Goal: Task Accomplishment & Management: Manage account settings

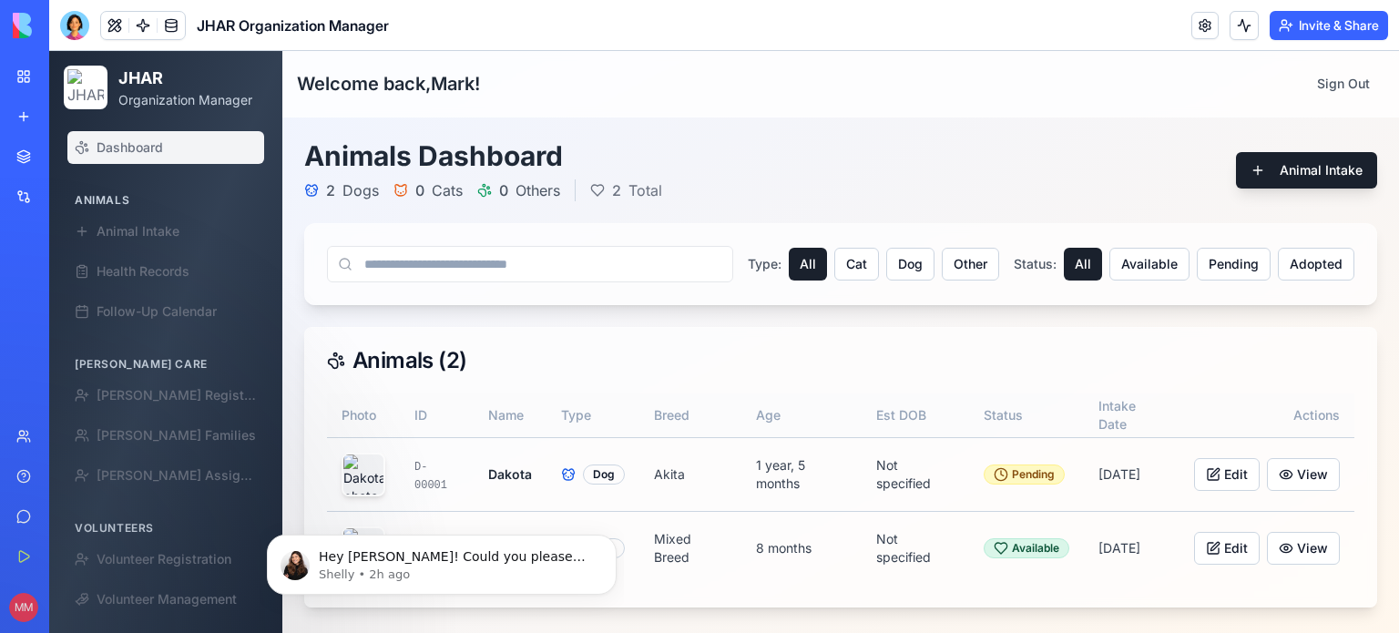
click at [144, 149] on span "Dashboard" at bounding box center [130, 147] width 66 height 18
click at [66, 192] on div "Integrations" at bounding box center [56, 197] width 24 height 18
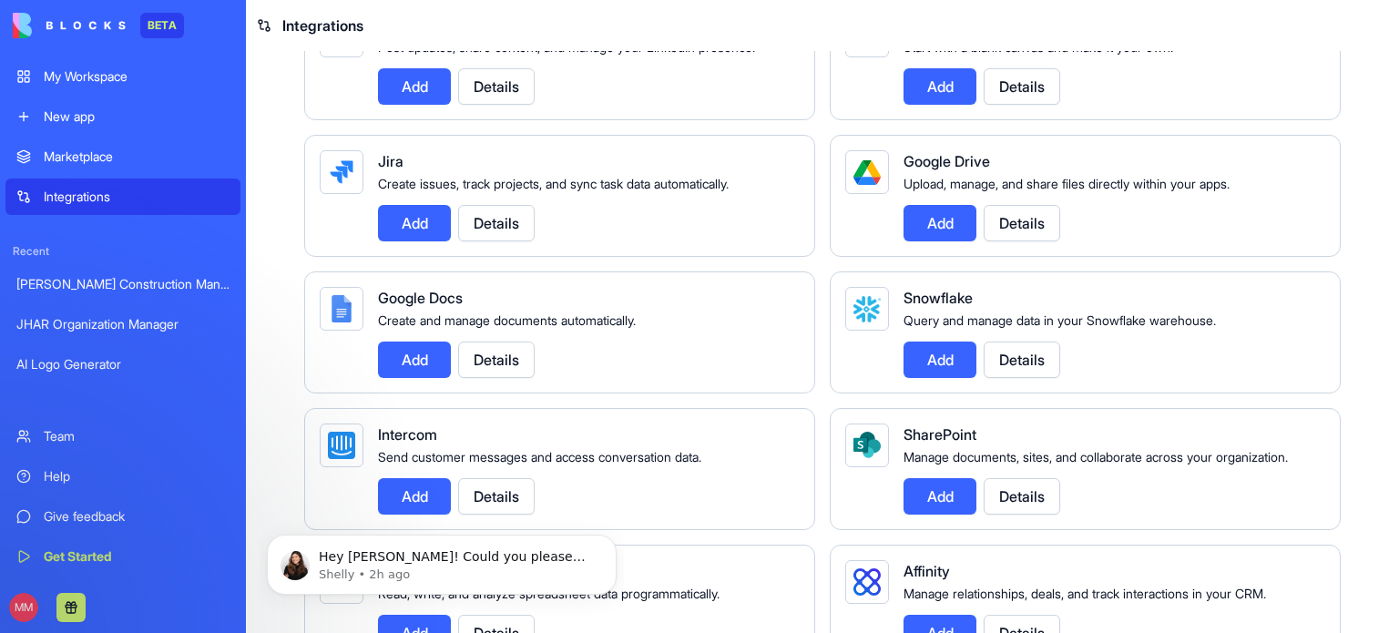
scroll to position [1045, 0]
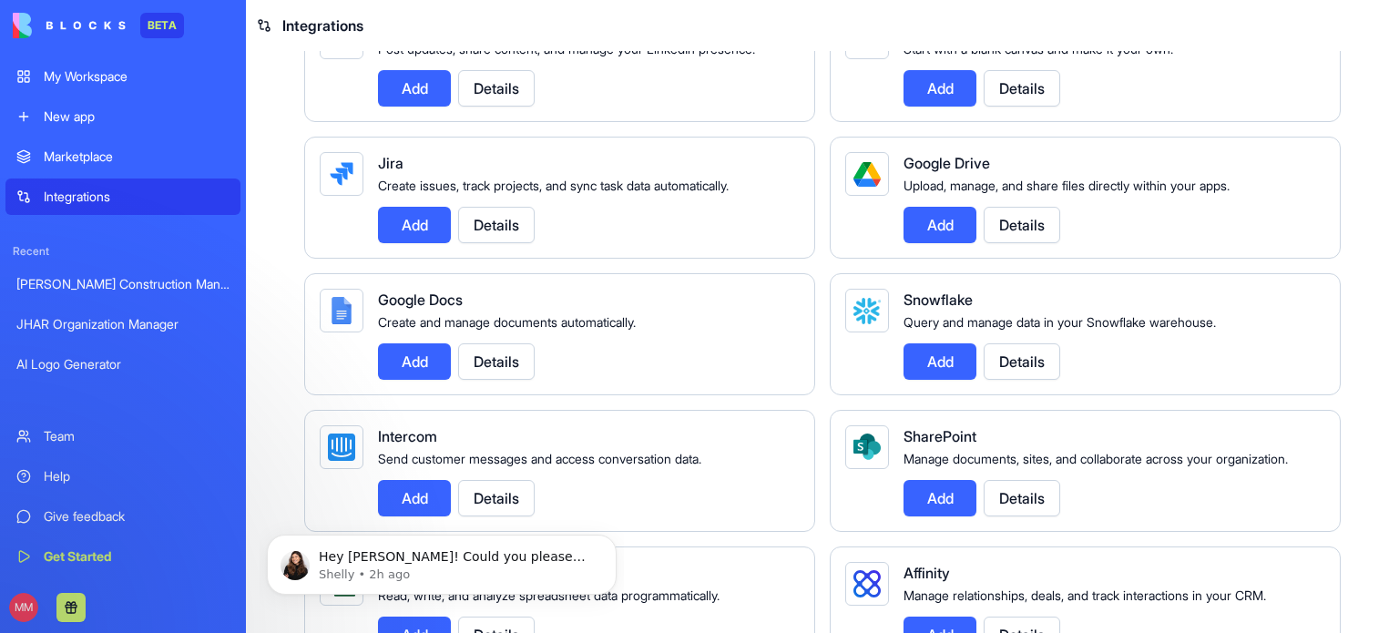
click at [924, 243] on button "Add" at bounding box center [939, 225] width 73 height 36
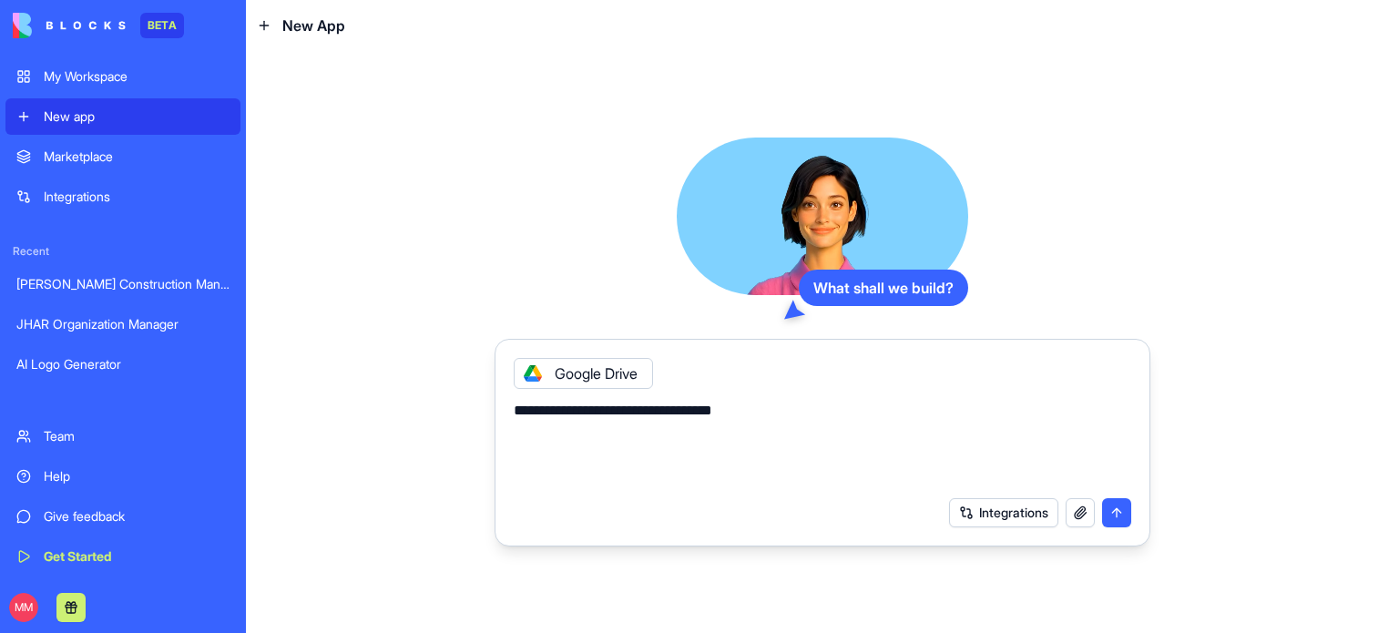
type textarea "**********"
click at [1119, 511] on button "submit" at bounding box center [1116, 512] width 29 height 29
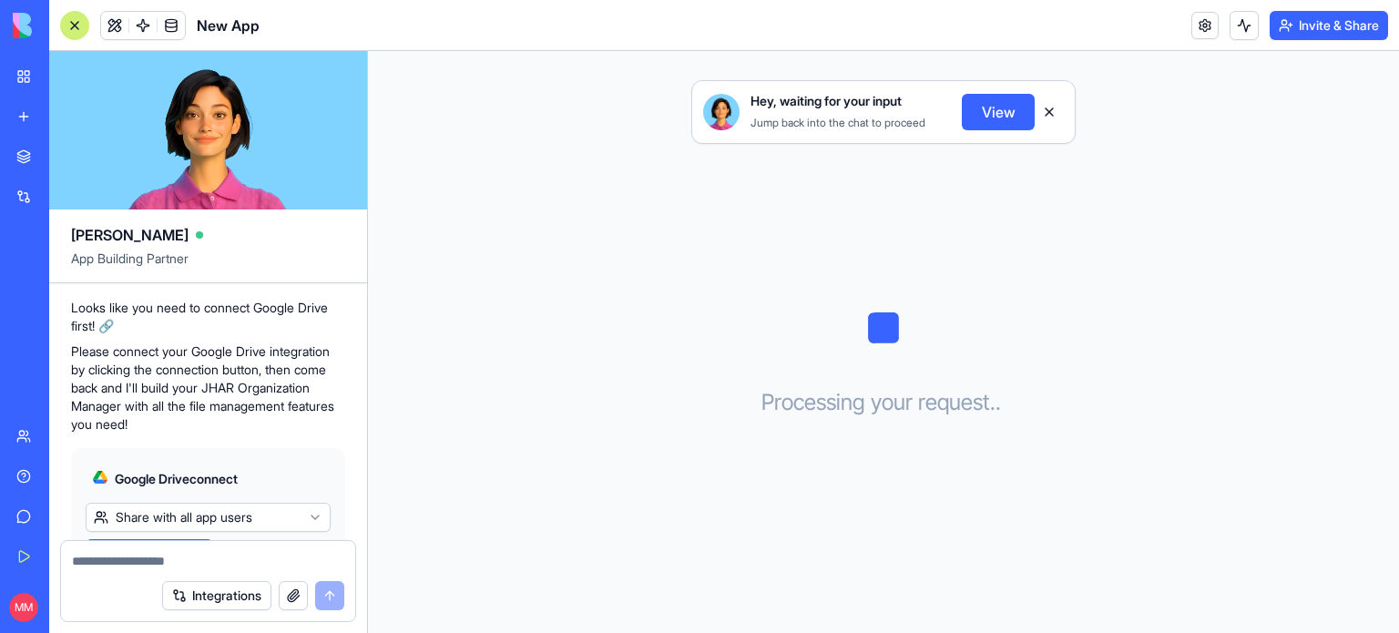
scroll to position [346, 0]
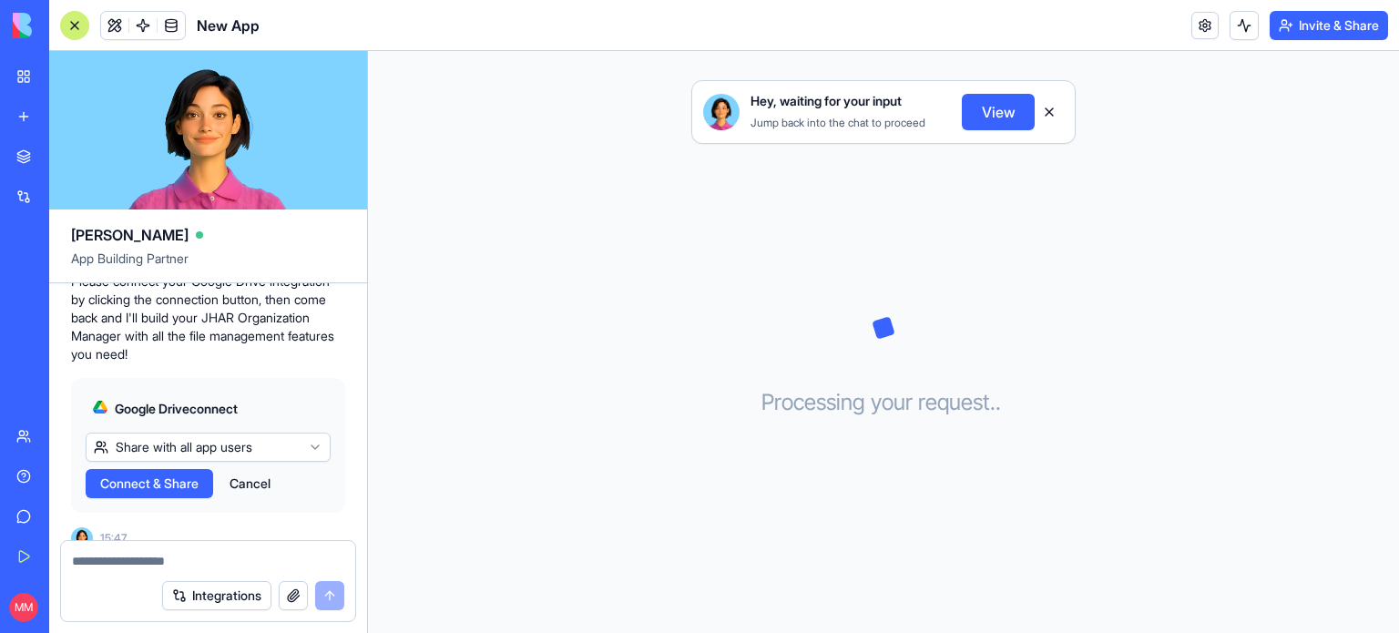
click at [161, 474] on span "Connect & Share" at bounding box center [149, 483] width 98 height 18
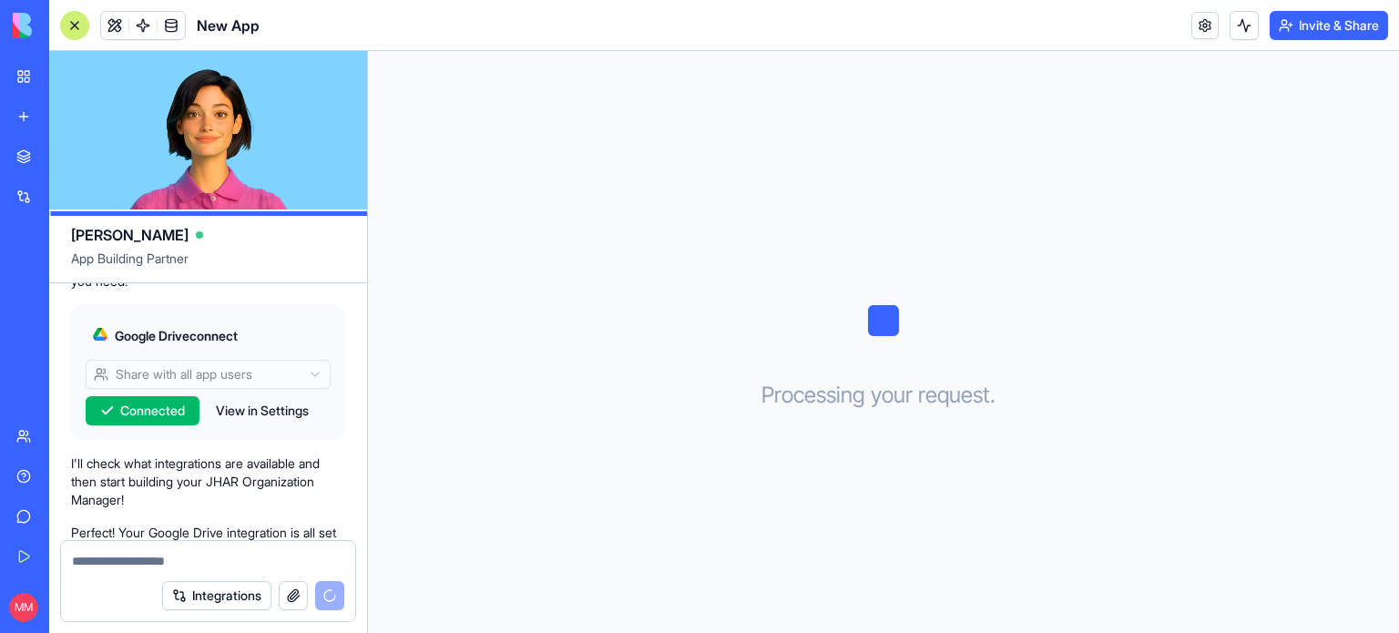
scroll to position [416, 0]
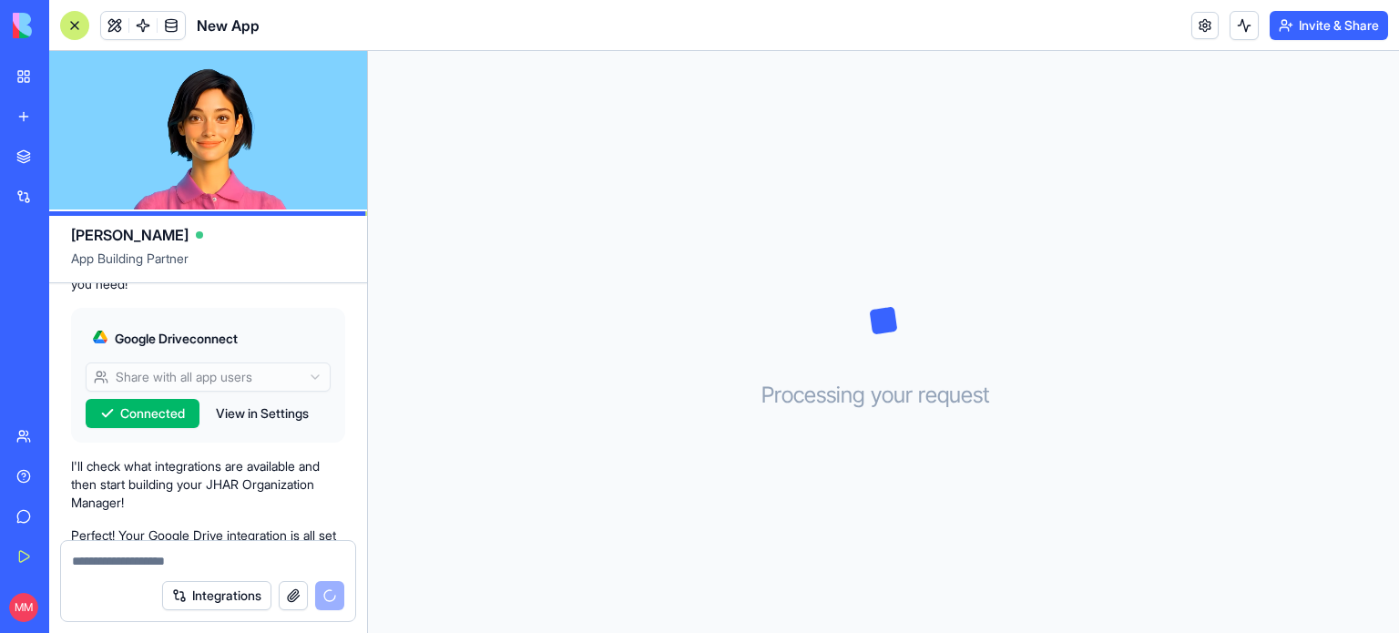
click at [264, 399] on button "View in Settings" at bounding box center [262, 413] width 111 height 29
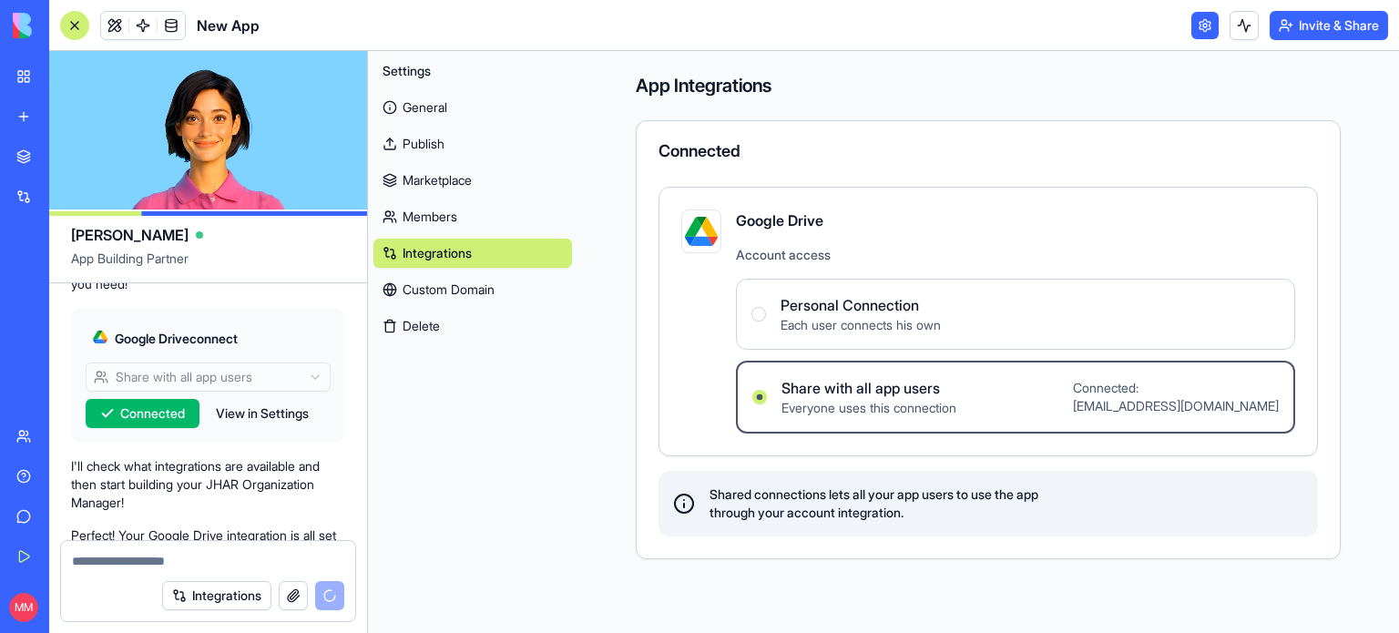
scroll to position [630, 0]
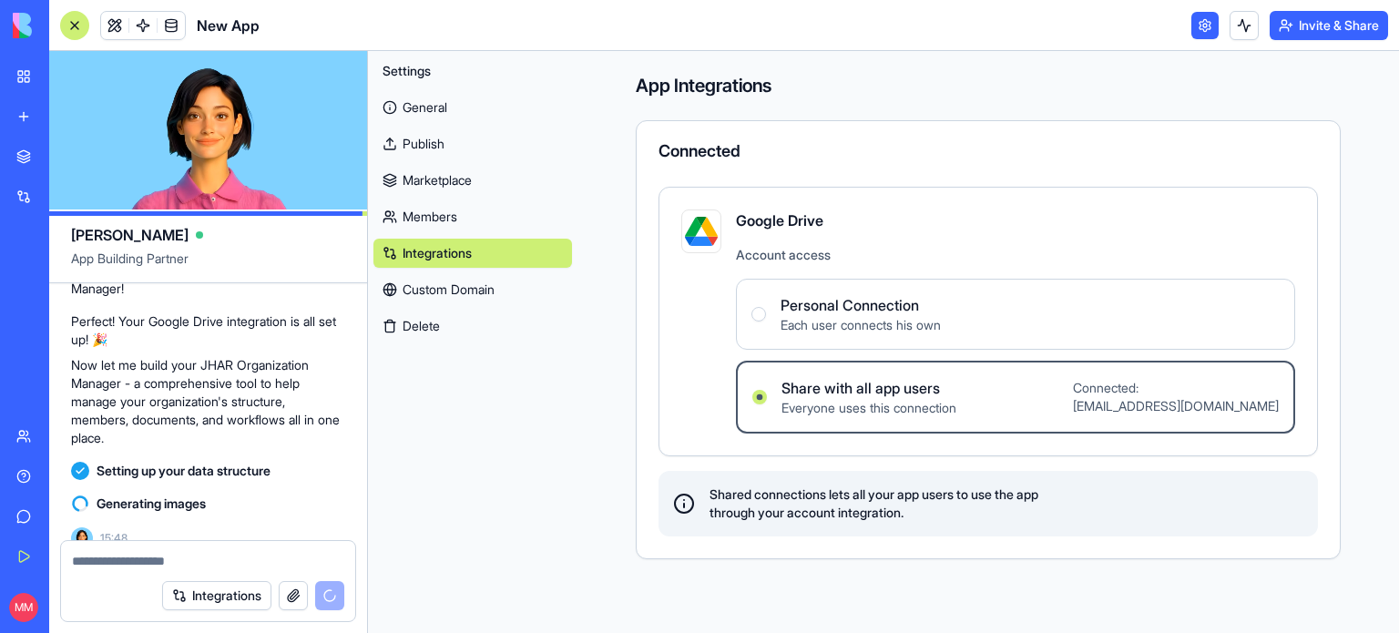
click at [57, 371] on div "New App" at bounding box center [41, 364] width 51 height 18
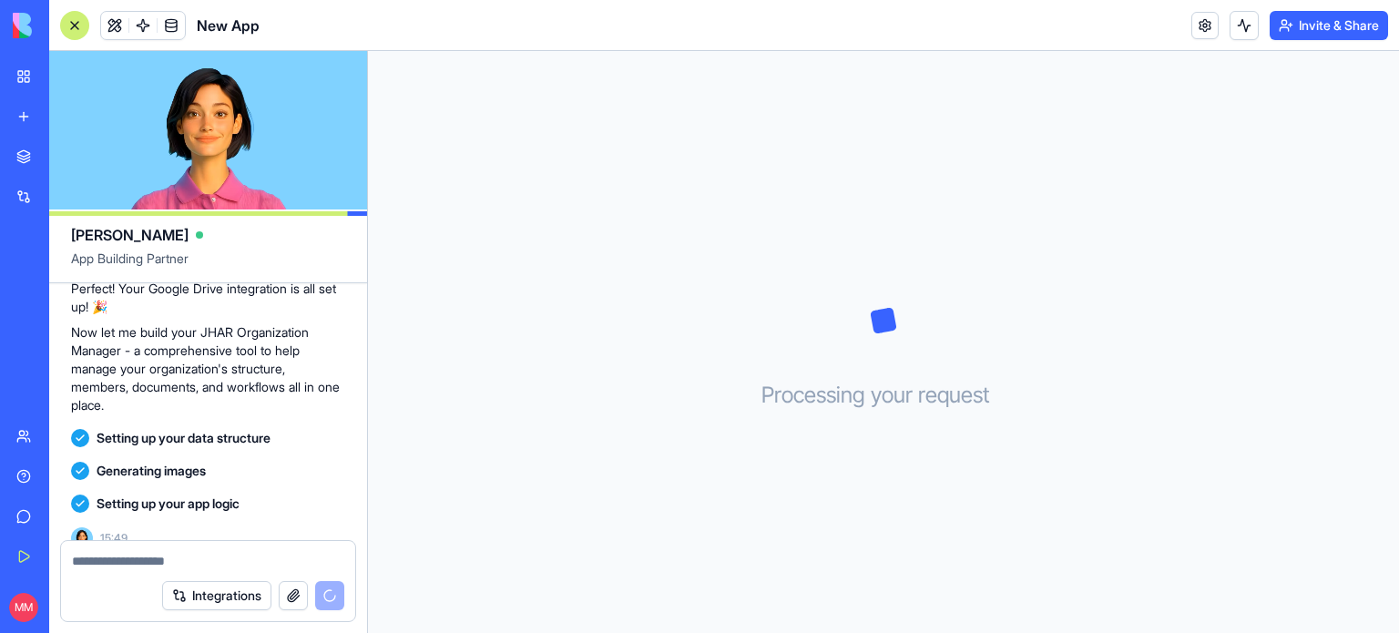
scroll to position [696, 0]
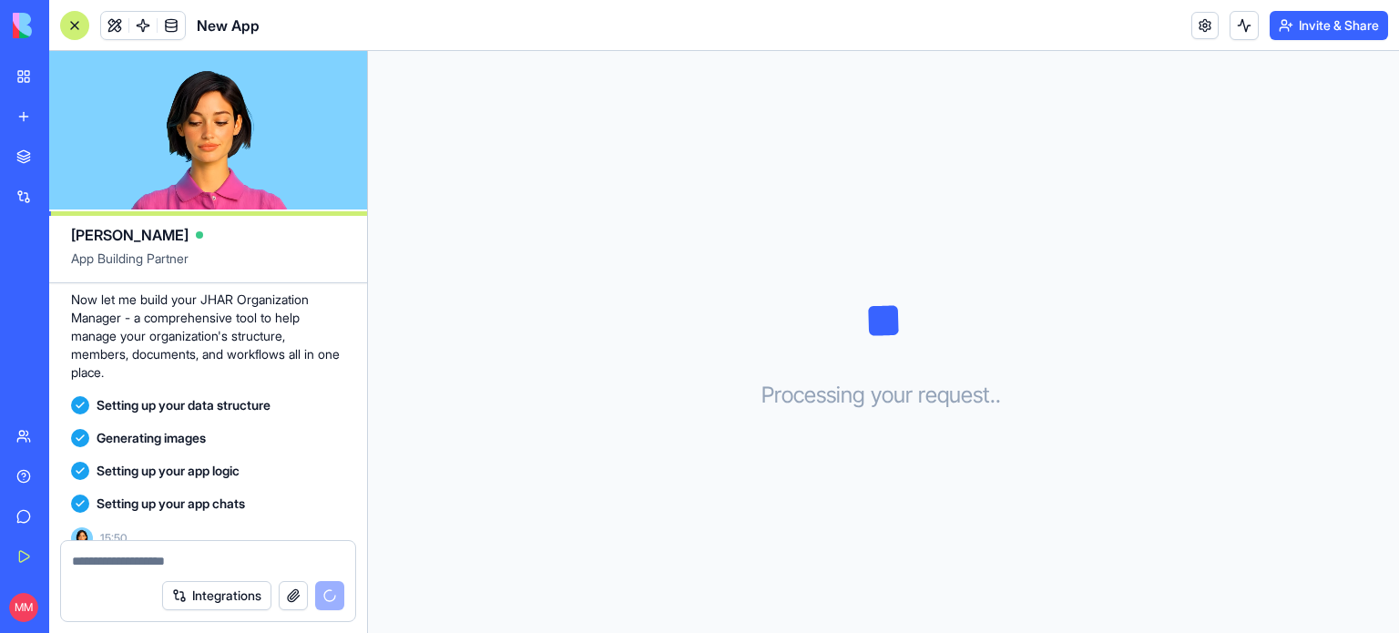
click at [443, 309] on div "Processing your request . . ." at bounding box center [883, 342] width 1031 height 582
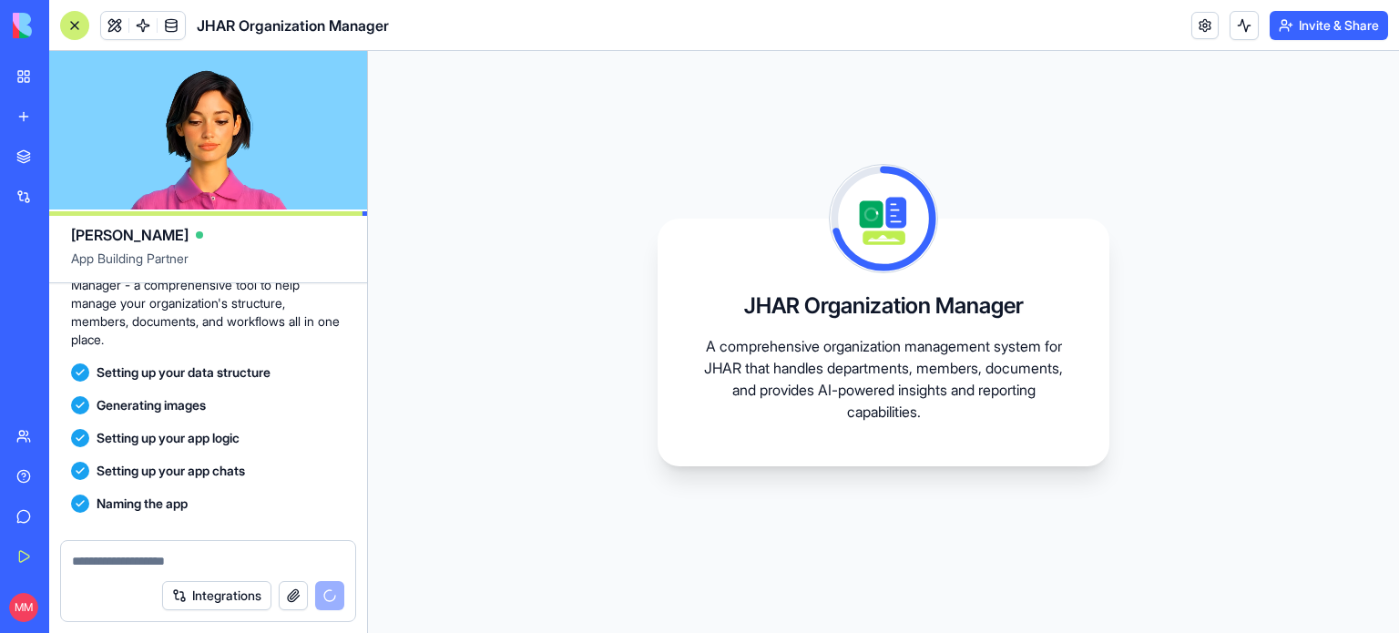
scroll to position [892, 0]
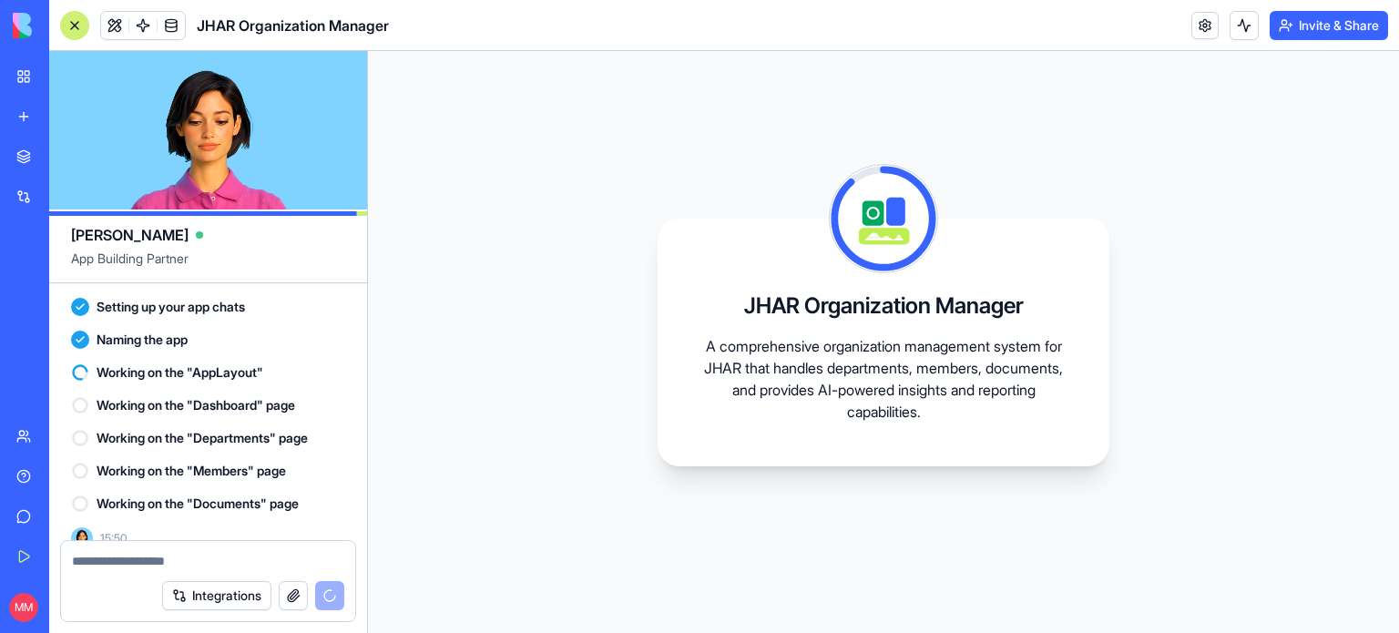
click at [66, 367] on div "New App" at bounding box center [41, 364] width 51 height 18
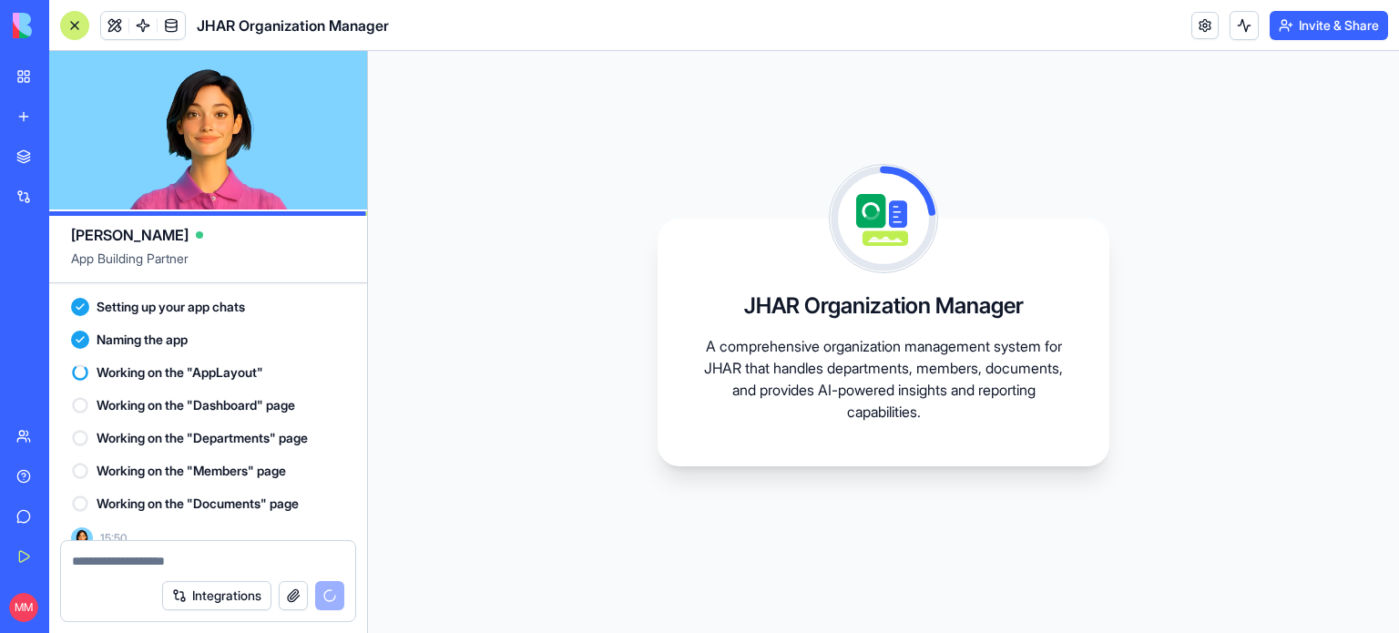
click at [67, 284] on div "JHAR Organization Manager" at bounding box center [41, 284] width 51 height 18
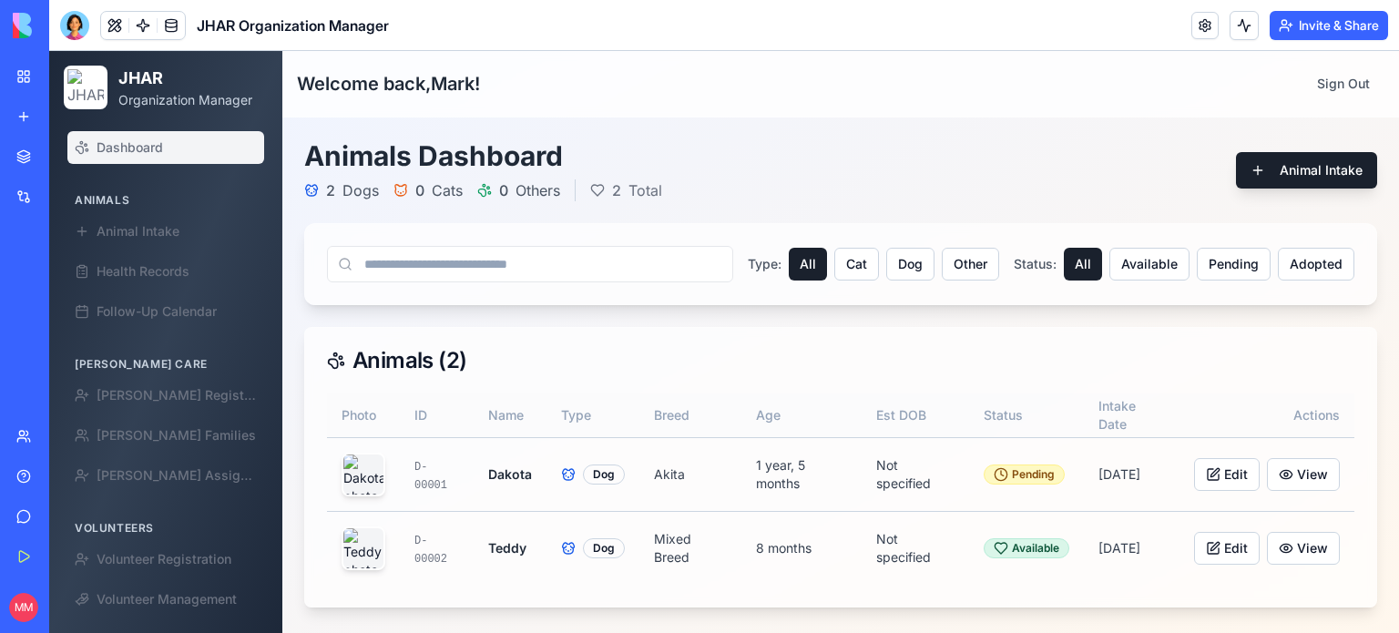
click at [65, 365] on div "New App" at bounding box center [41, 364] width 51 height 18
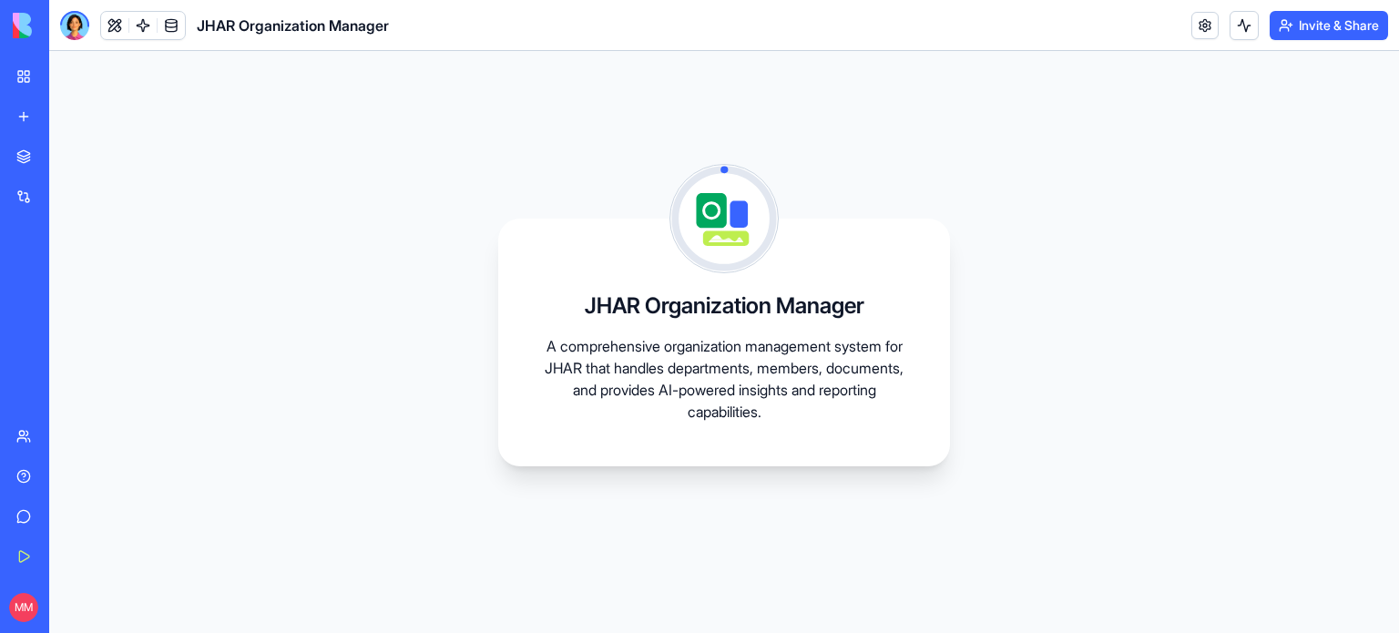
click at [67, 286] on div "JHAR Organization Manager" at bounding box center [41, 284] width 51 height 18
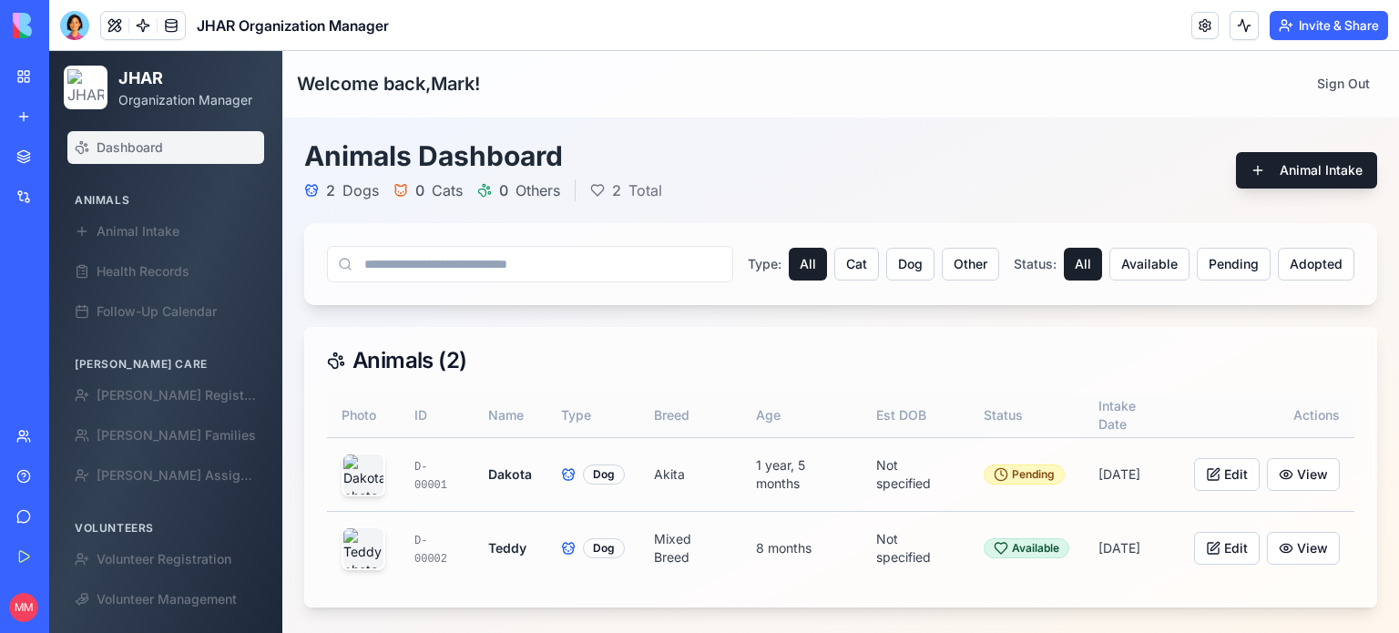
click at [56, 365] on div "New App" at bounding box center [41, 364] width 51 height 18
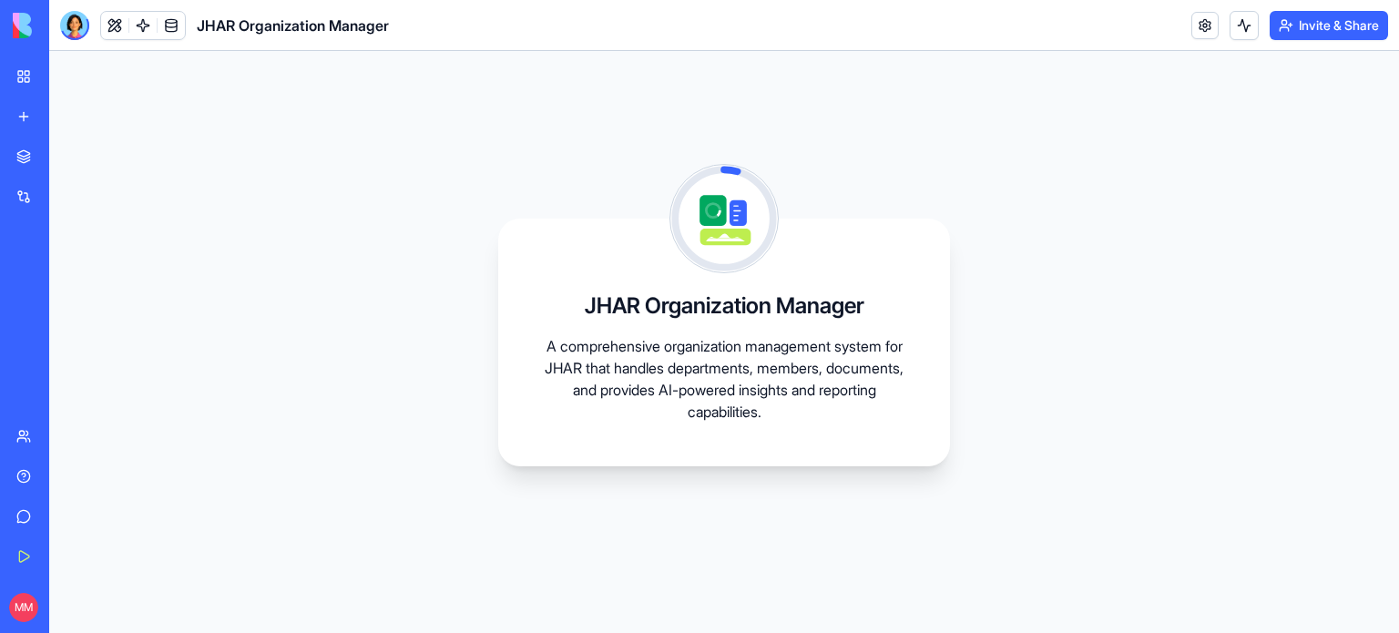
click at [56, 365] on div "New App" at bounding box center [41, 364] width 51 height 18
click at [63, 322] on div "AI Logo Generator" at bounding box center [41, 324] width 51 height 18
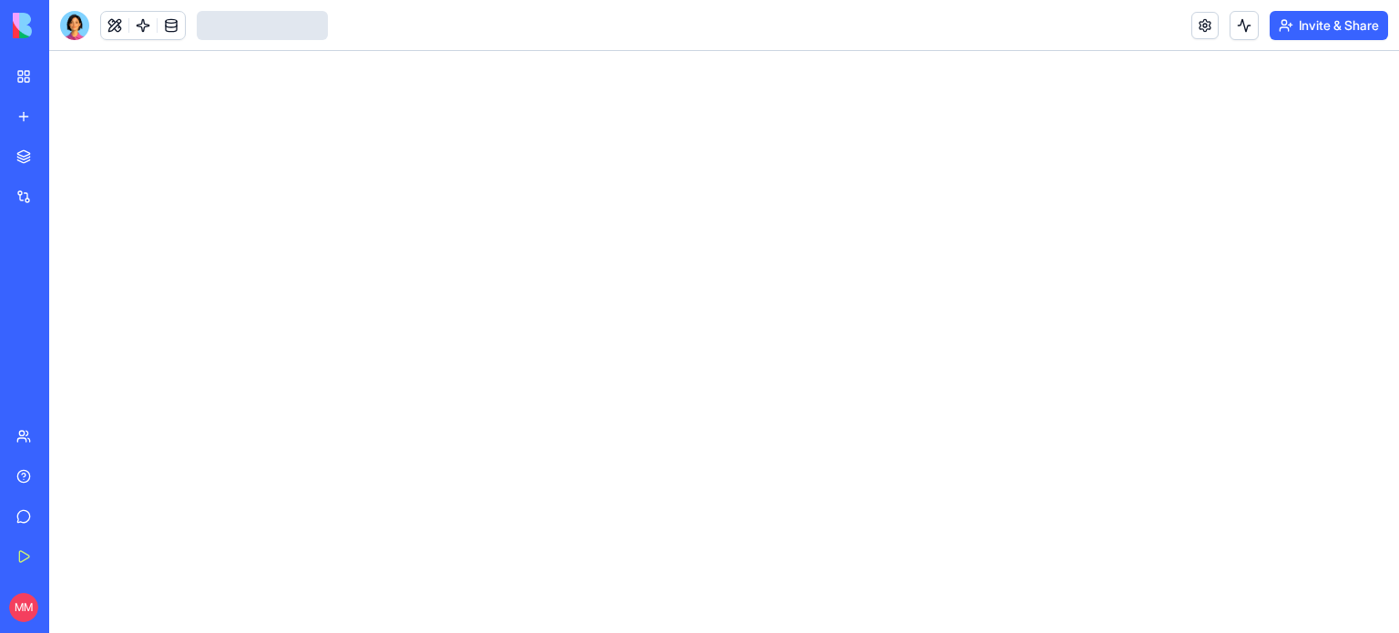
click at [58, 372] on div "New App" at bounding box center [41, 364] width 51 height 18
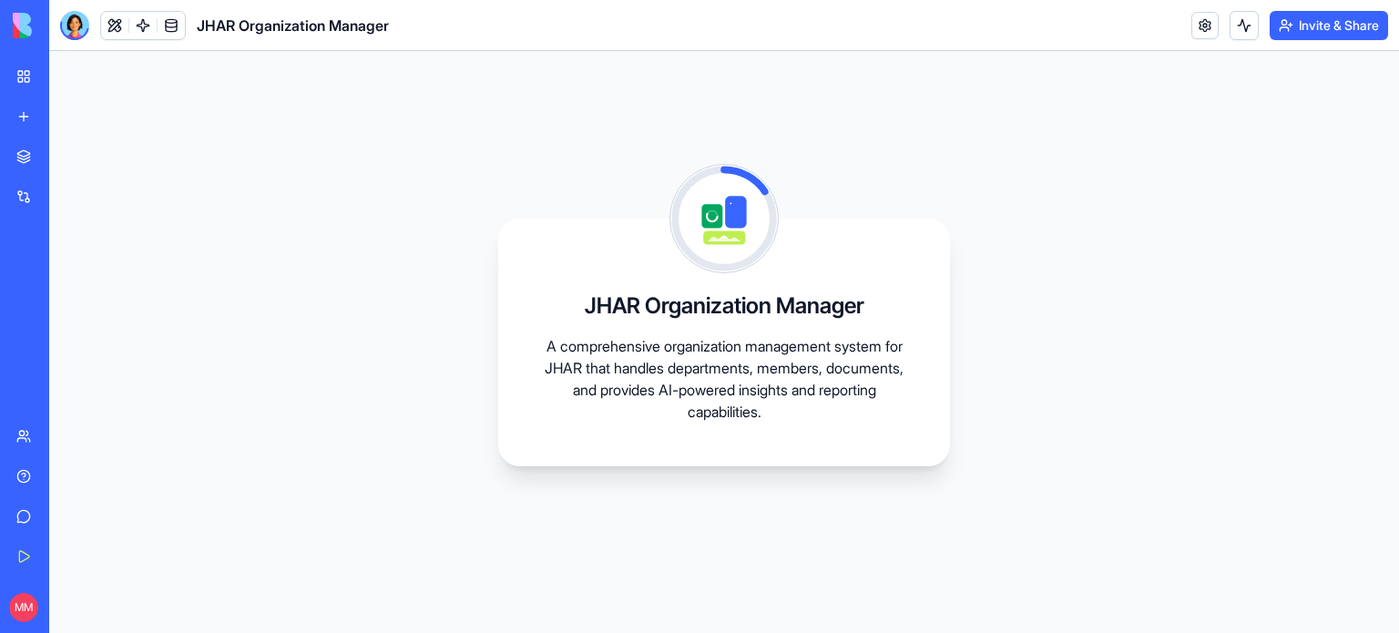
click at [67, 287] on div "JHAR Organization Manager" at bounding box center [41, 284] width 51 height 18
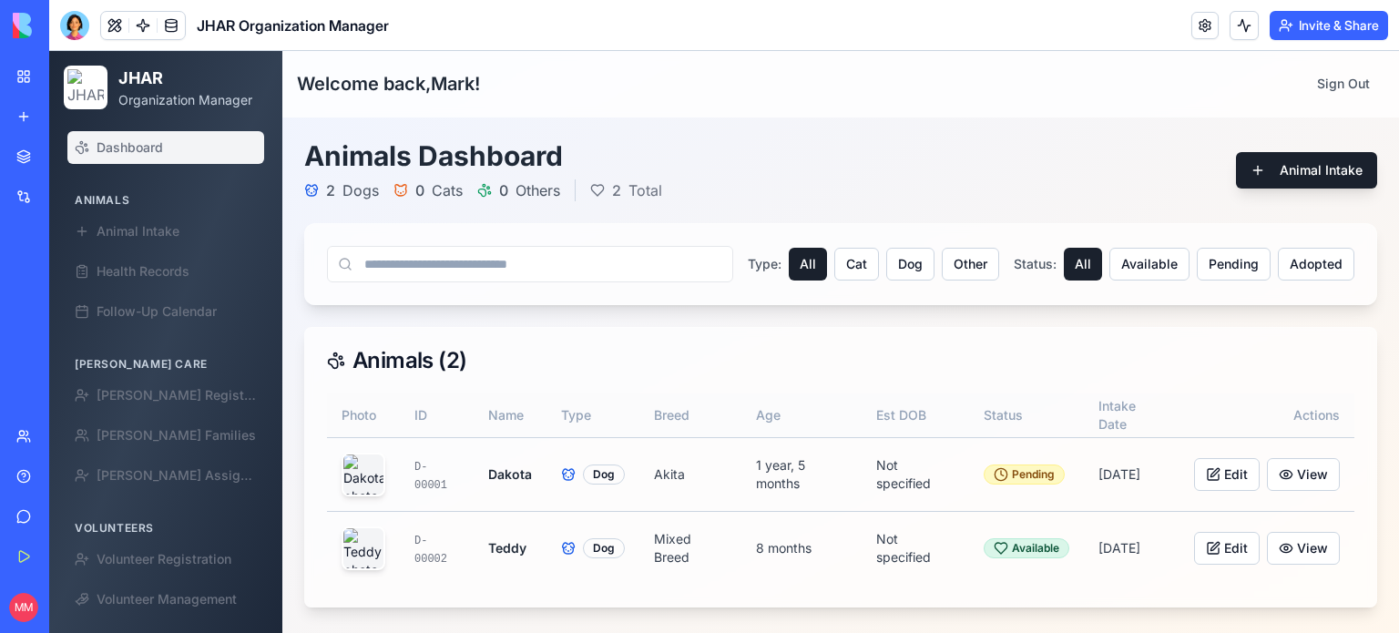
click at [52, 355] on div "New App" at bounding box center [41, 364] width 51 height 18
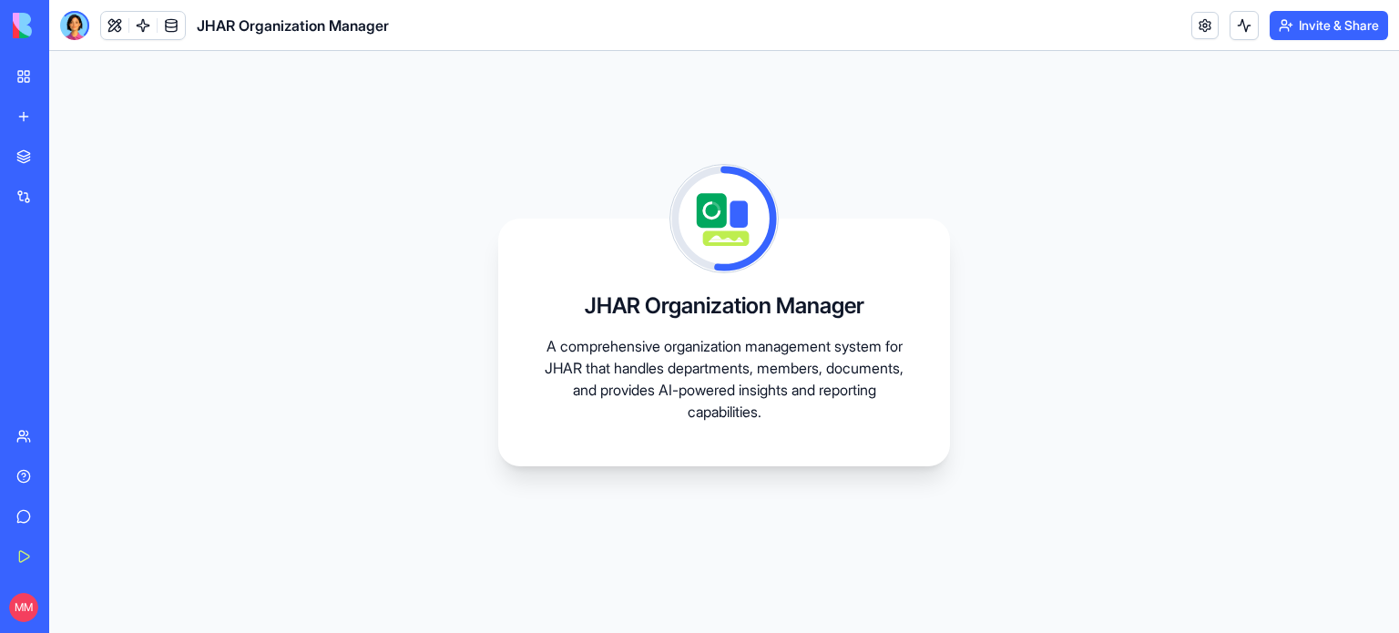
click at [67, 278] on div "JHAR Organization Manager" at bounding box center [41, 284] width 51 height 18
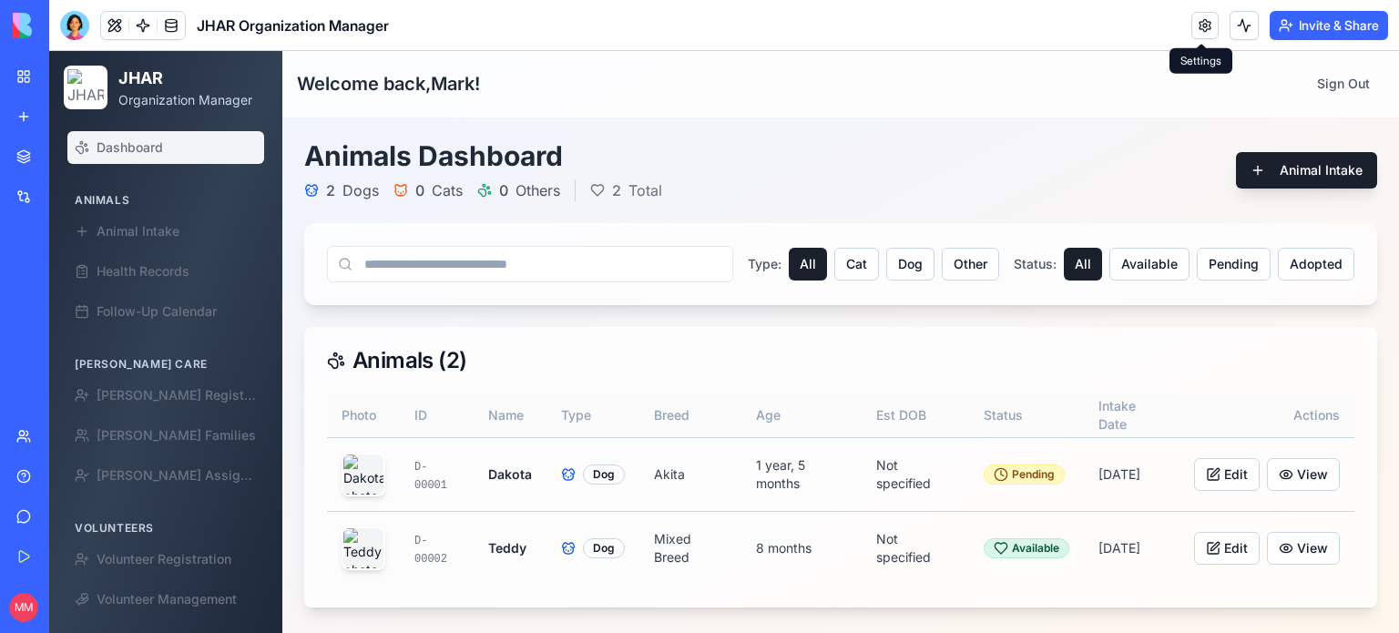
click at [1200, 22] on link at bounding box center [1204, 25] width 27 height 27
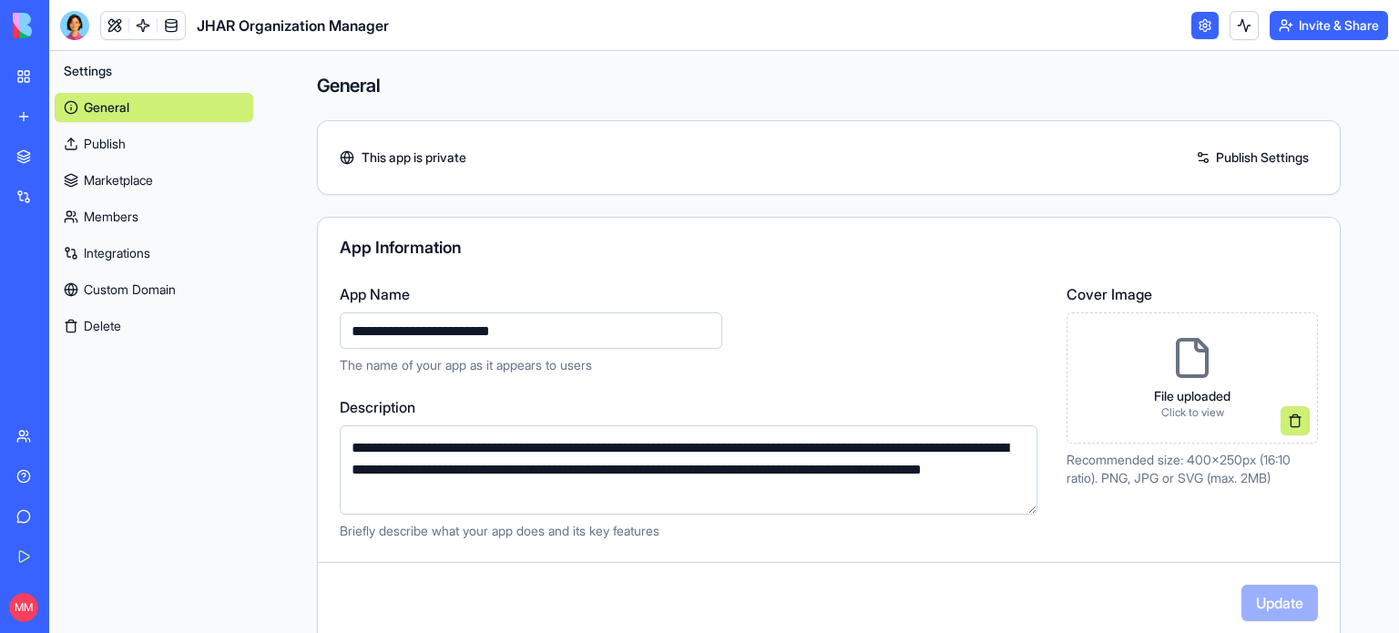
click at [120, 250] on link "Integrations" at bounding box center [154, 253] width 199 height 29
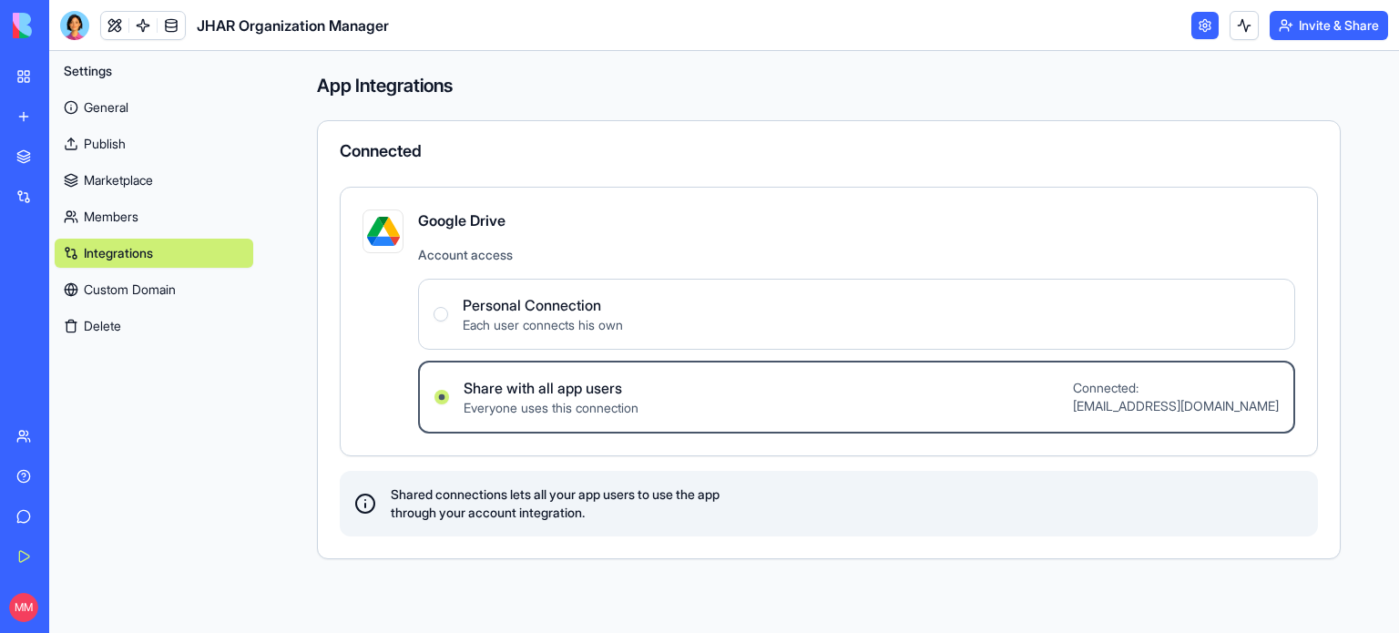
click at [575, 404] on span "Everyone uses this connection" at bounding box center [550, 408] width 175 height 18
click at [449, 404] on users "Share with all app users Everyone uses this connection Connected: [PERSON_NAME]…" at bounding box center [441, 397] width 15 height 15
click at [97, 98] on link "General" at bounding box center [154, 107] width 199 height 29
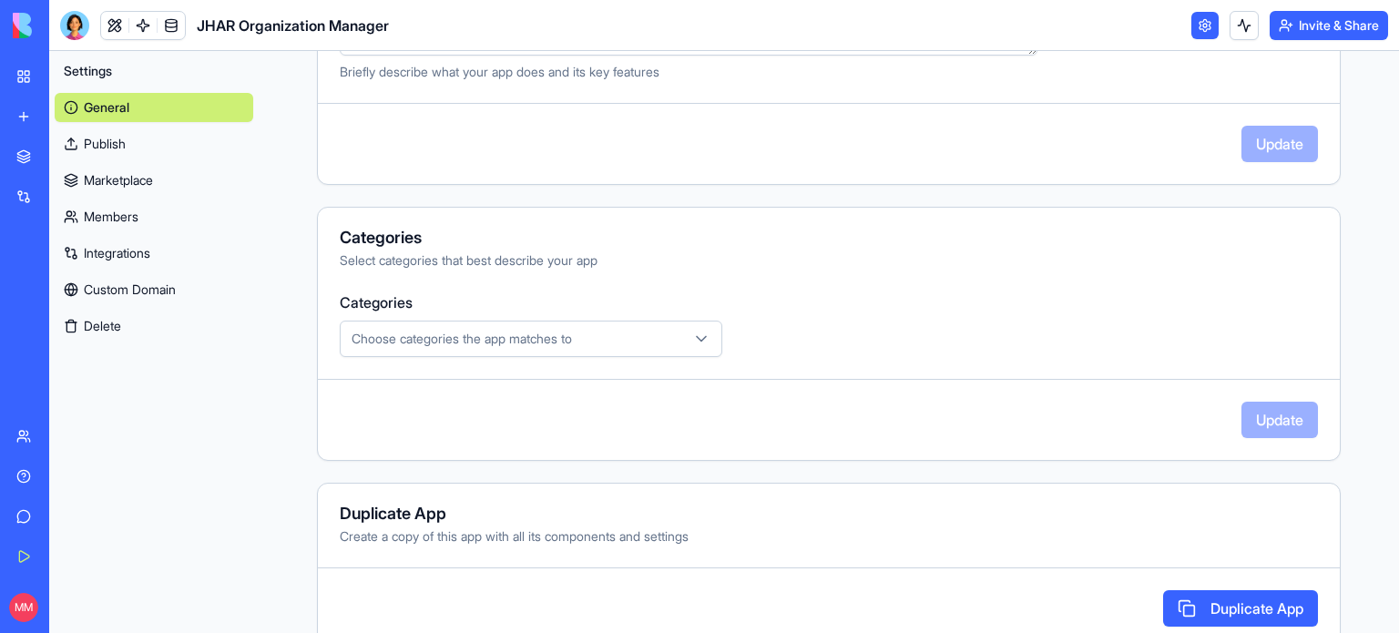
scroll to position [461, 0]
click at [512, 341] on span "Choose categories the app matches to" at bounding box center [461, 337] width 220 height 18
click at [277, 347] on html "**********" at bounding box center [699, 316] width 1399 height 633
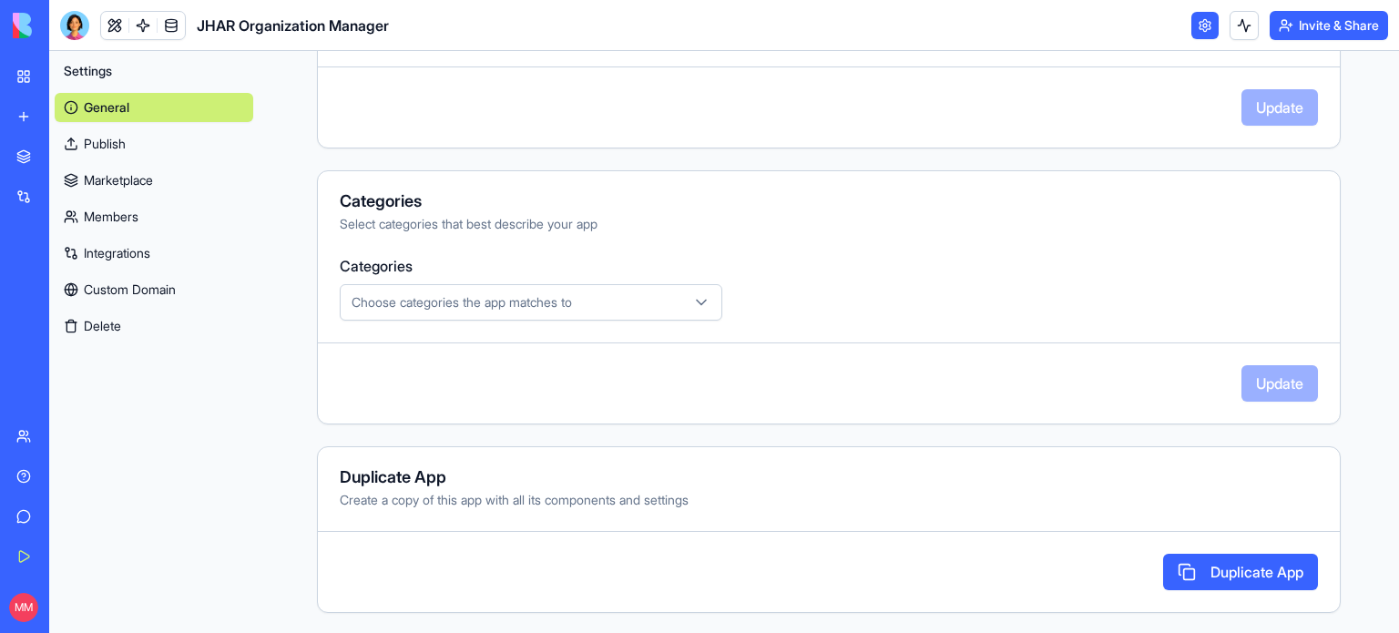
click at [97, 141] on link "Publish" at bounding box center [154, 143] width 199 height 29
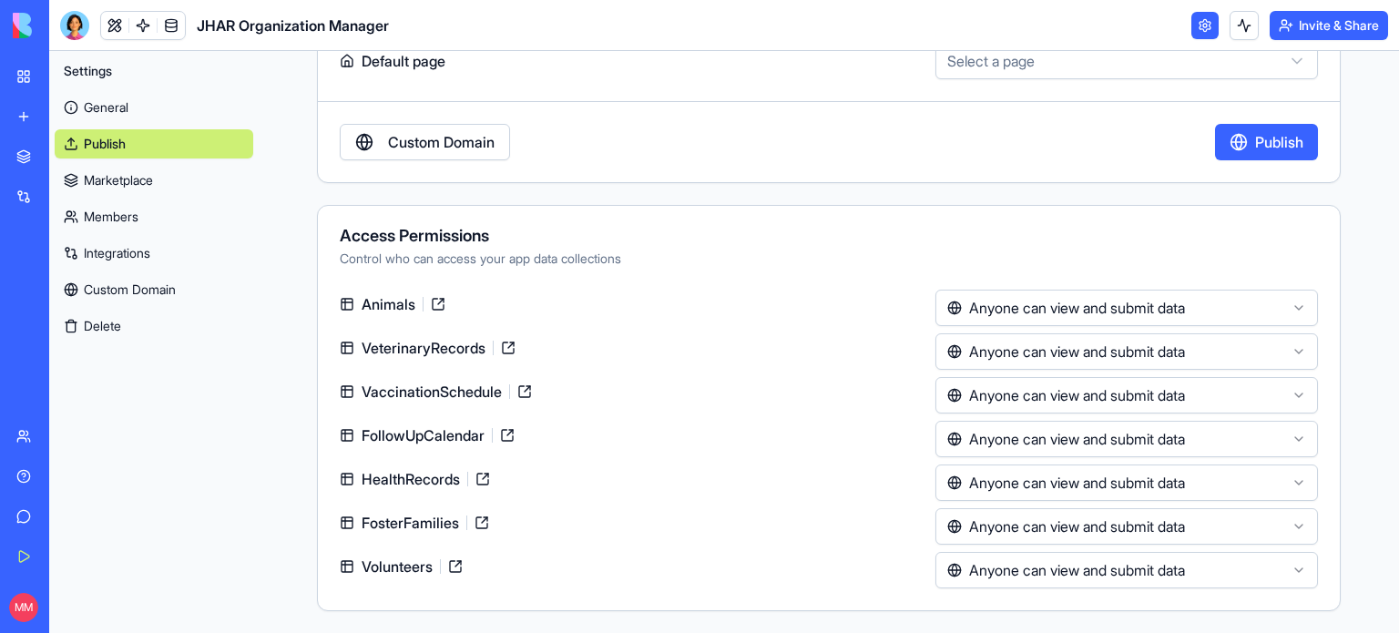
scroll to position [160, 0]
click at [1282, 533] on html "**********" at bounding box center [699, 316] width 1399 height 633
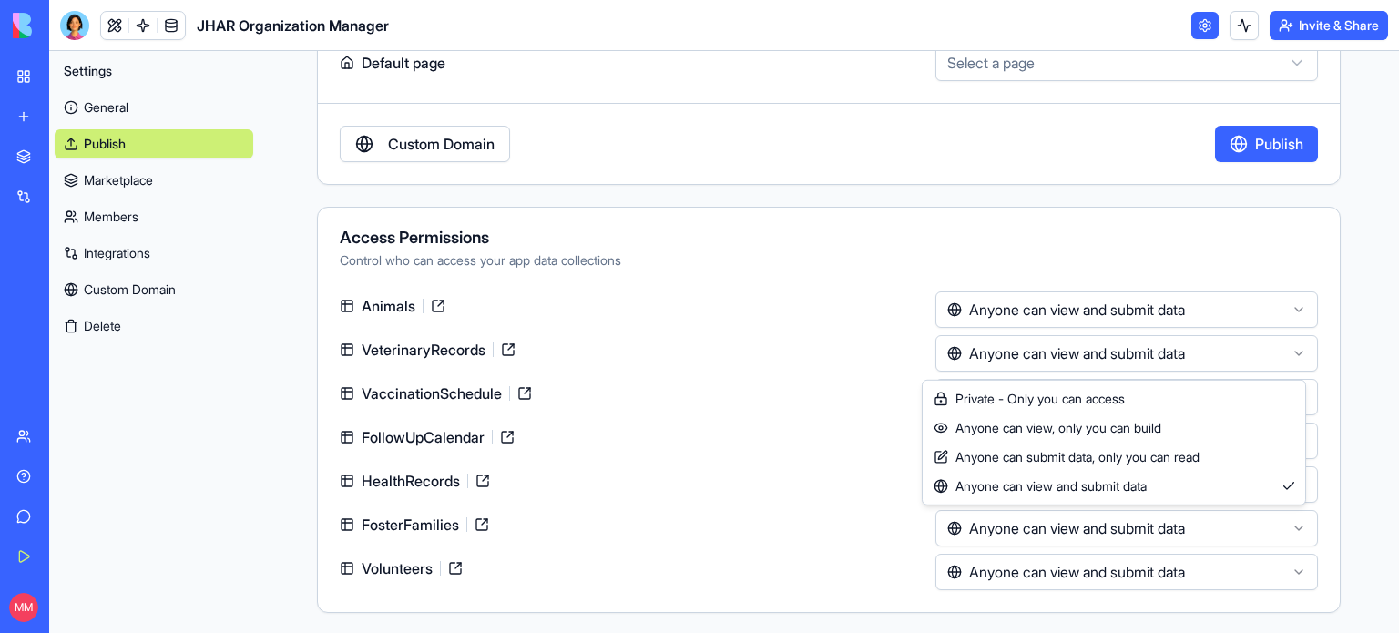
click at [114, 254] on html "**********" at bounding box center [699, 316] width 1399 height 633
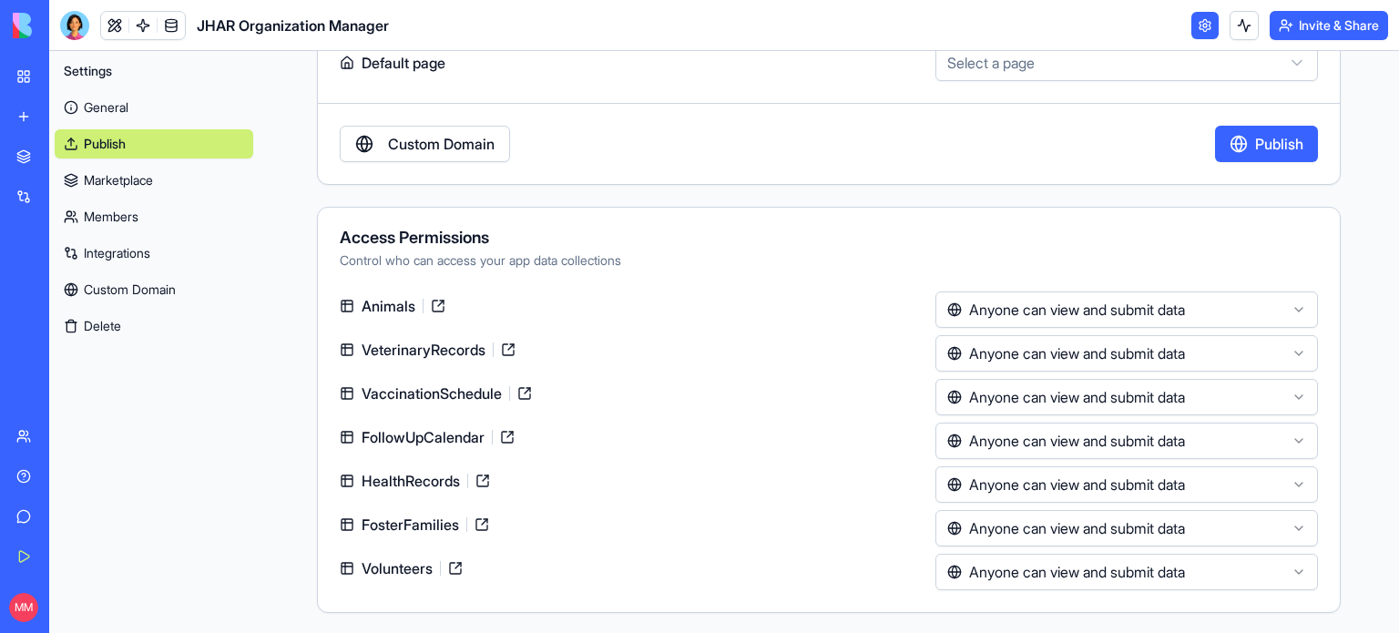
click at [33, 193] on link "Integrations" at bounding box center [41, 196] width 73 height 36
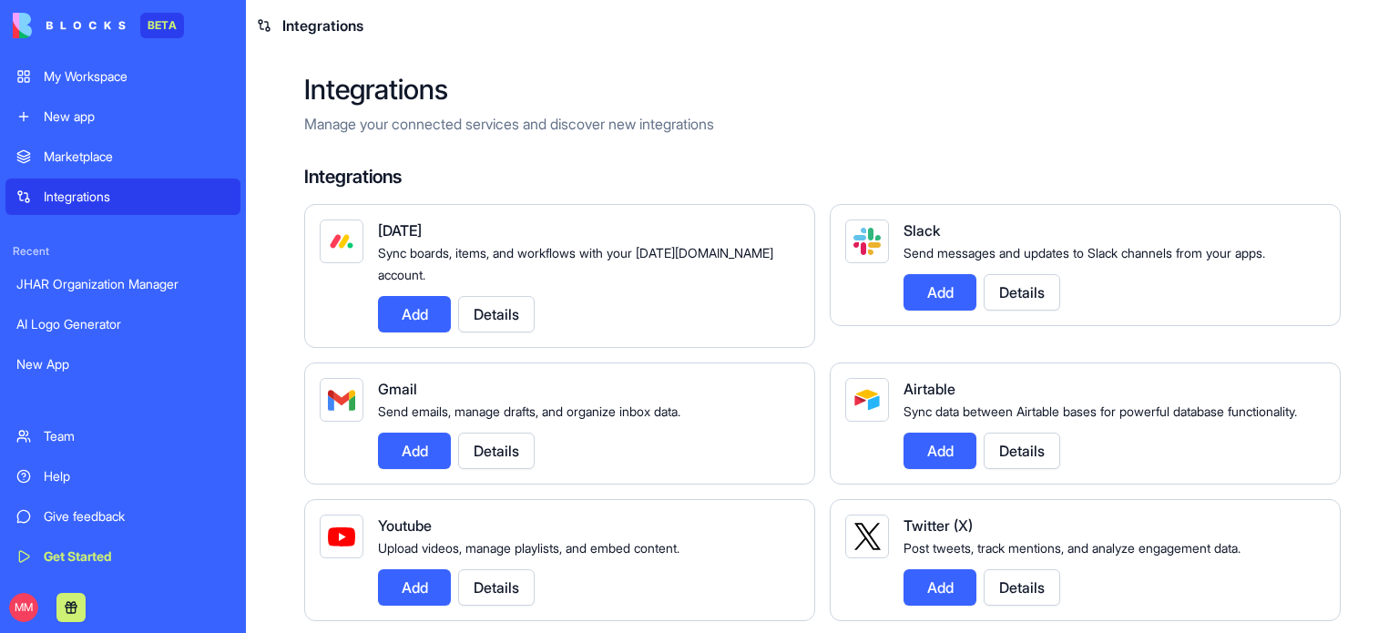
click at [61, 358] on div "New App" at bounding box center [122, 364] width 213 height 18
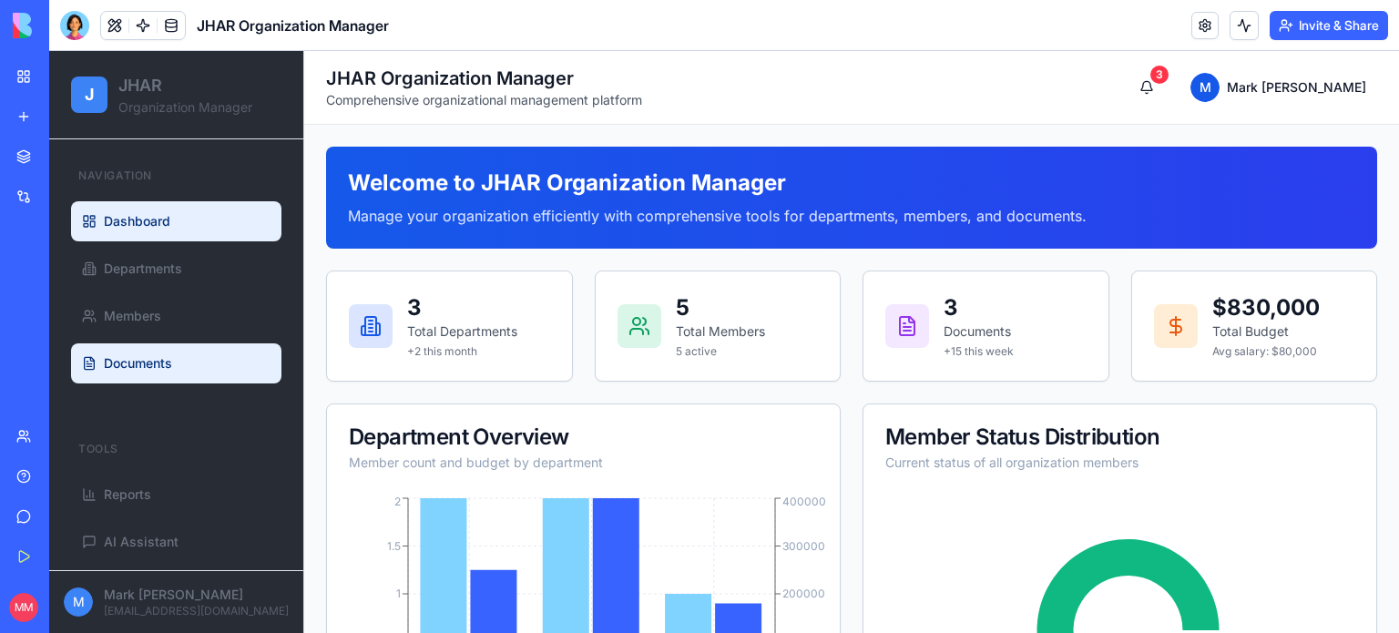
click at [151, 370] on span "Documents" at bounding box center [138, 363] width 68 height 18
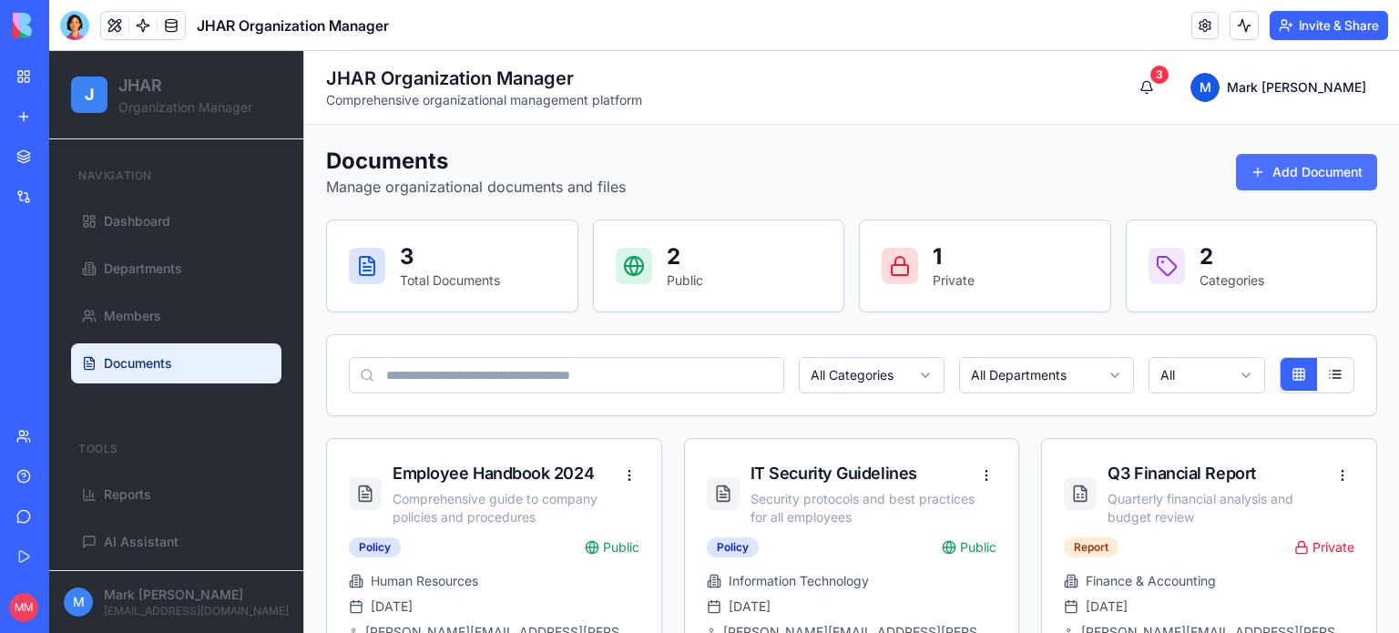
click at [1271, 161] on button "Add Document" at bounding box center [1306, 172] width 141 height 36
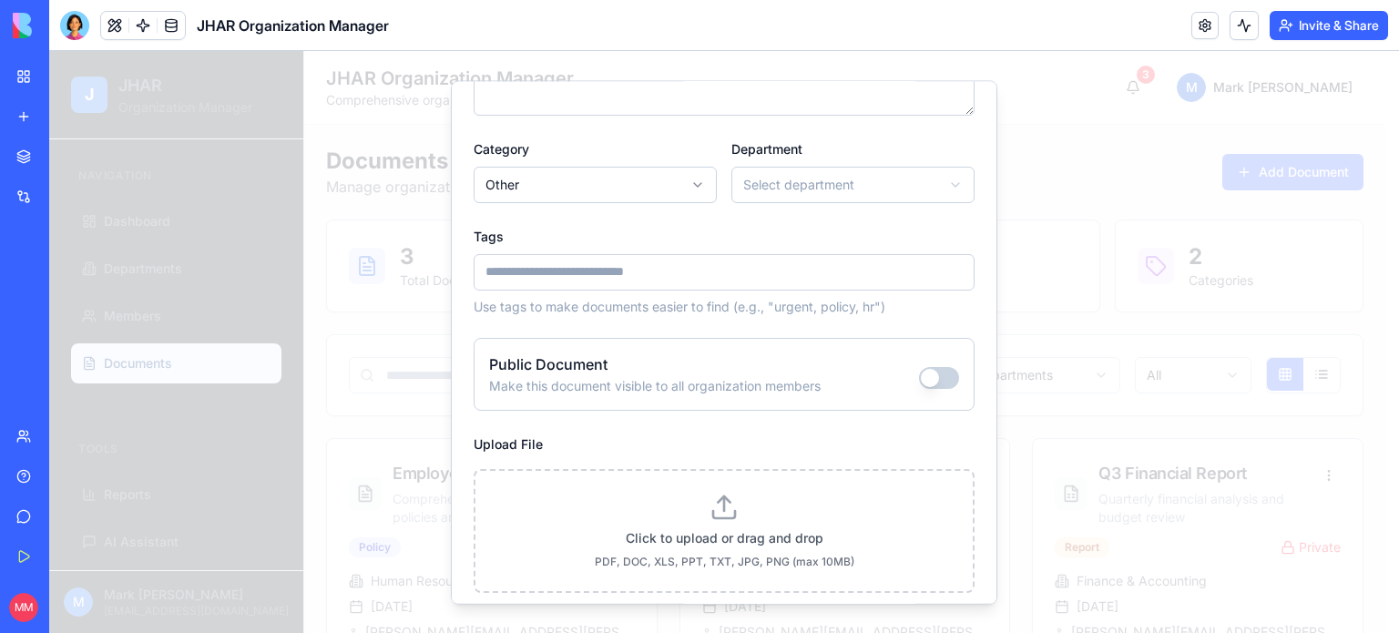
scroll to position [218, 0]
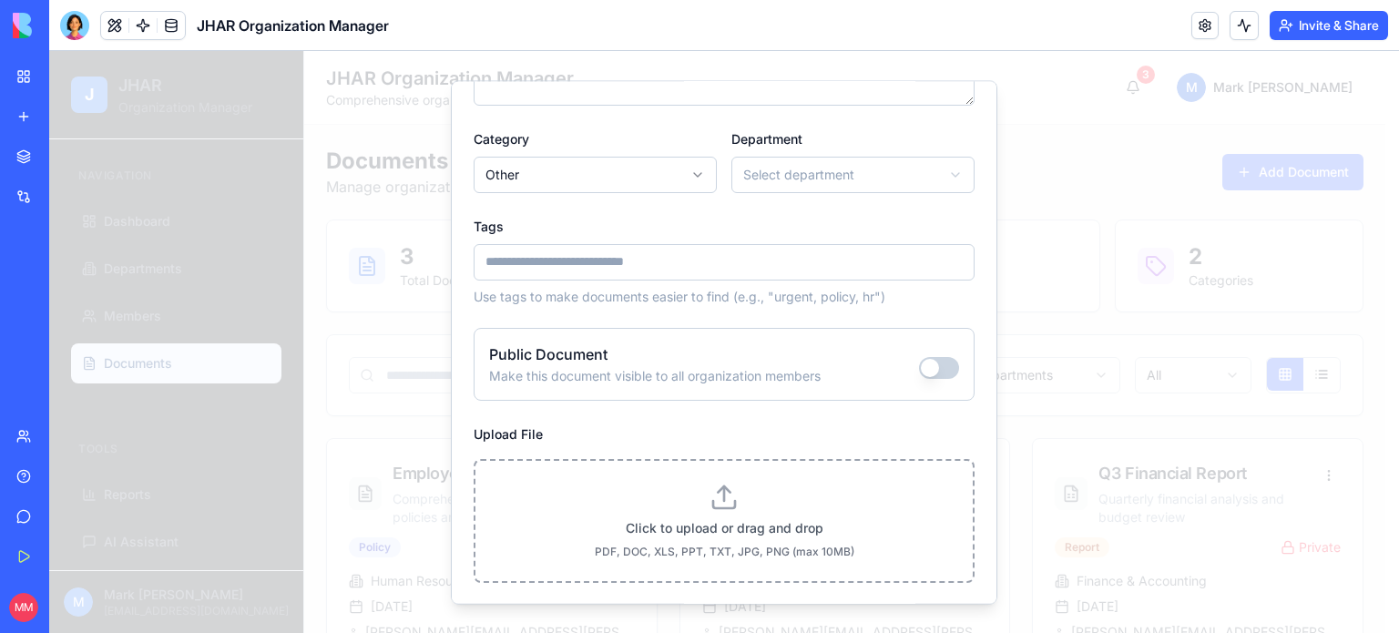
type input "****"
click at [712, 513] on div "Click to upload or drag and drop PDF, DOC, XLS, PPT, TXT, JPG, PNG (max 10MB)" at bounding box center [723, 521] width 453 height 76
click at [49, 51] on input "Upload File" at bounding box center [49, 51] width 0 height 0
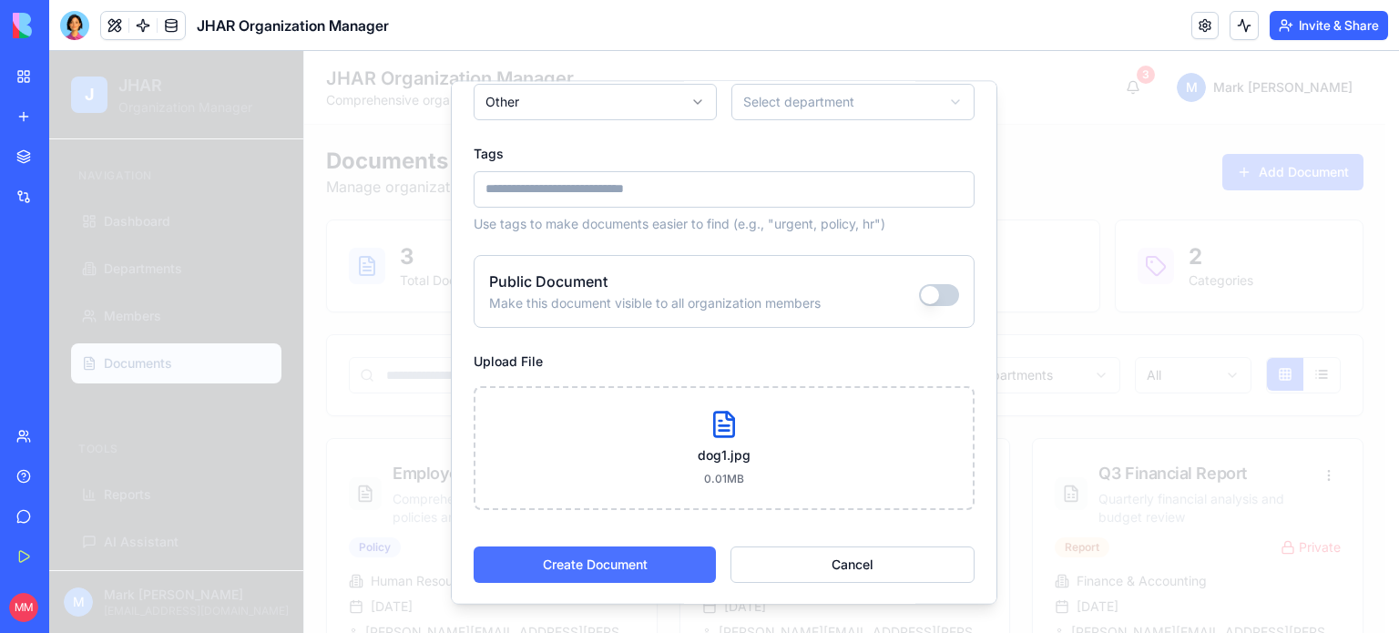
click at [623, 555] on button "Create Document" at bounding box center [595, 564] width 242 height 36
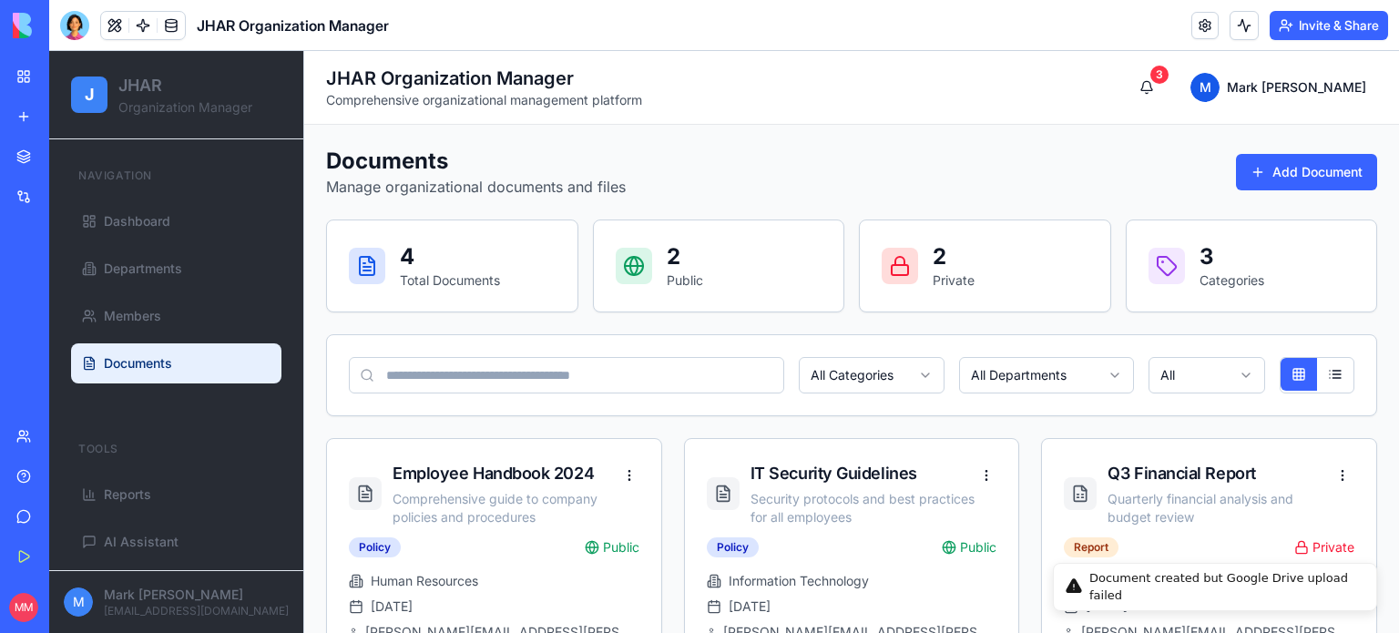
click at [1162, 602] on li "Document created but Google Drive upload failed" at bounding box center [1215, 587] width 324 height 48
click at [1164, 589] on div "Document created but Google Drive upload failed" at bounding box center [1225, 587] width 272 height 36
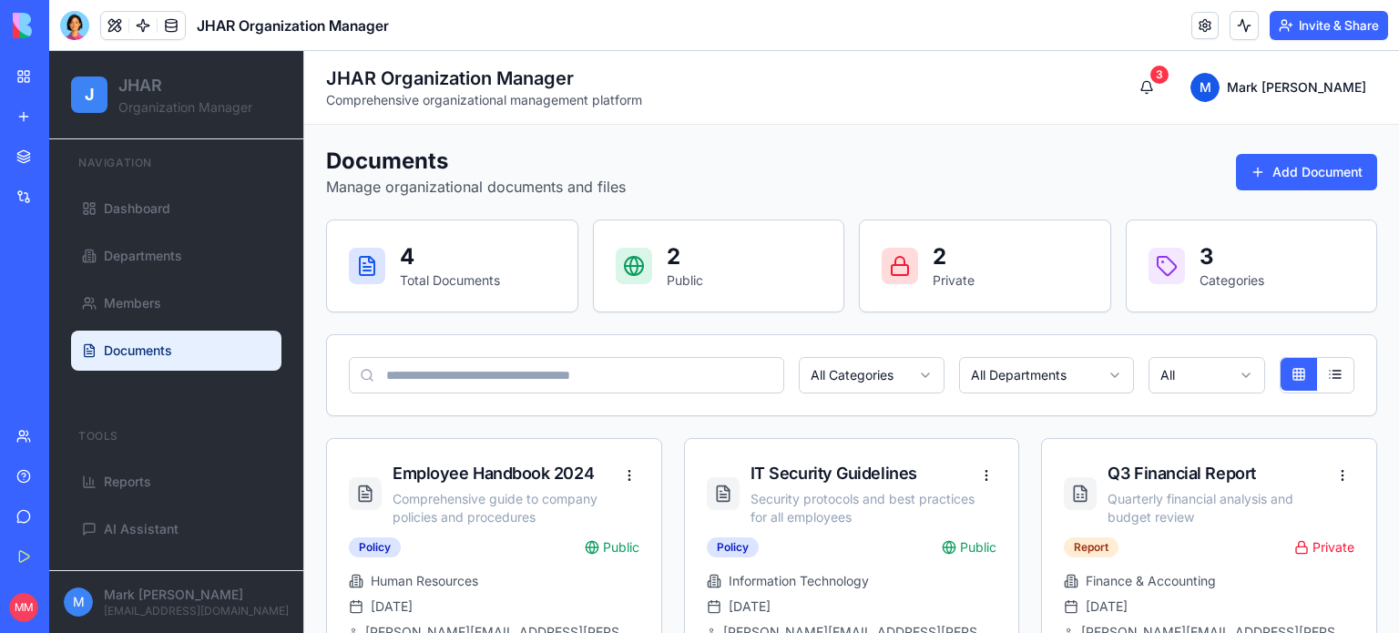
scroll to position [0, 0]
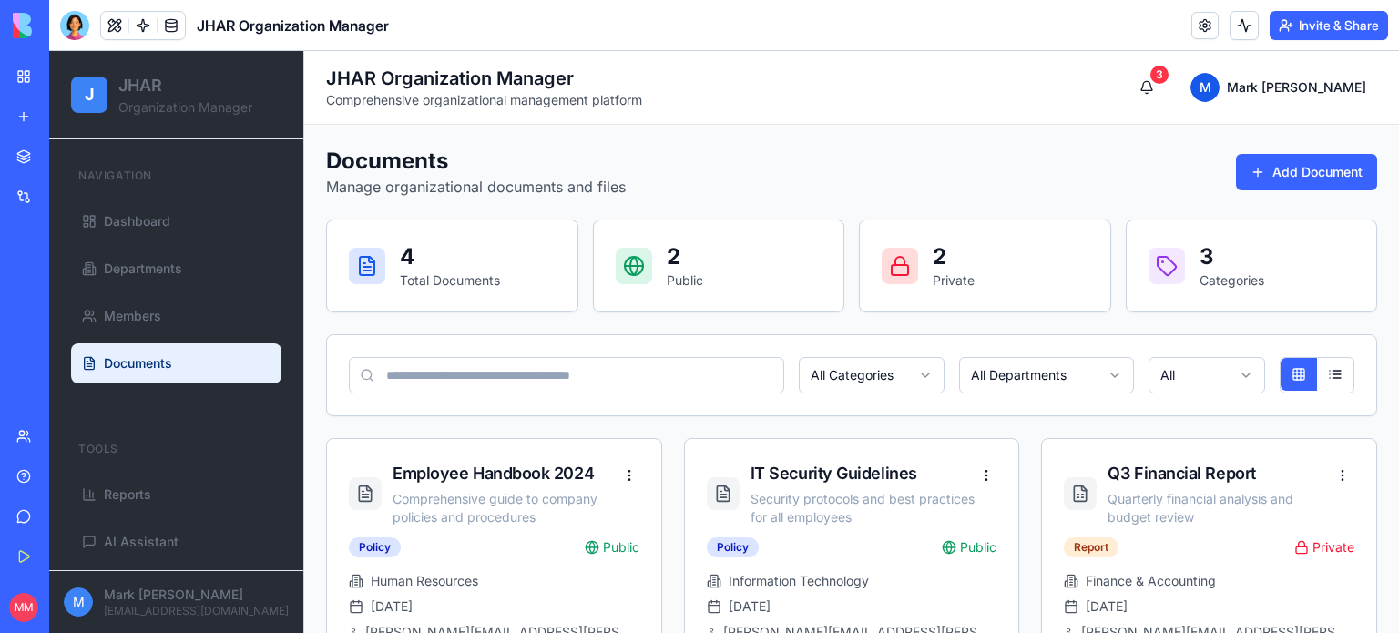
click at [1198, 25] on link at bounding box center [1204, 25] width 27 height 27
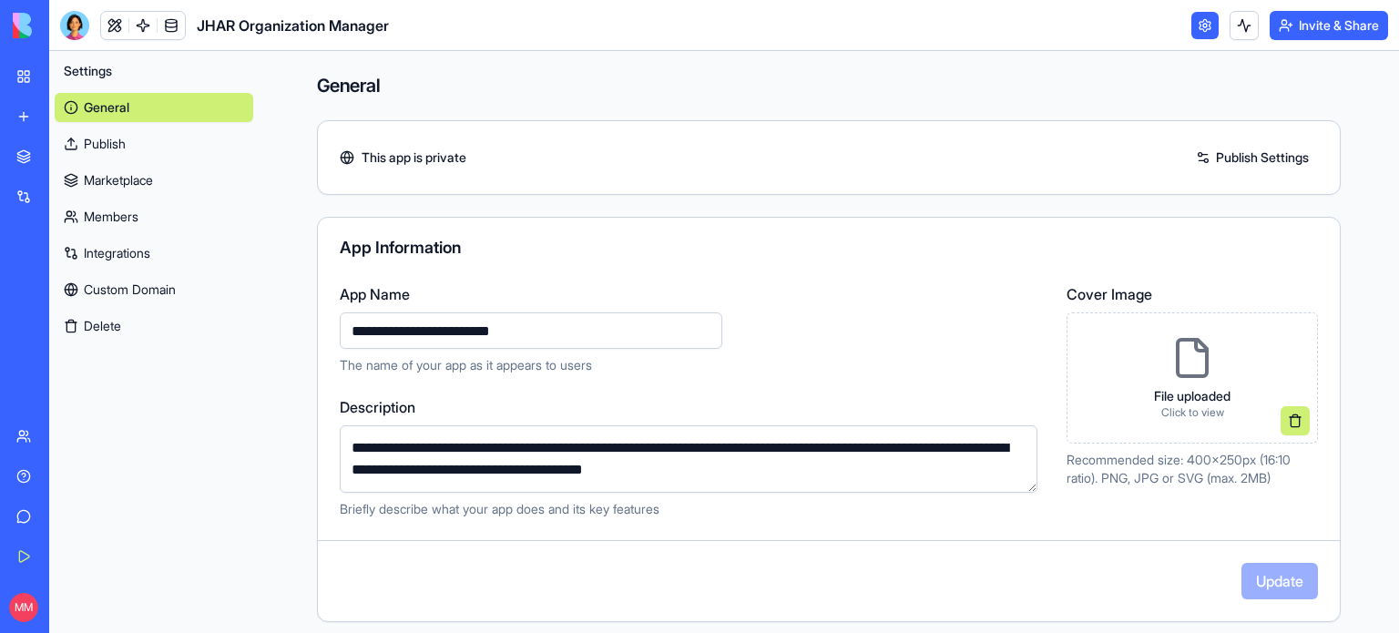
click at [123, 250] on link "Integrations" at bounding box center [154, 253] width 199 height 29
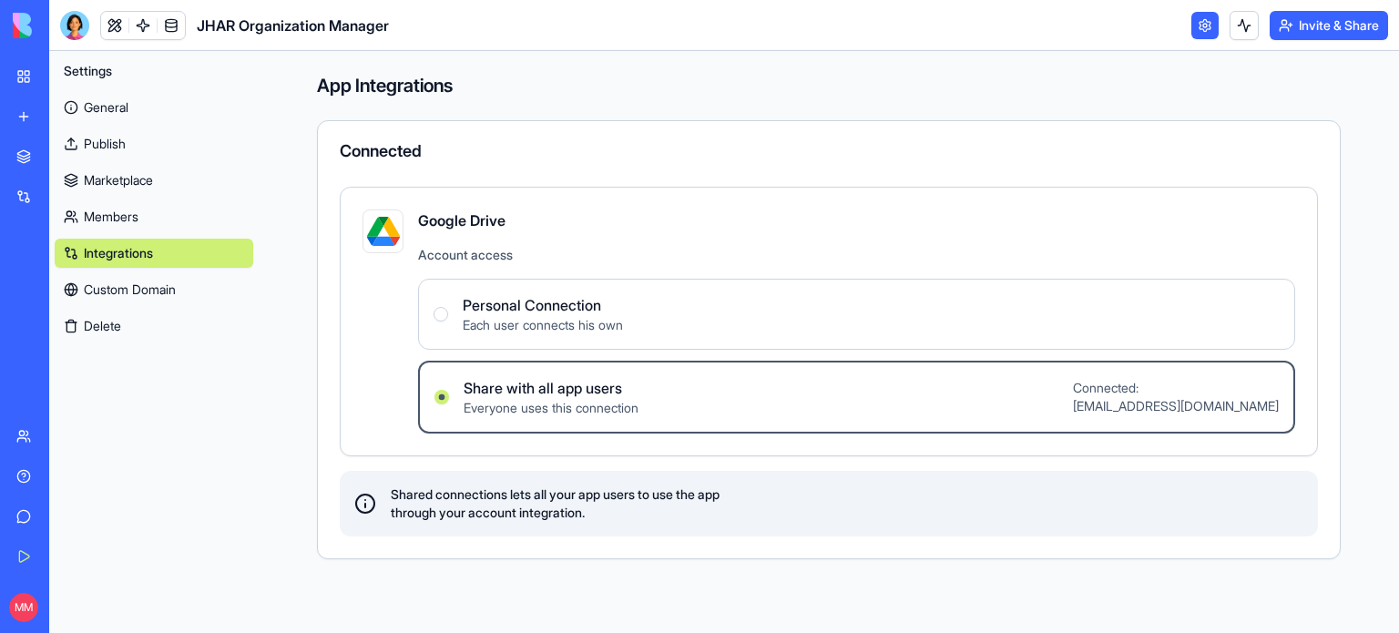
click at [626, 392] on span "Share with all app users" at bounding box center [550, 388] width 175 height 22
click at [449, 392] on users "Share with all app users Everyone uses this connection Connected: [PERSON_NAME]…" at bounding box center [441, 397] width 15 height 15
click at [585, 403] on span "Everyone uses this connection" at bounding box center [550, 408] width 175 height 18
click at [449, 403] on users "Share with all app users Everyone uses this connection Connected: [PERSON_NAME]…" at bounding box center [441, 397] width 15 height 15
click at [585, 403] on span "Everyone uses this connection" at bounding box center [550, 408] width 175 height 18
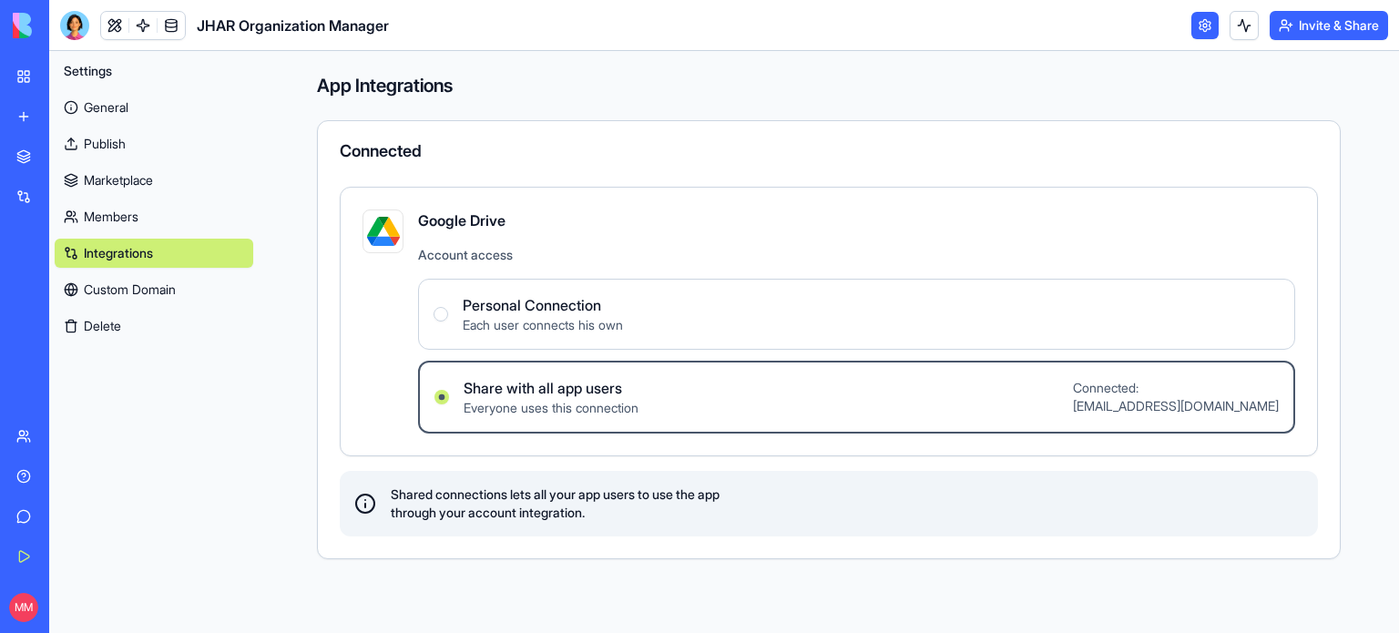
click at [449, 403] on users "Share with all app users Everyone uses this connection Connected: [PERSON_NAME]…" at bounding box center [441, 397] width 15 height 15
click at [585, 403] on span "Everyone uses this connection" at bounding box center [550, 408] width 175 height 18
click at [449, 403] on users "Share with all app users Everyone uses this connection Connected: [PERSON_NAME]…" at bounding box center [441, 397] width 15 height 15
click at [485, 279] on label "Personal Connection Each user connects his own" at bounding box center [856, 314] width 877 height 71
click at [448, 307] on Connection "Personal Connection Each user connects his own" at bounding box center [440, 314] width 15 height 15
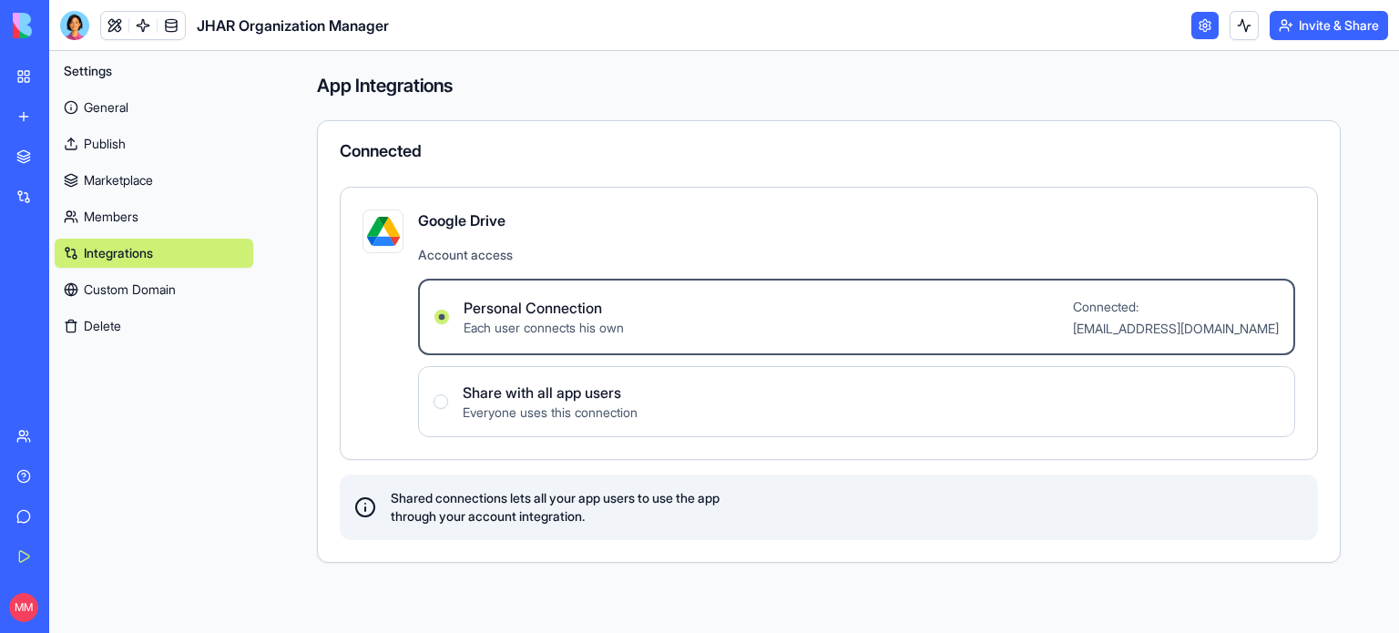
click at [514, 409] on span "Everyone uses this connection" at bounding box center [550, 412] width 175 height 18
click at [448, 409] on users "Share with all app users Everyone uses this connection" at bounding box center [440, 401] width 15 height 15
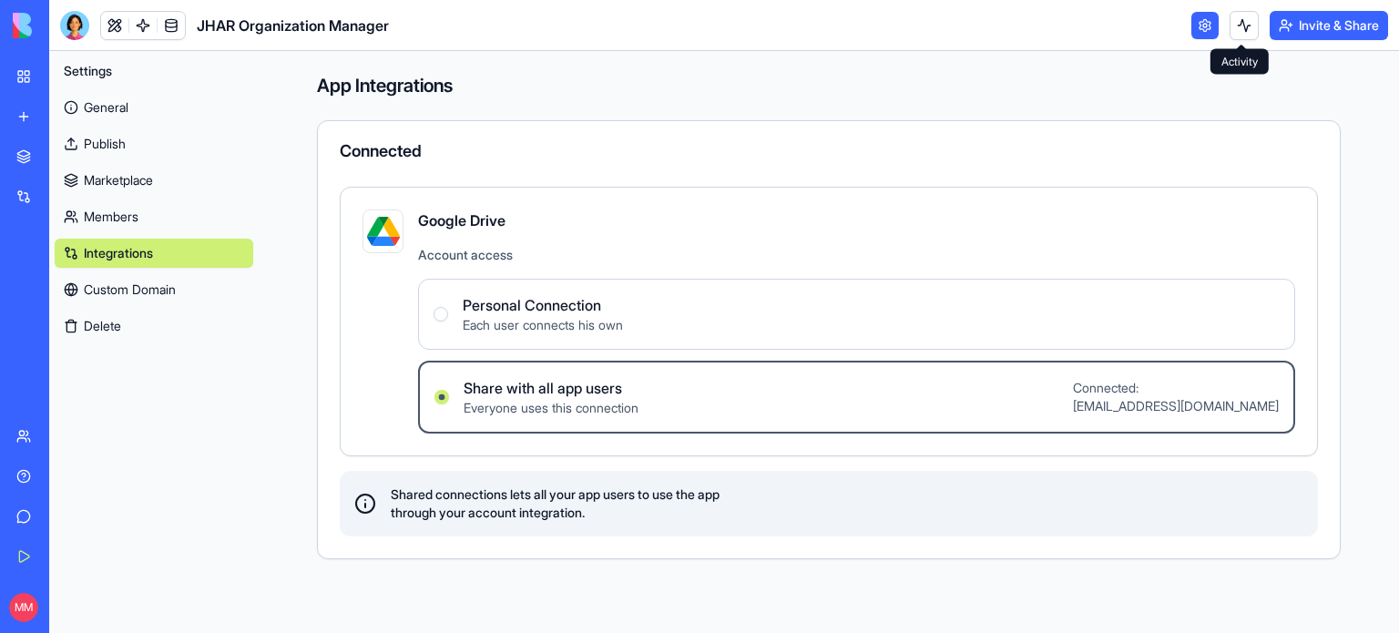
click at [1250, 27] on button at bounding box center [1243, 25] width 29 height 29
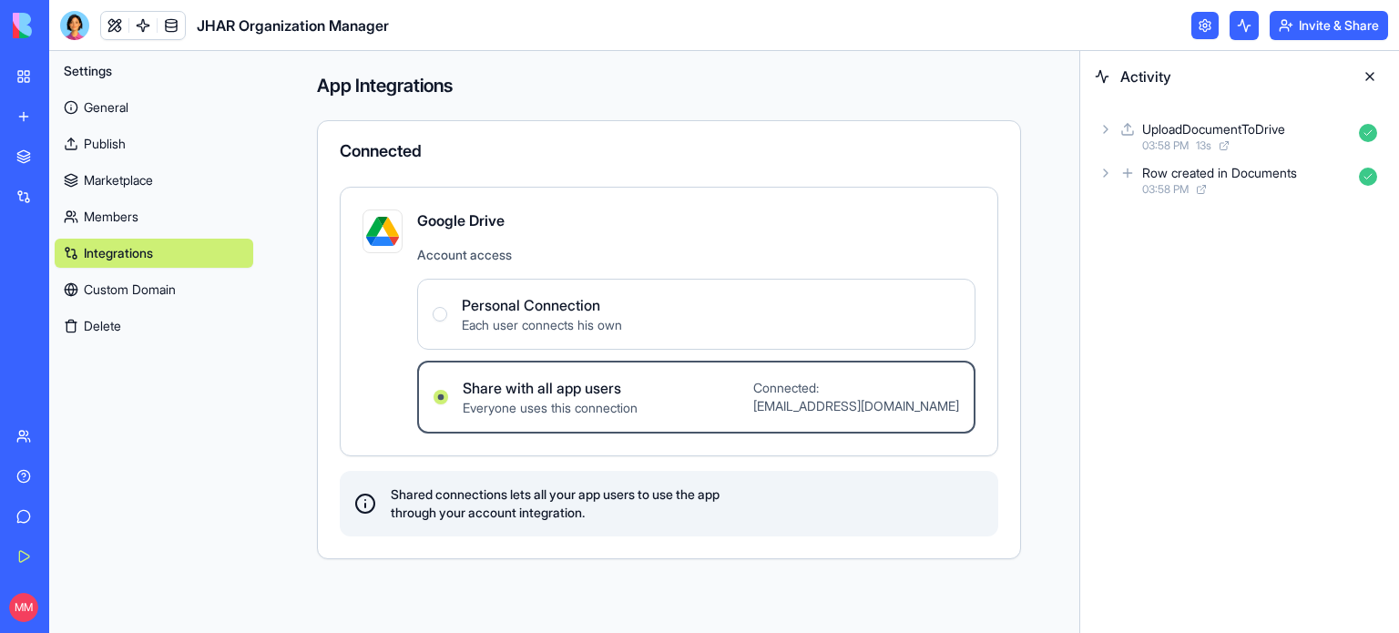
click at [1188, 138] on span "03:58 PM" at bounding box center [1165, 145] width 46 height 15
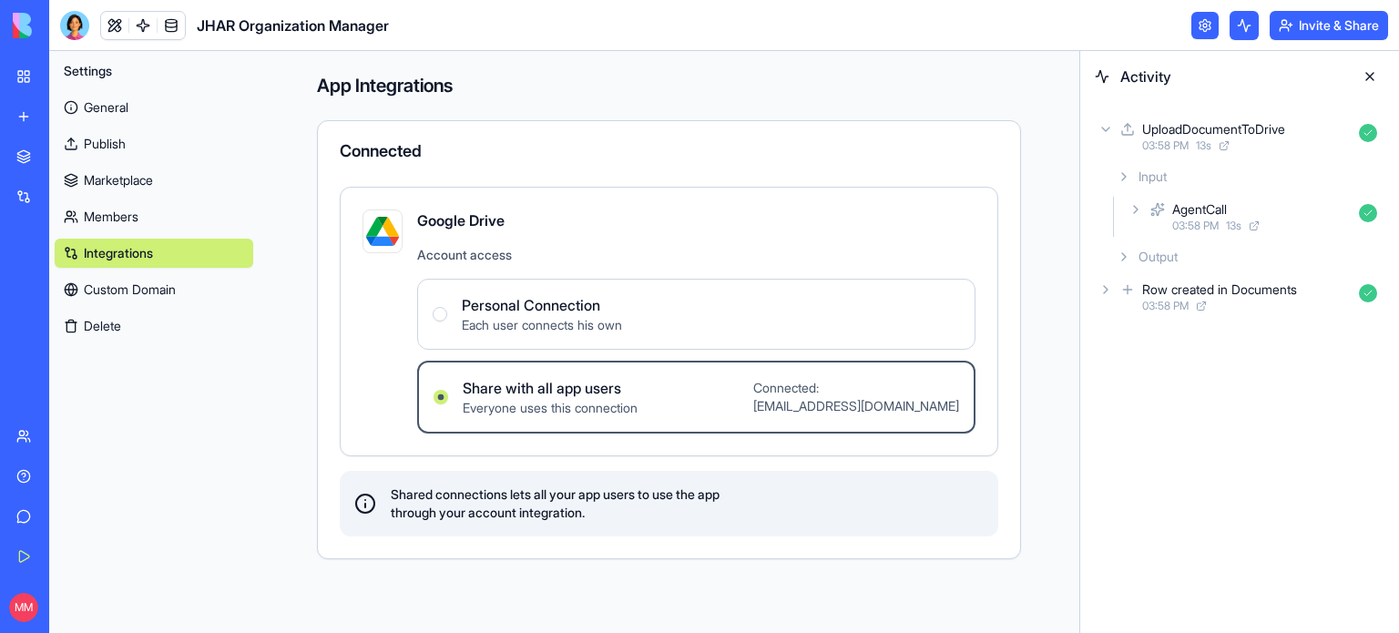
click at [1201, 219] on span "03:58 PM" at bounding box center [1195, 226] width 46 height 15
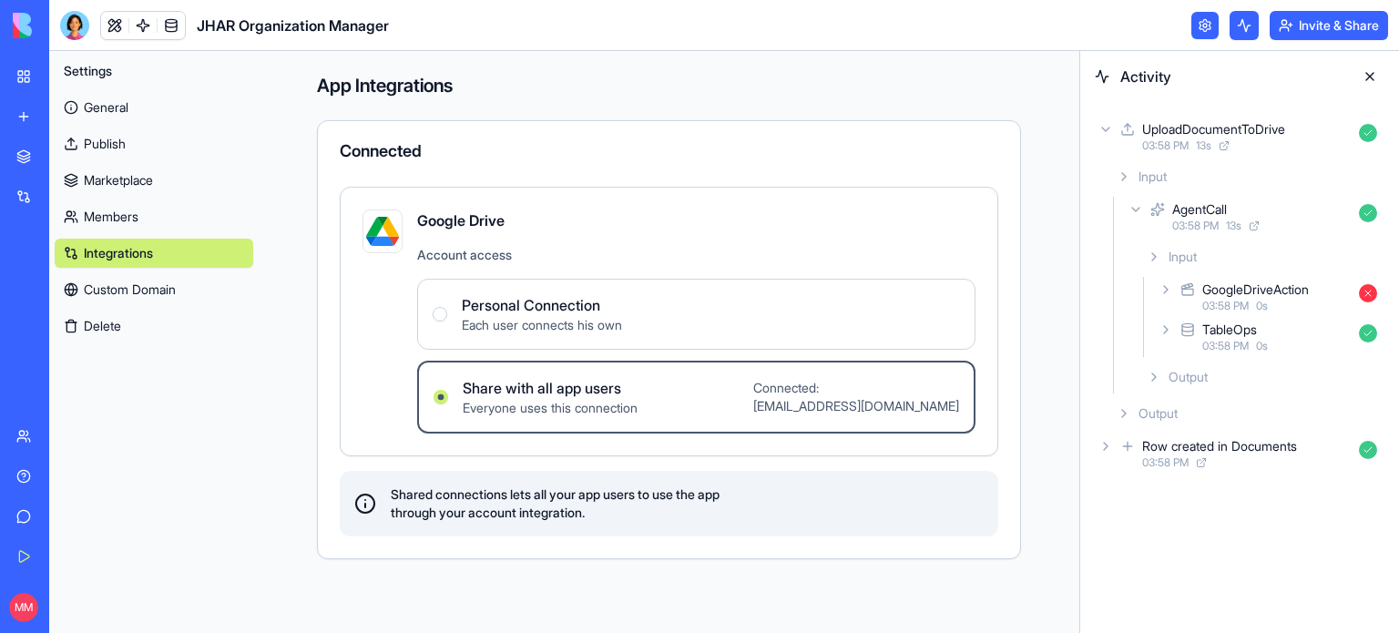
click at [1226, 291] on div "GoogleDriveAction" at bounding box center [1255, 289] width 107 height 18
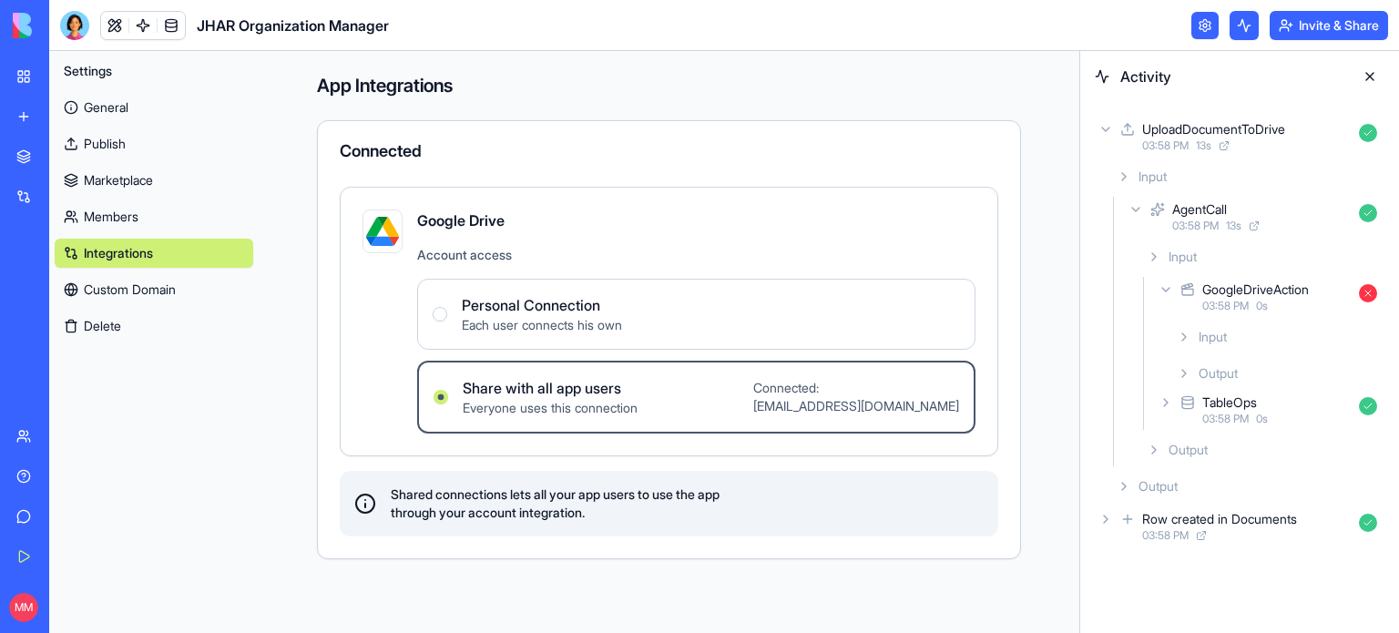
click at [1214, 341] on span "Input" at bounding box center [1212, 337] width 28 height 18
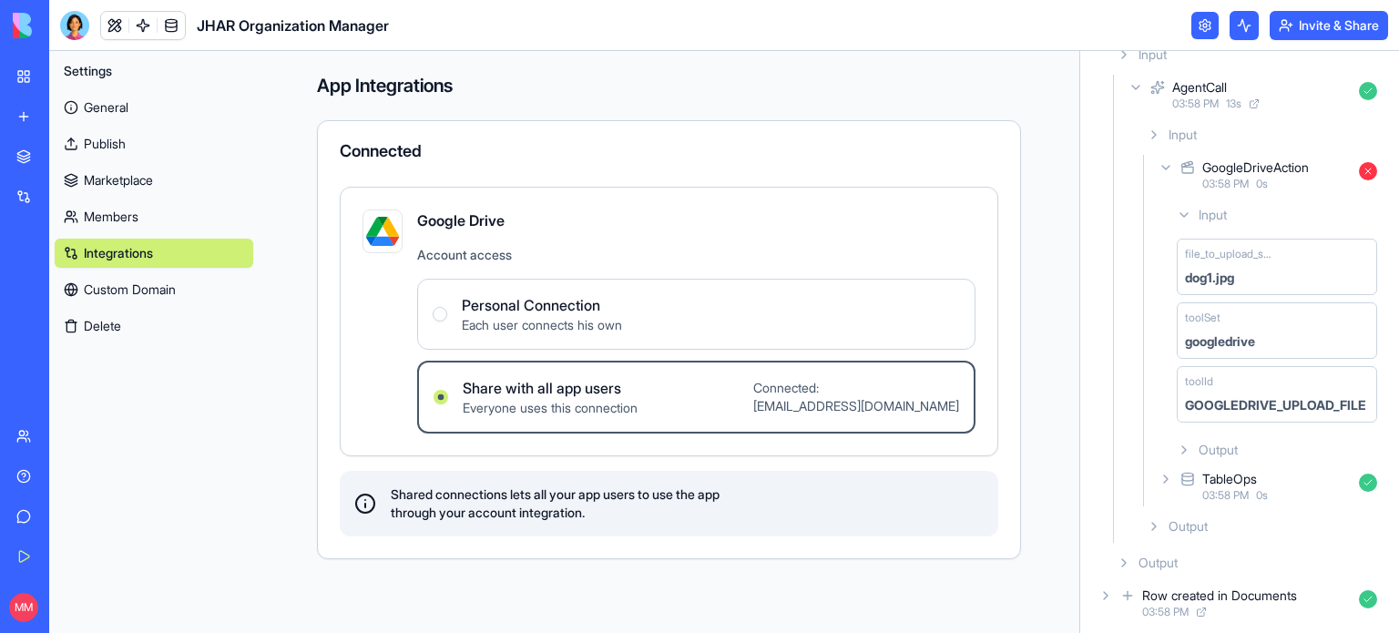
scroll to position [125, 0]
click at [1215, 474] on div "TableOps" at bounding box center [1229, 476] width 55 height 18
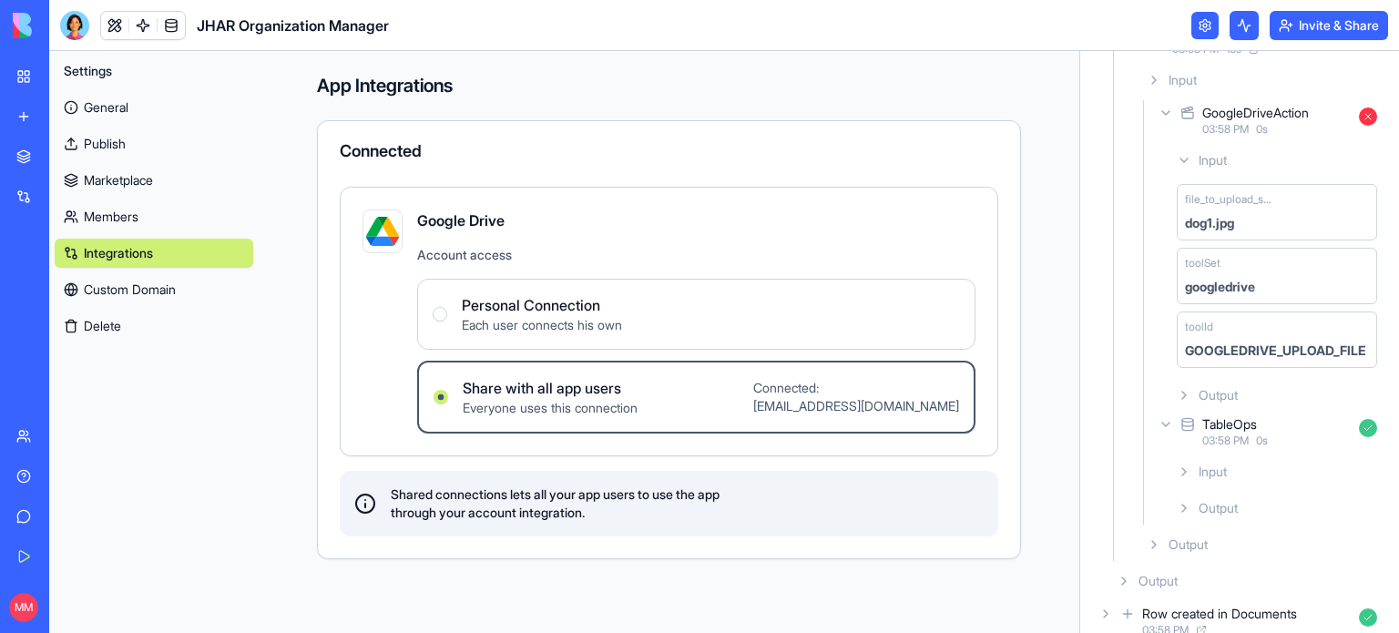
scroll to position [198, 0]
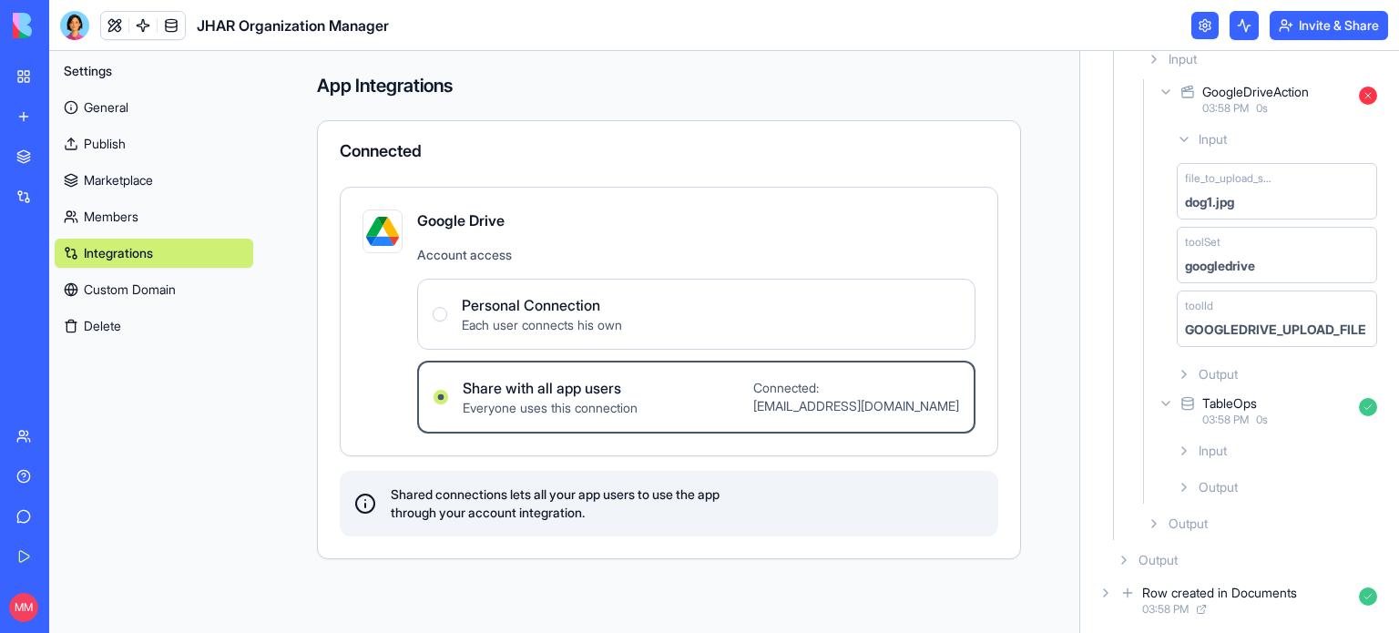
click at [1212, 451] on span "Input" at bounding box center [1212, 451] width 28 height 18
click at [1214, 385] on div "Output" at bounding box center [1276, 374] width 215 height 33
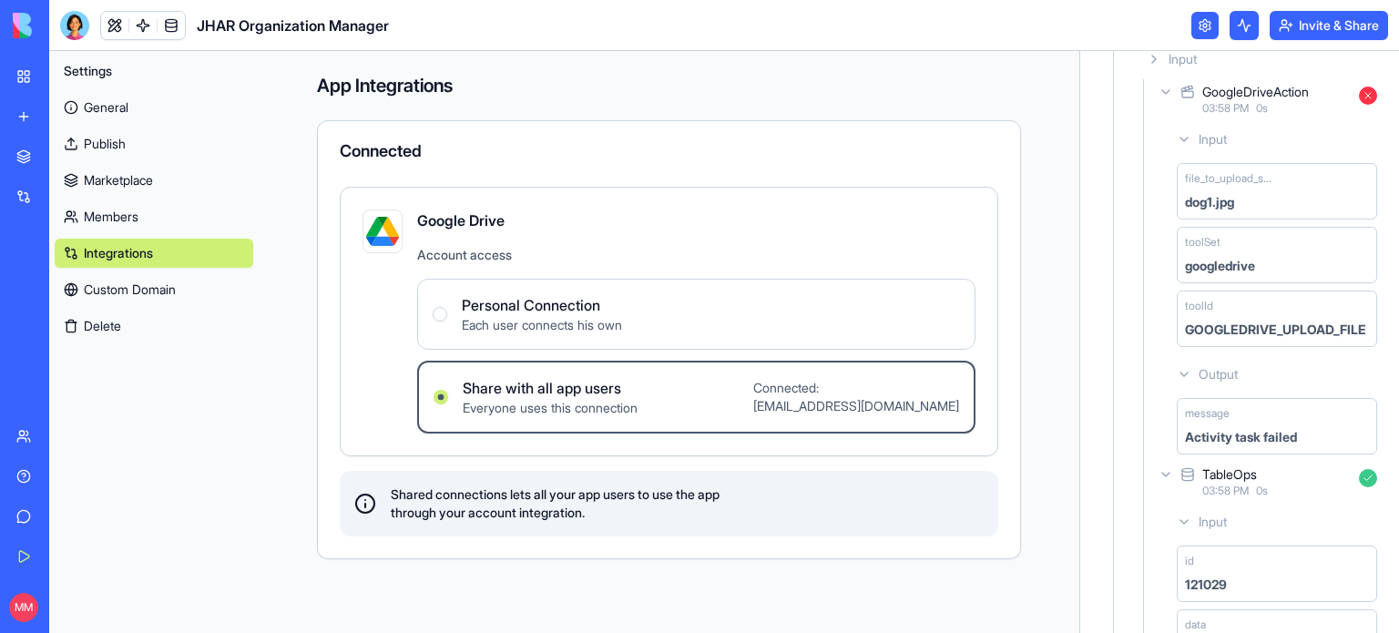
click at [1217, 428] on div "Activity task failed" at bounding box center [1241, 437] width 112 height 18
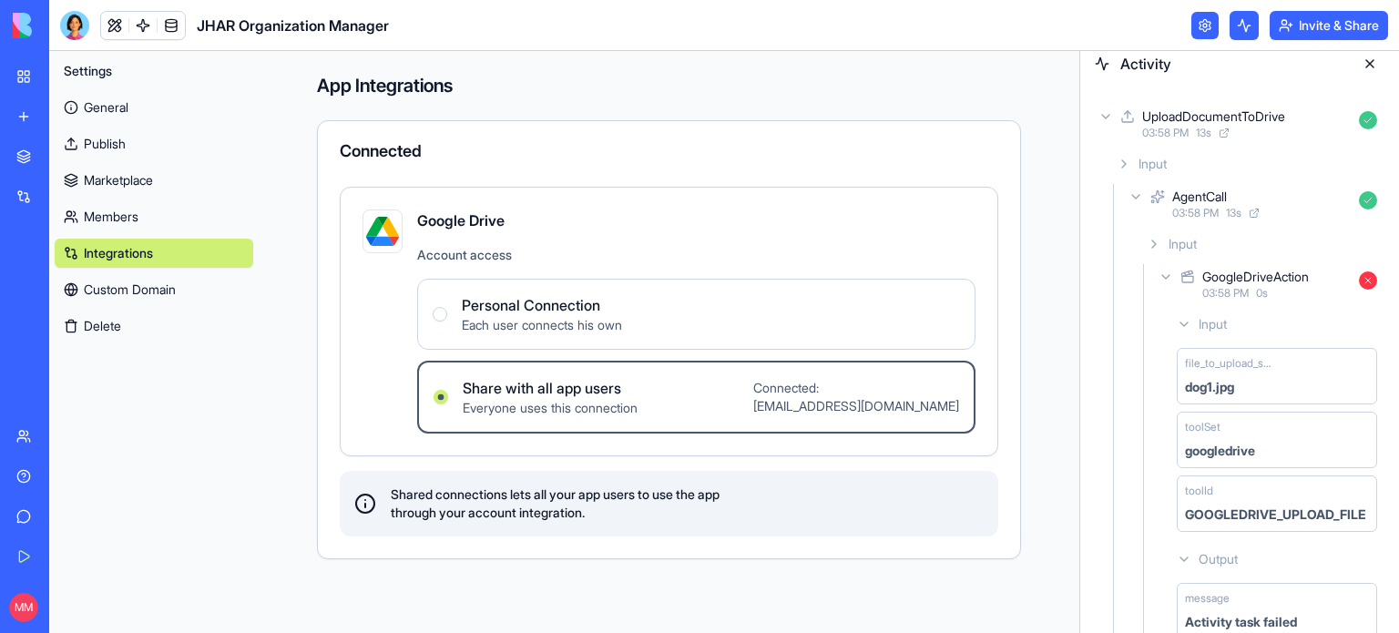
scroll to position [0, 0]
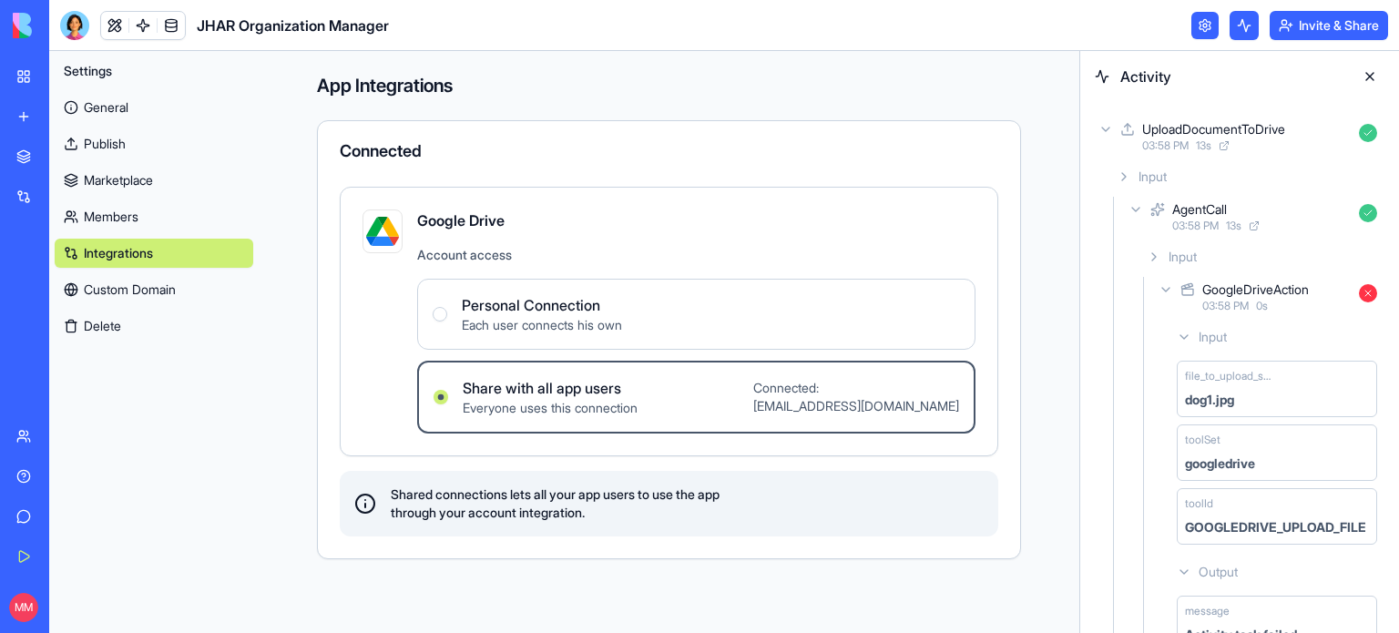
click at [1373, 77] on button at bounding box center [1369, 76] width 29 height 29
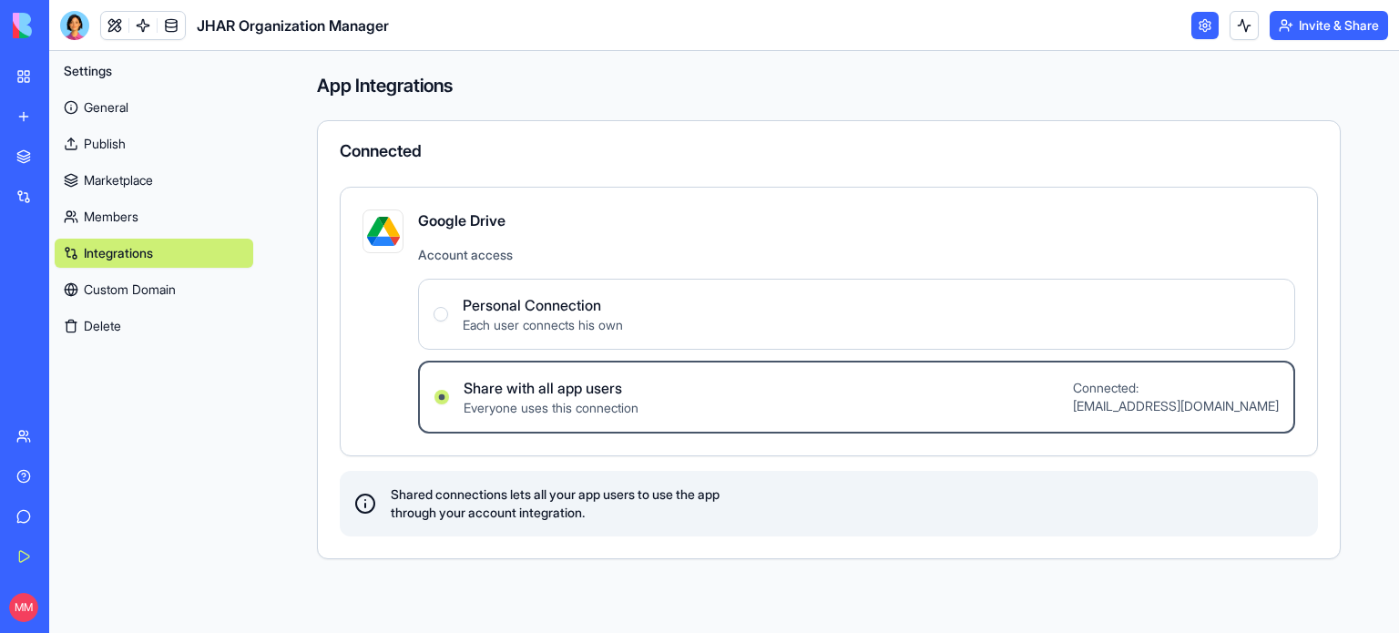
click at [58, 368] on div "New App" at bounding box center [41, 364] width 51 height 18
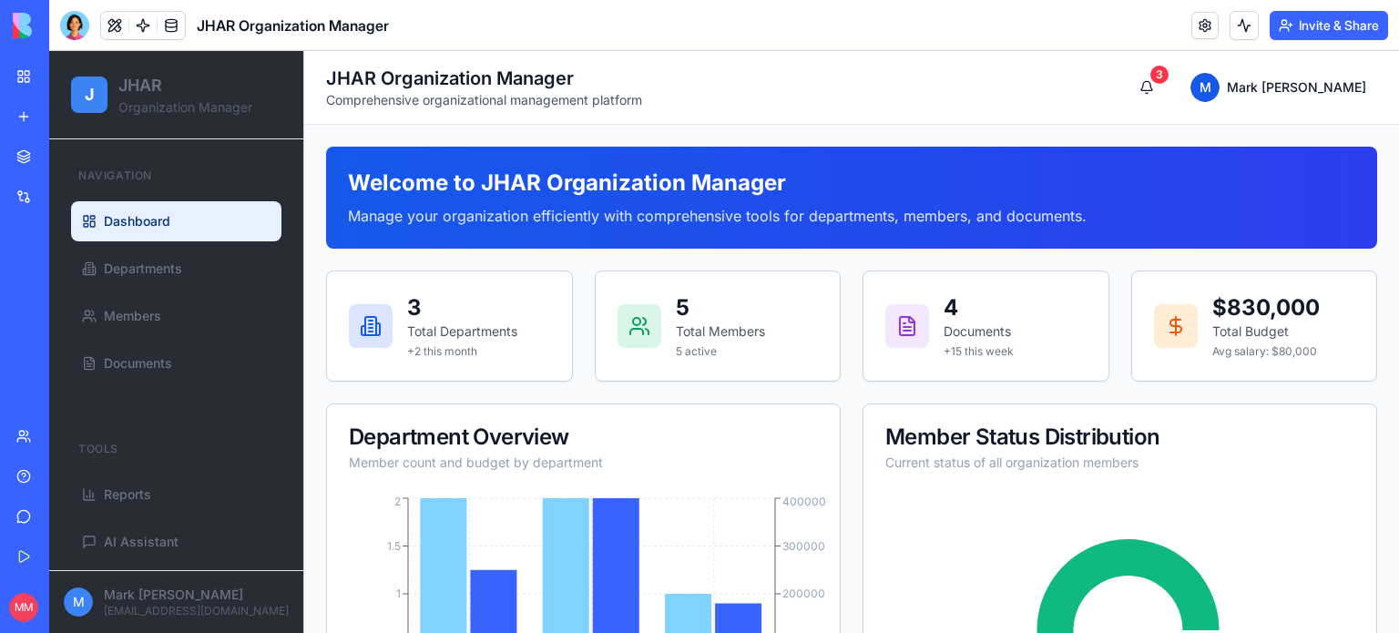
drag, startPoint x: 58, startPoint y: 368, endPoint x: 41, endPoint y: 365, distance: 17.5
click at [41, 365] on div "New App" at bounding box center [41, 364] width 51 height 18
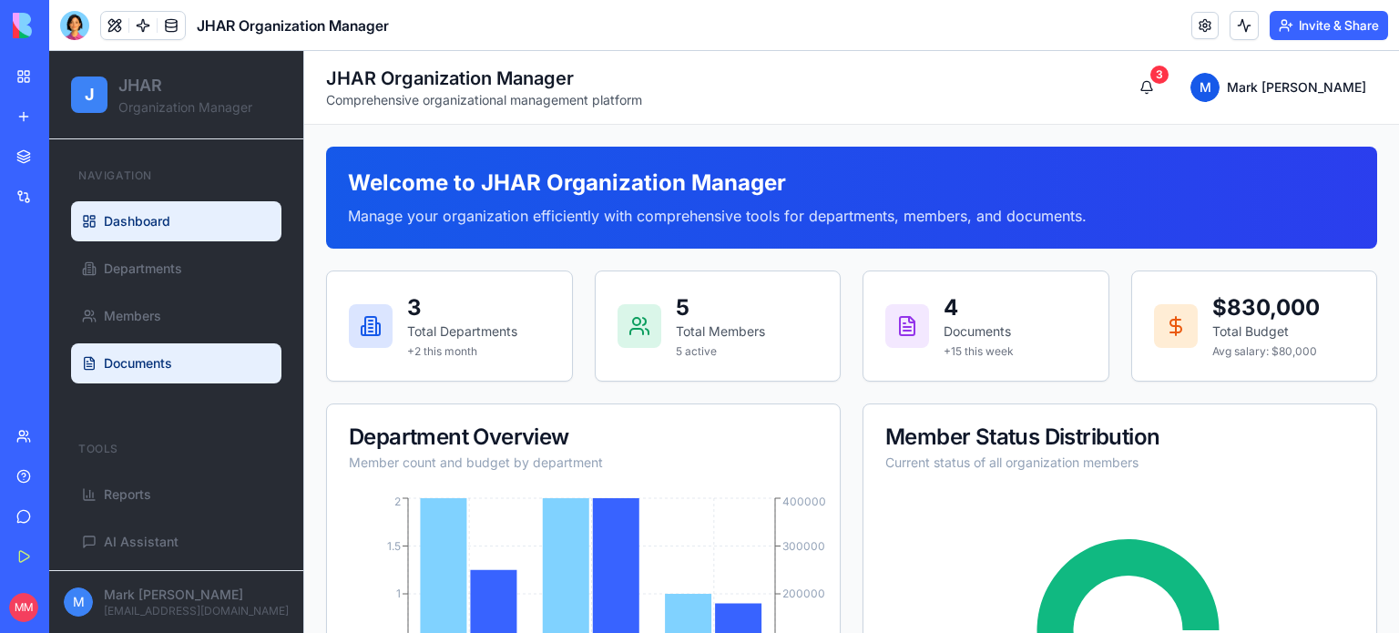
scroll to position [13, 0]
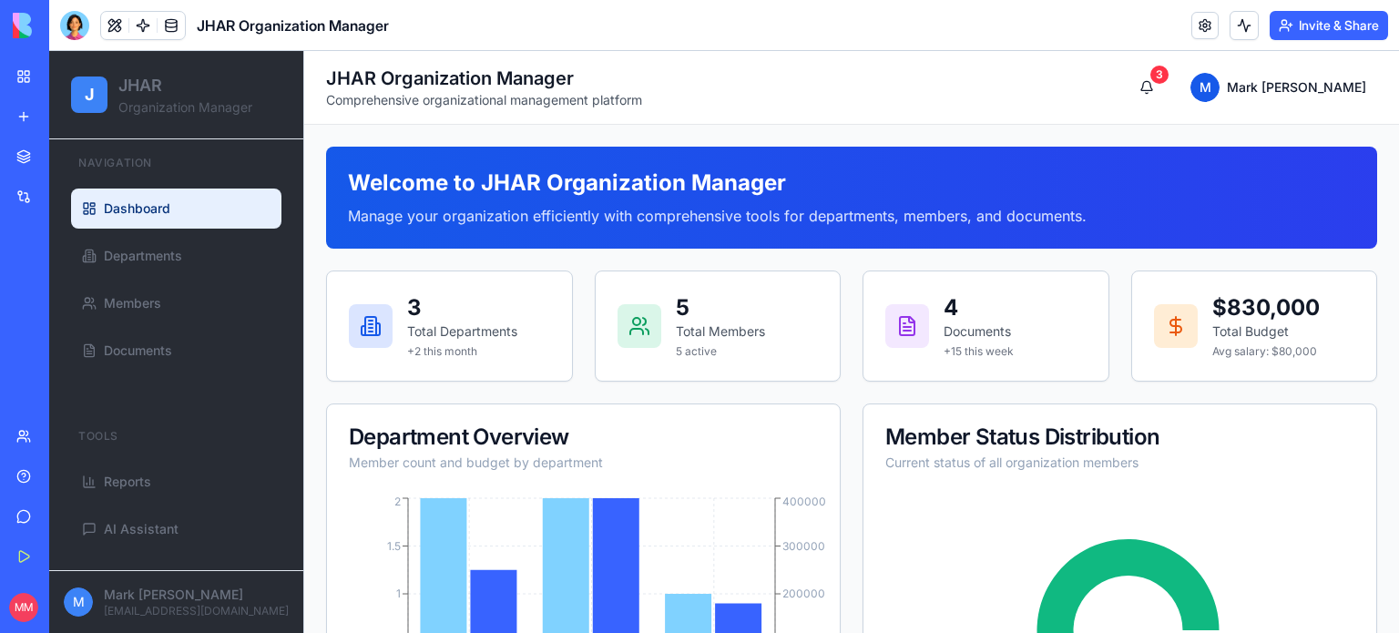
click at [1209, 20] on link at bounding box center [1204, 25] width 27 height 27
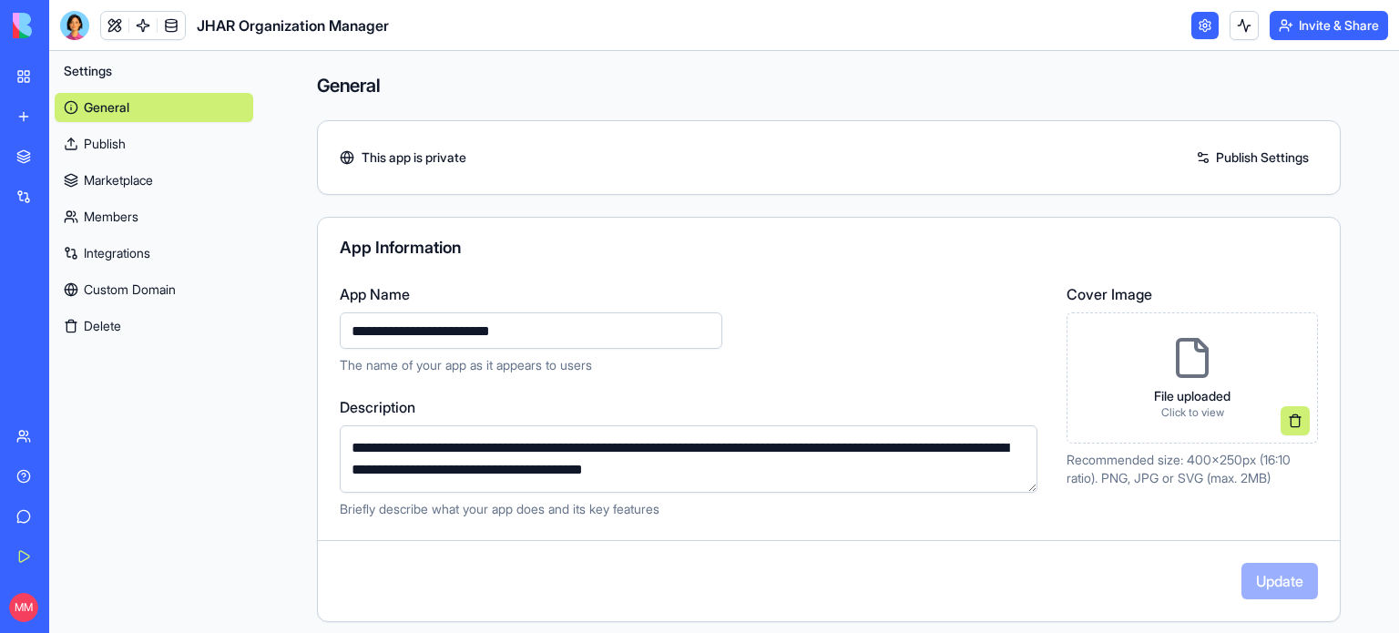
click at [87, 324] on button "Delete" at bounding box center [154, 325] width 199 height 29
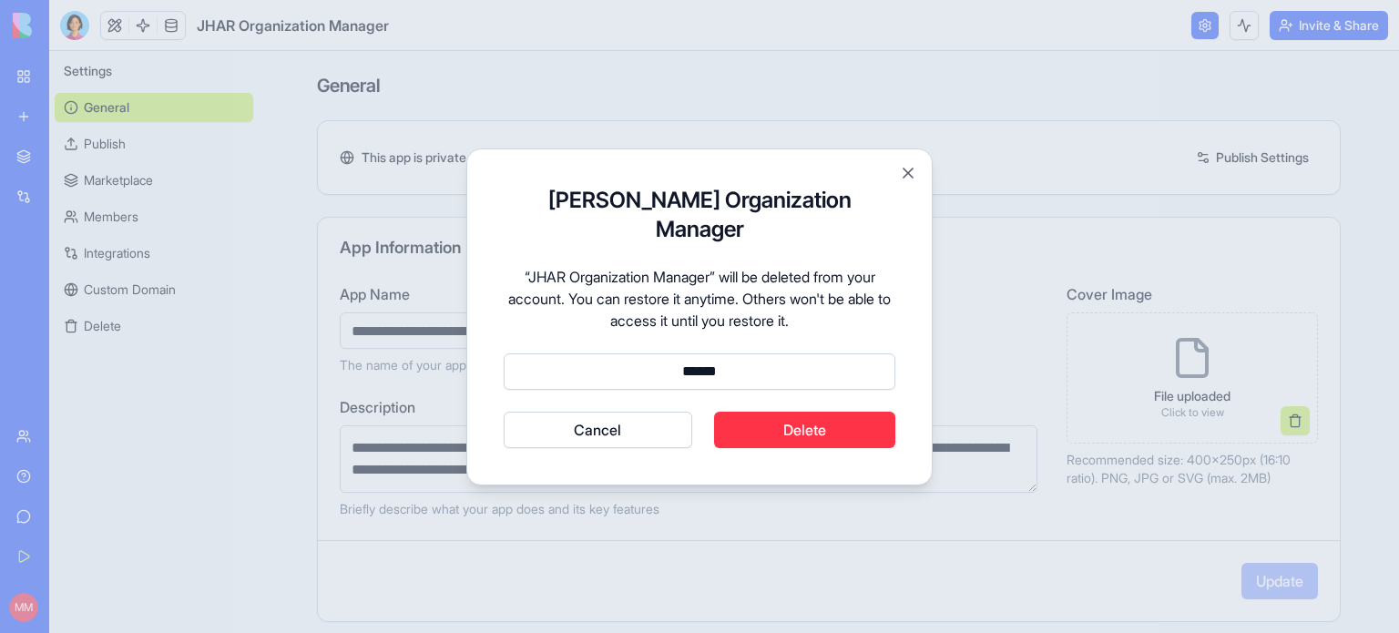
type input "******"
click at [789, 425] on button "Delete" at bounding box center [805, 430] width 182 height 36
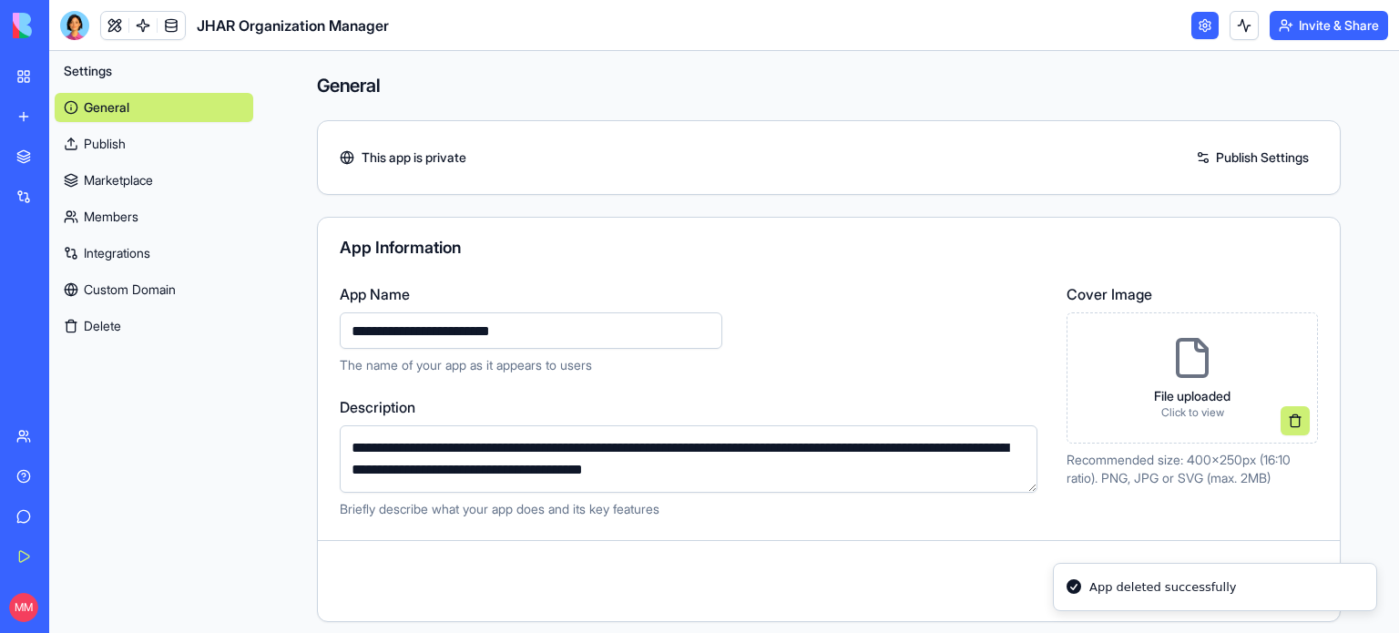
click at [67, 292] on div "JHAR Organization Manager" at bounding box center [41, 284] width 51 height 18
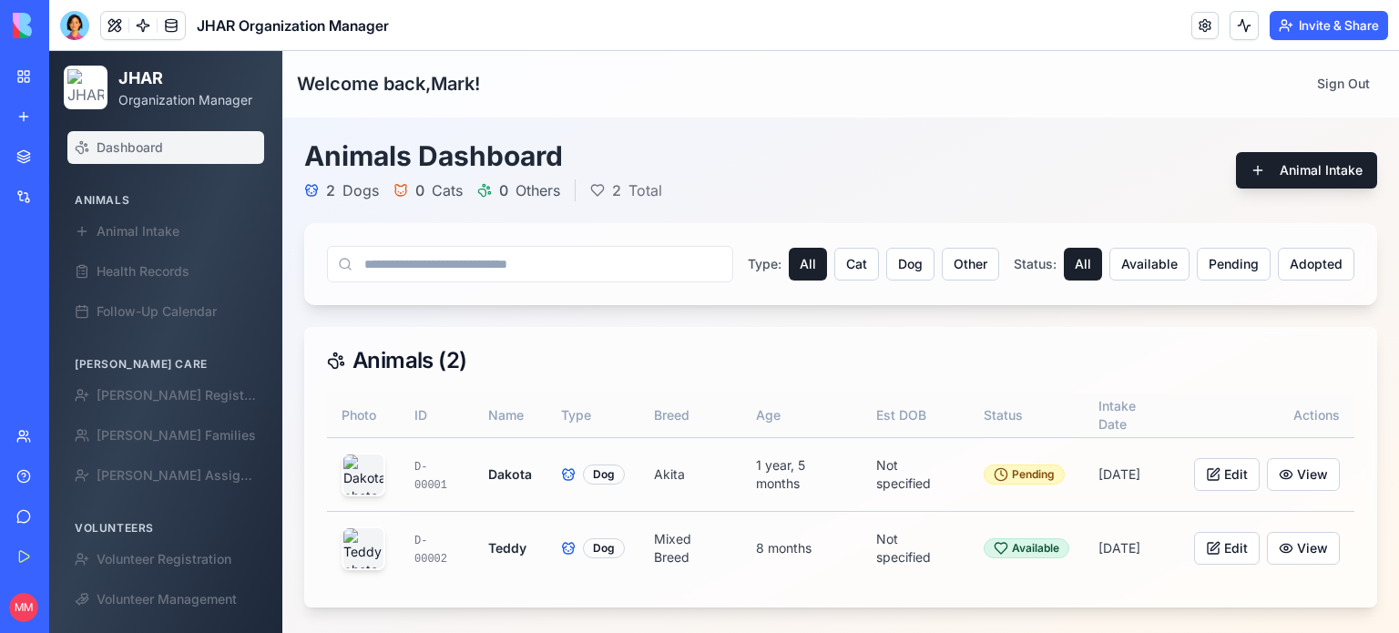
click at [1191, 25] on link at bounding box center [1204, 25] width 27 height 27
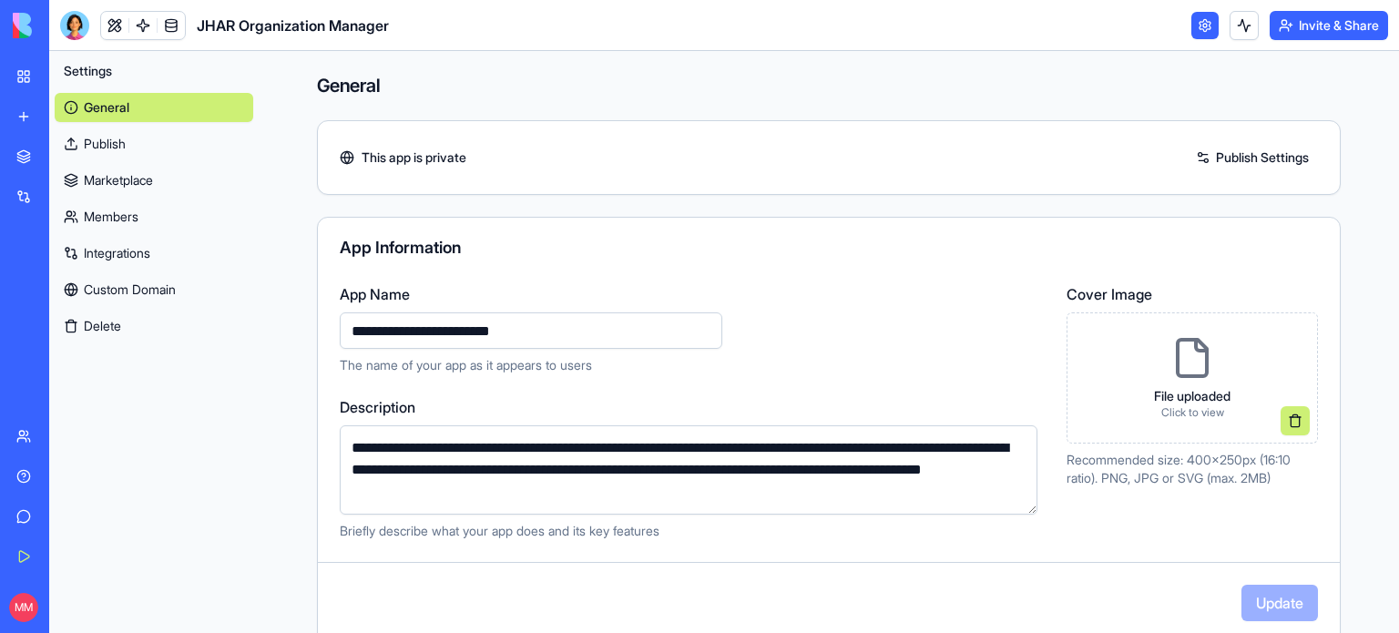
click at [127, 256] on link "Integrations" at bounding box center [154, 253] width 199 height 29
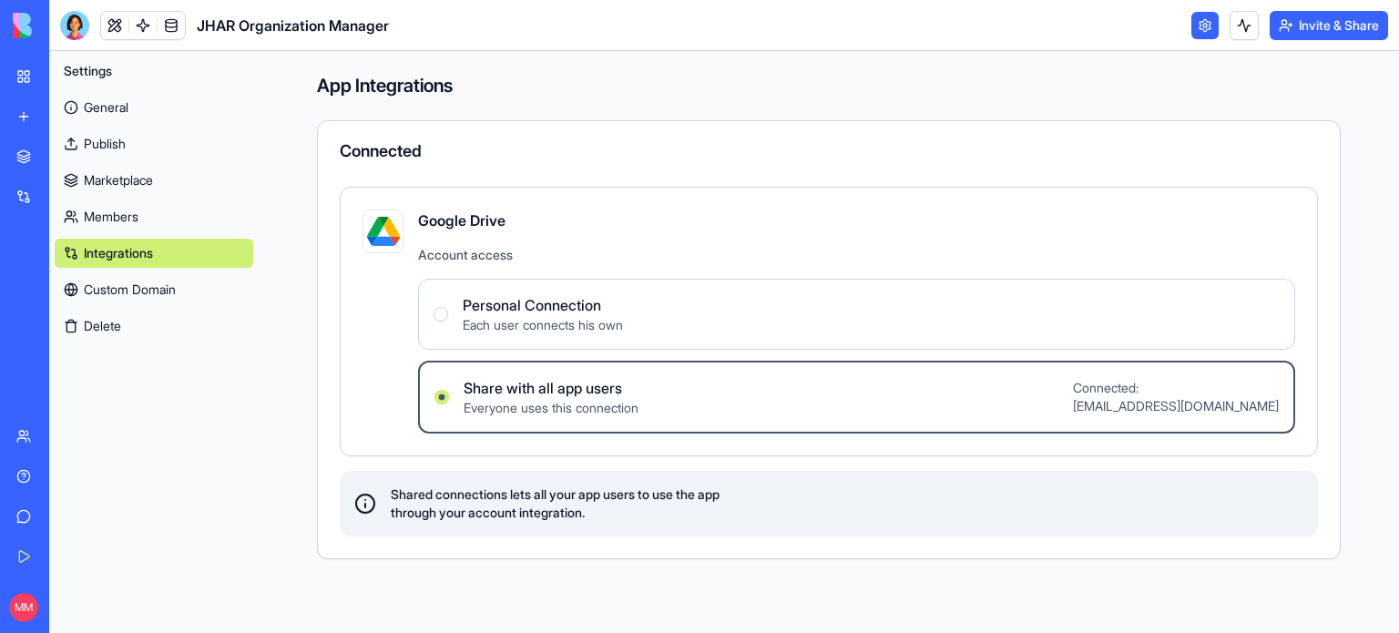
click at [1237, 29] on button at bounding box center [1243, 25] width 29 height 29
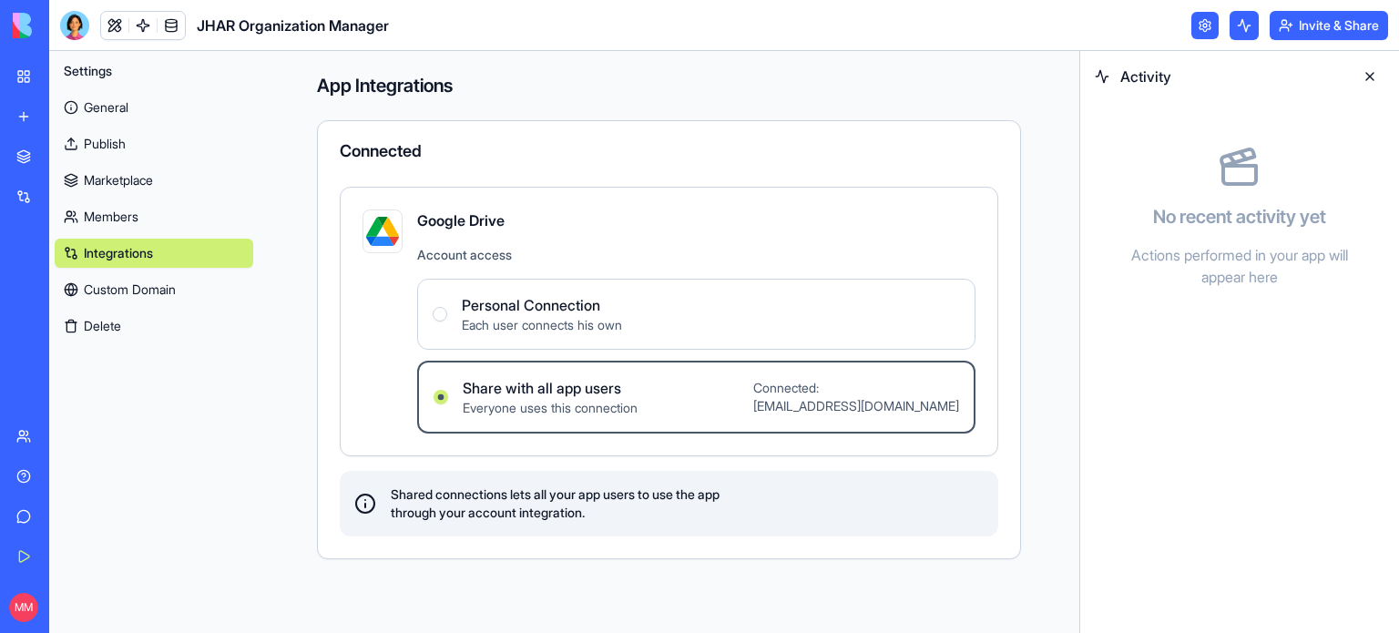
click at [1377, 77] on button at bounding box center [1369, 76] width 29 height 29
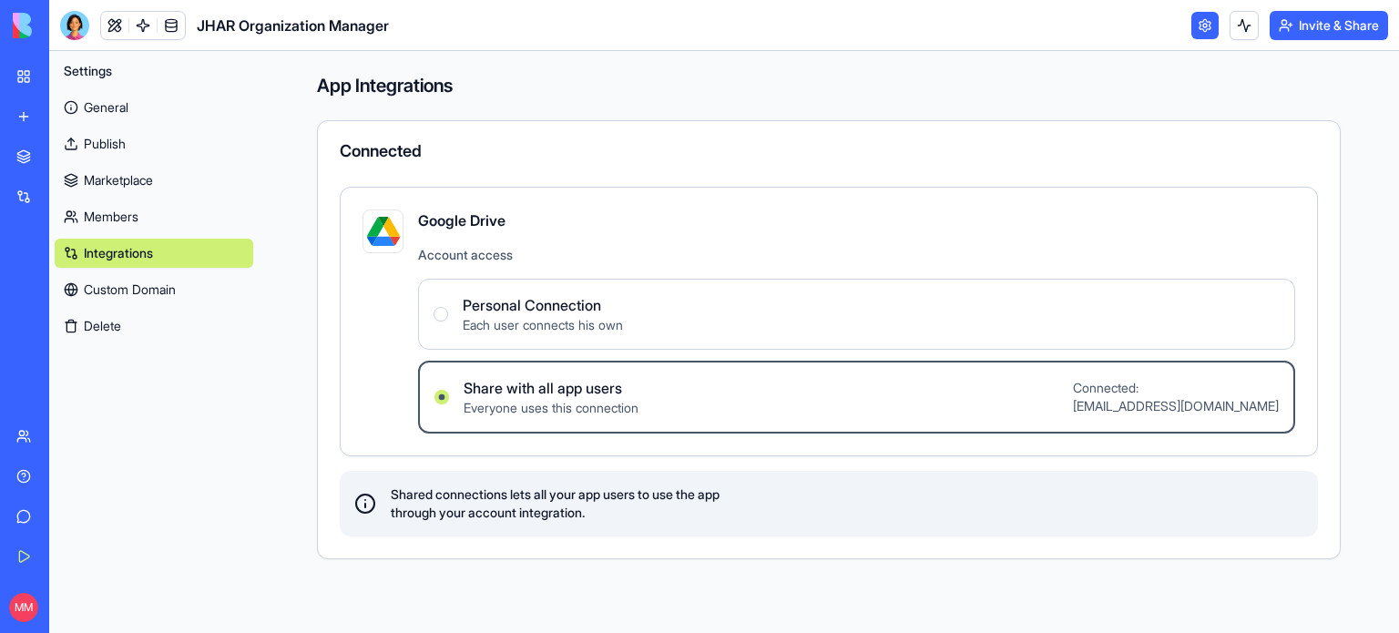
click at [78, 299] on link "JHAR Organization Manager" at bounding box center [41, 284] width 73 height 36
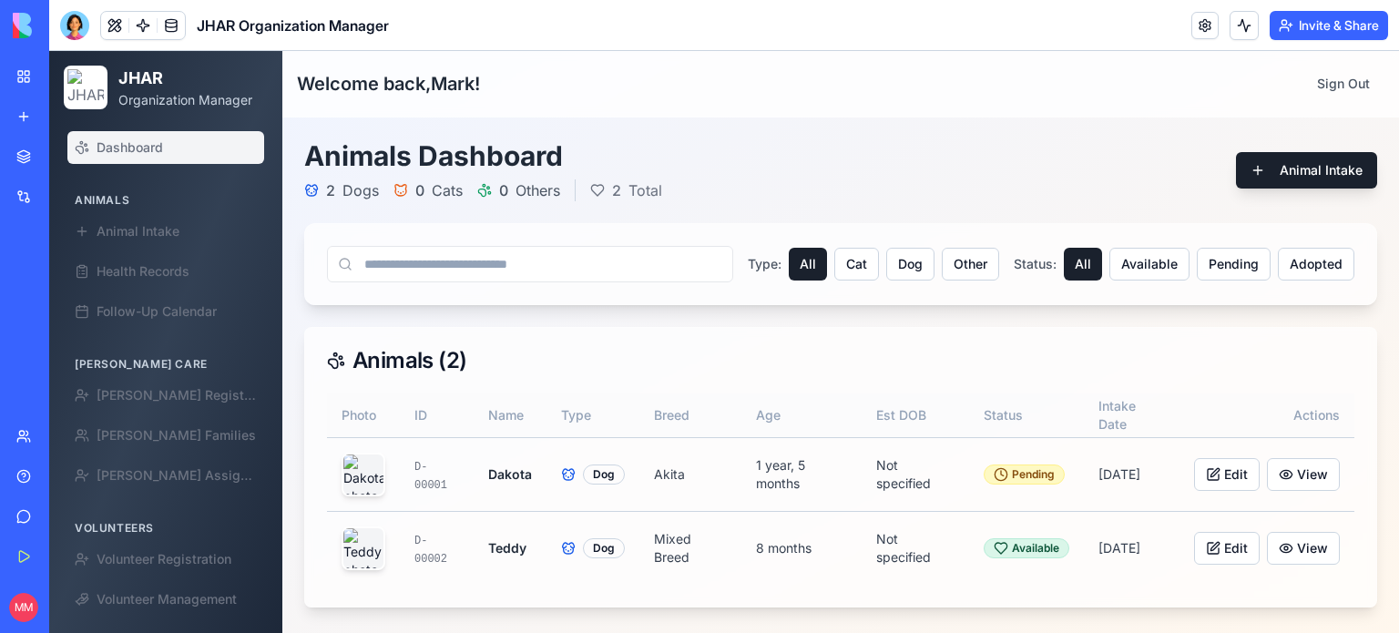
click at [22, 474] on link "Help" at bounding box center [41, 476] width 73 height 36
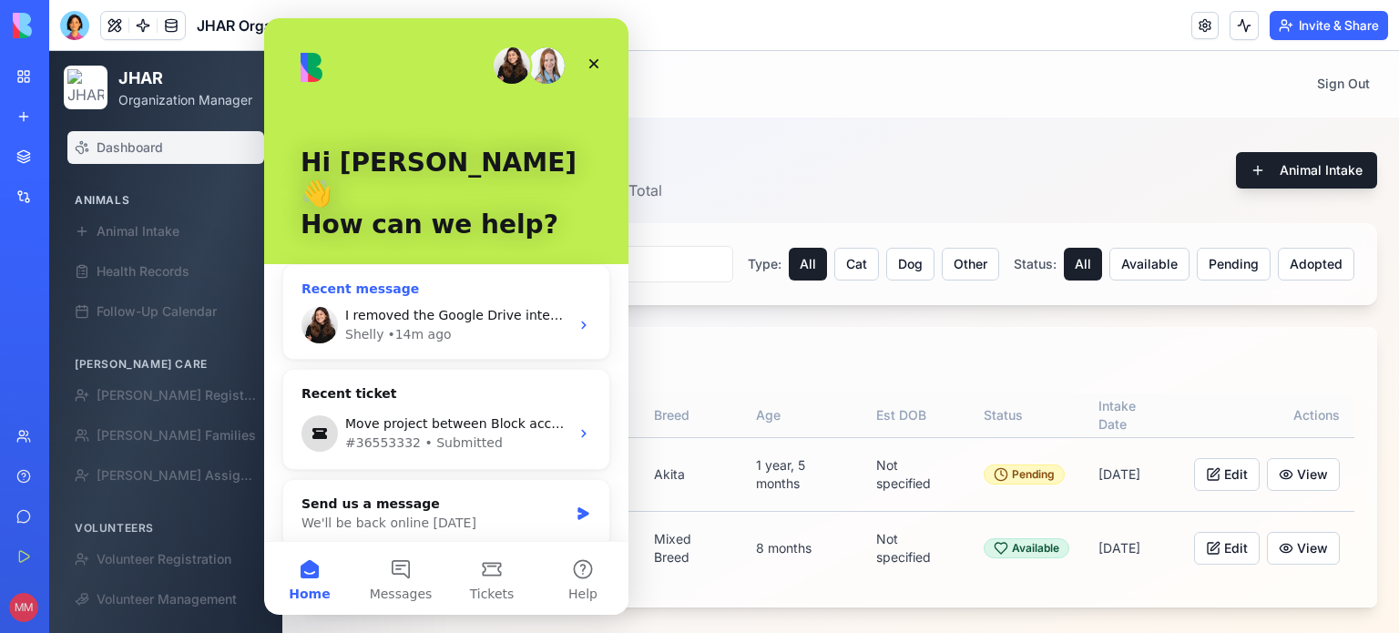
click at [468, 308] on span "I removed the Google Drive integration from my app for now due to the difficult…" at bounding box center [1048, 315] width 1407 height 15
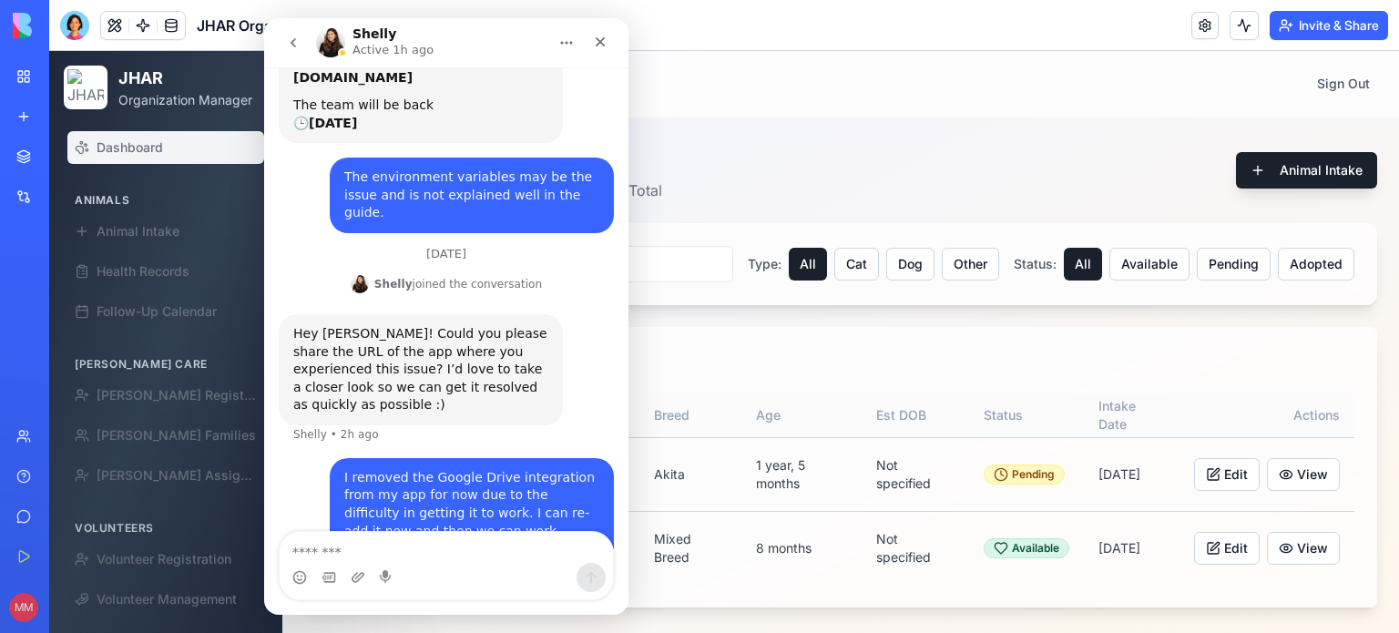
scroll to position [307, 0]
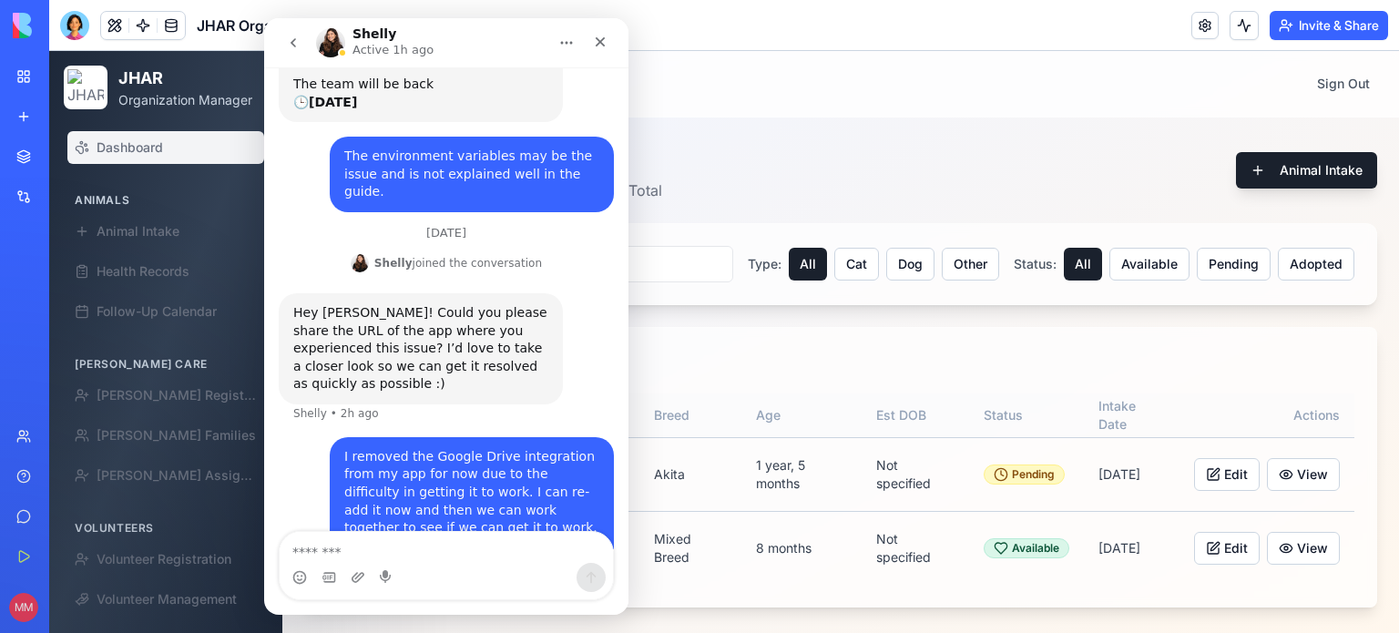
click at [365, 549] on textarea "Message…" at bounding box center [446, 547] width 333 height 31
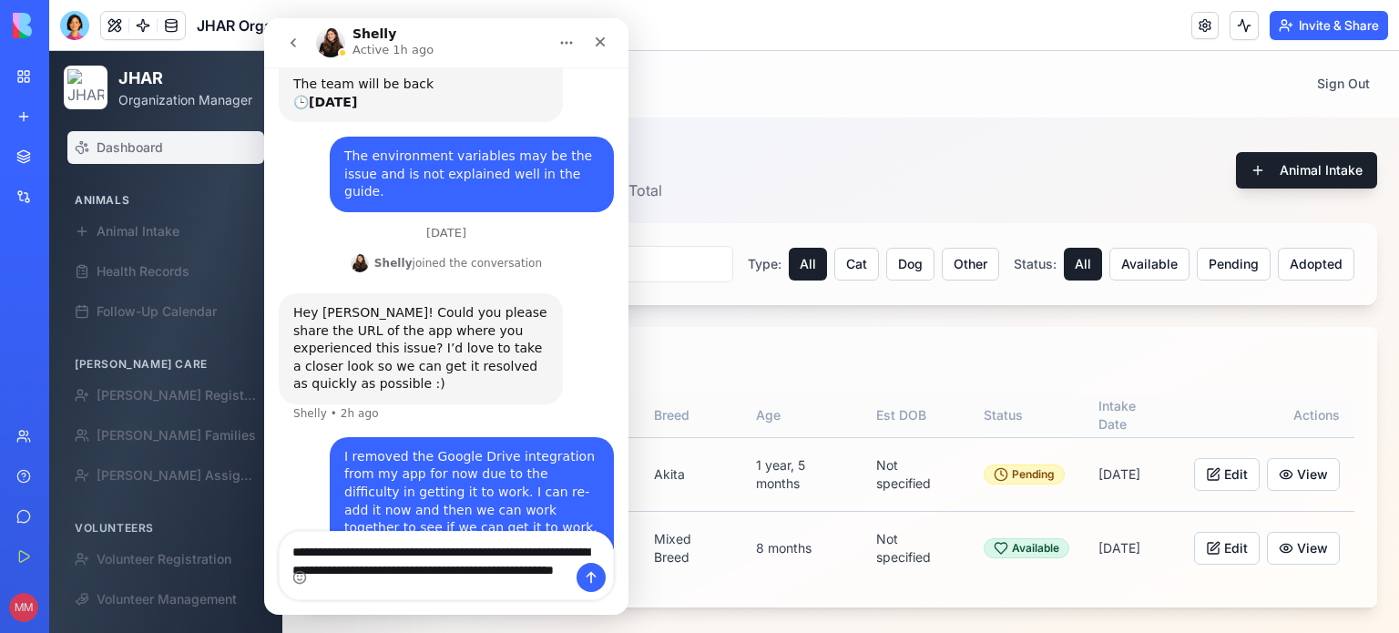
scroll to position [343, 0]
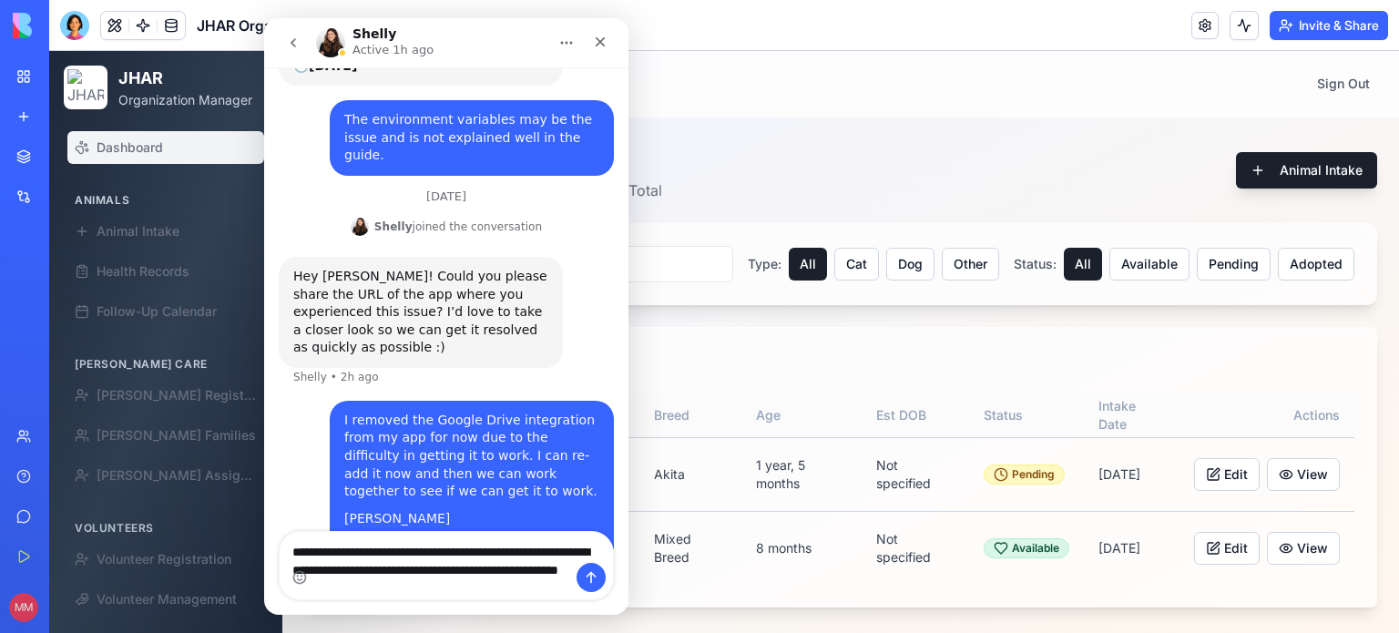
type textarea "**********"
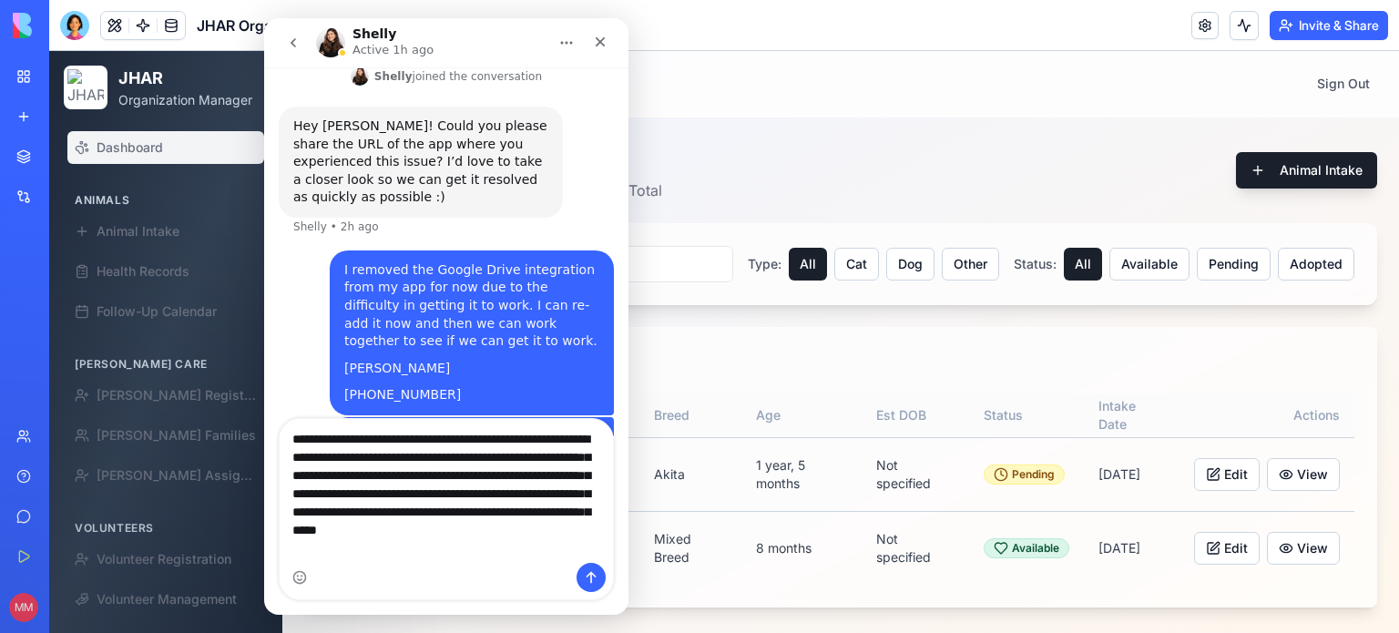
scroll to position [512, 0]
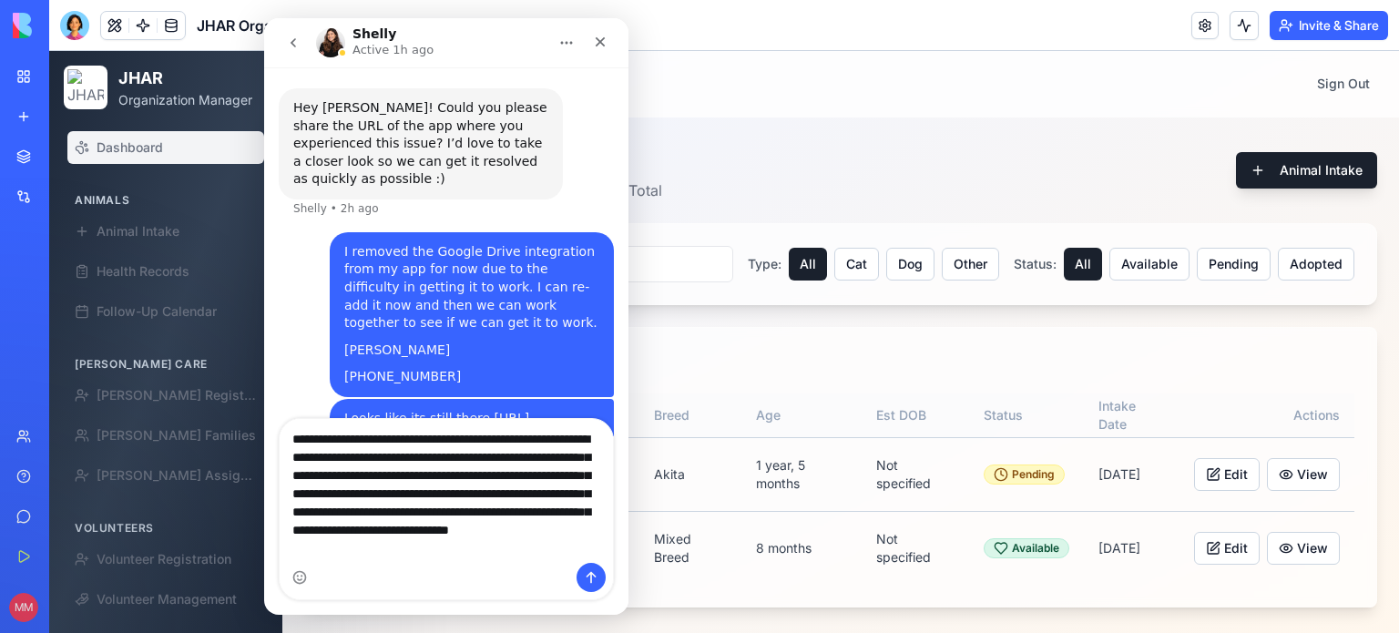
type textarea "**********"
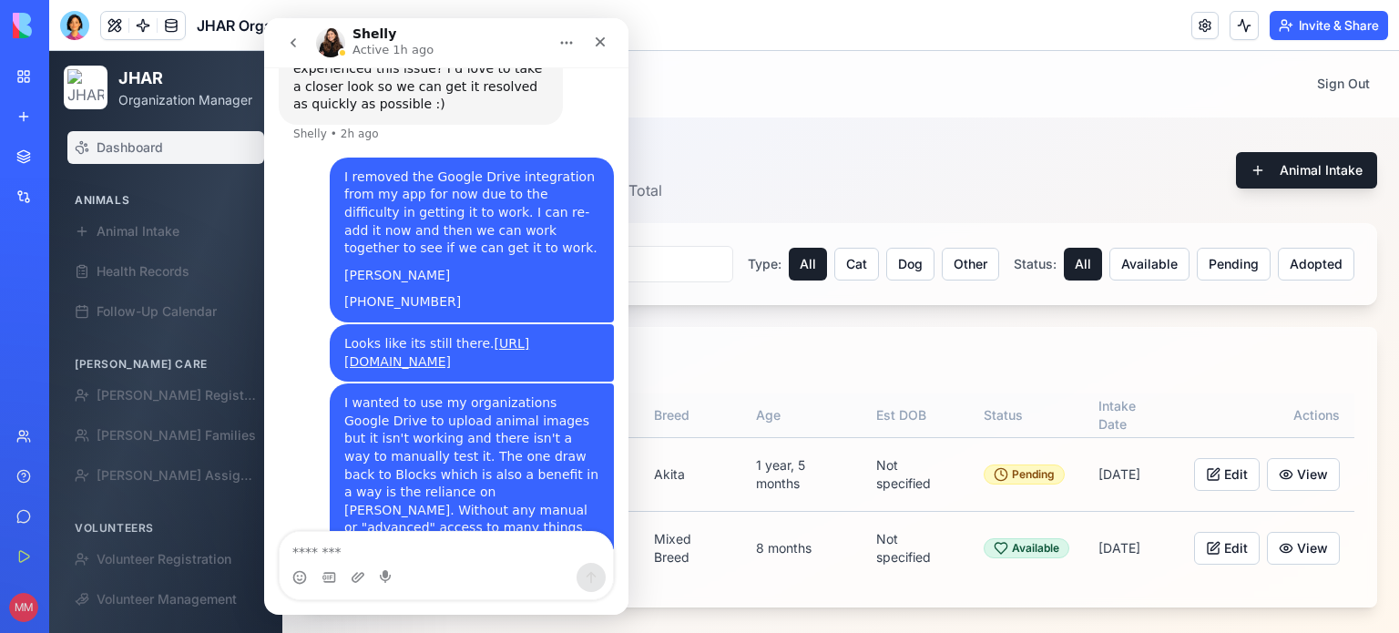
scroll to position [586, 0]
click at [1248, 25] on button at bounding box center [1243, 25] width 29 height 29
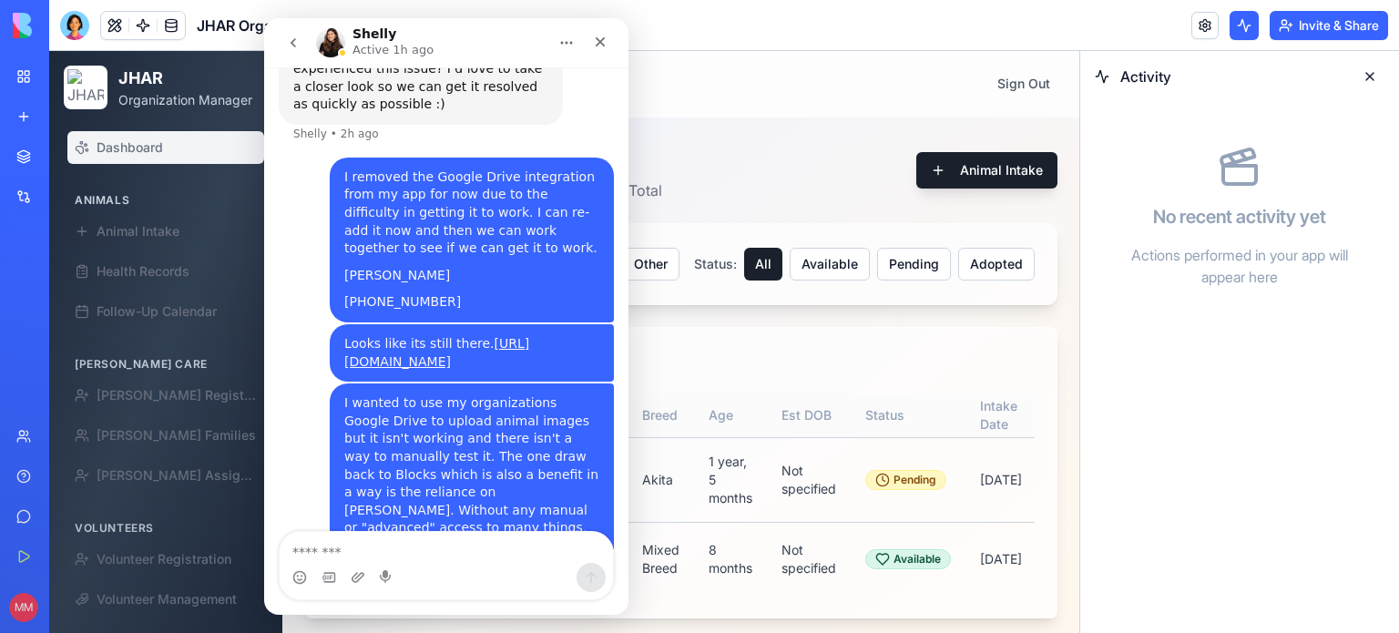
click at [1241, 25] on button at bounding box center [1243, 25] width 29 height 29
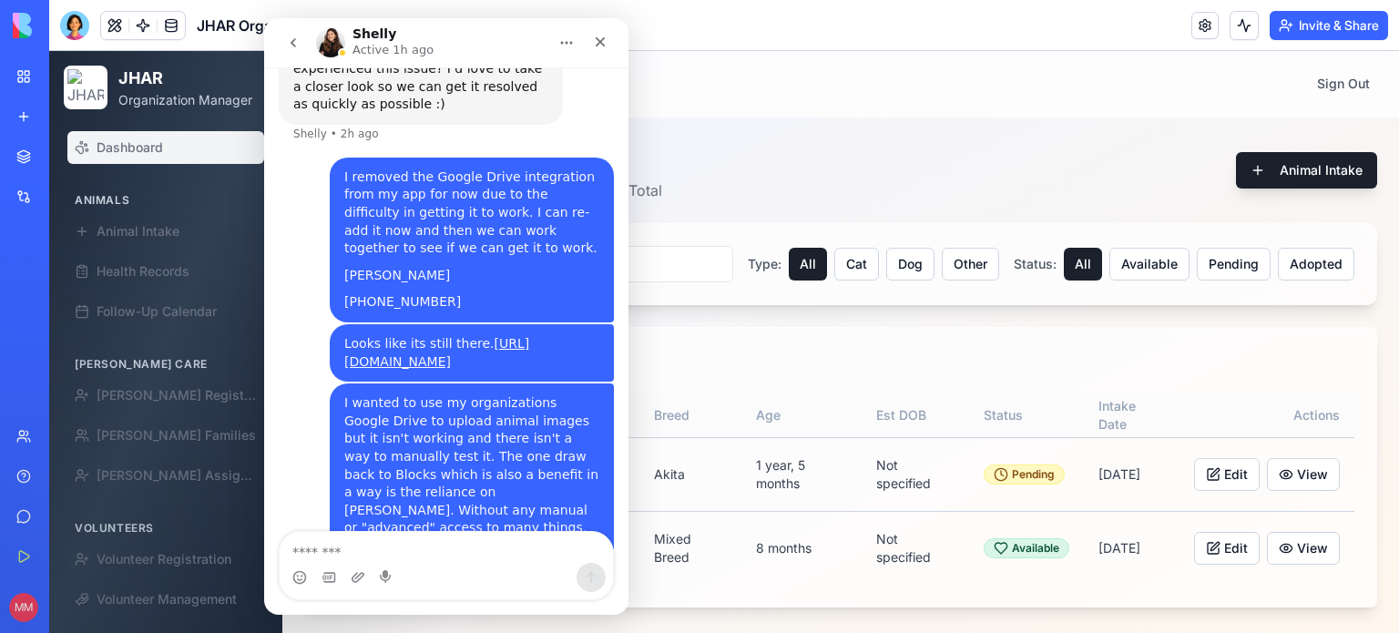
click at [1005, 168] on div "Animals Dashboard 2 Dog s 0 Cat s 0 Other s 2 Total Animal Intake" at bounding box center [840, 170] width 1073 height 62
click at [599, 43] on icon "Close" at bounding box center [600, 42] width 15 height 15
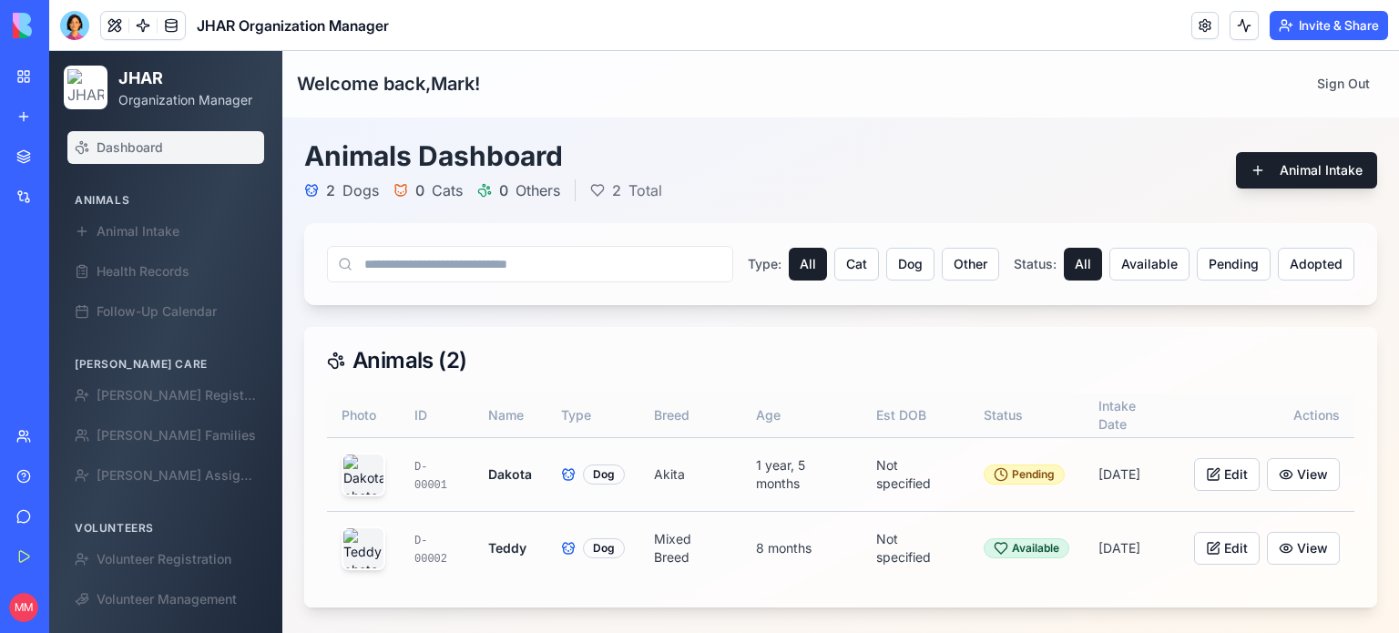
scroll to position [0, 0]
click at [1200, 24] on link at bounding box center [1204, 25] width 27 height 27
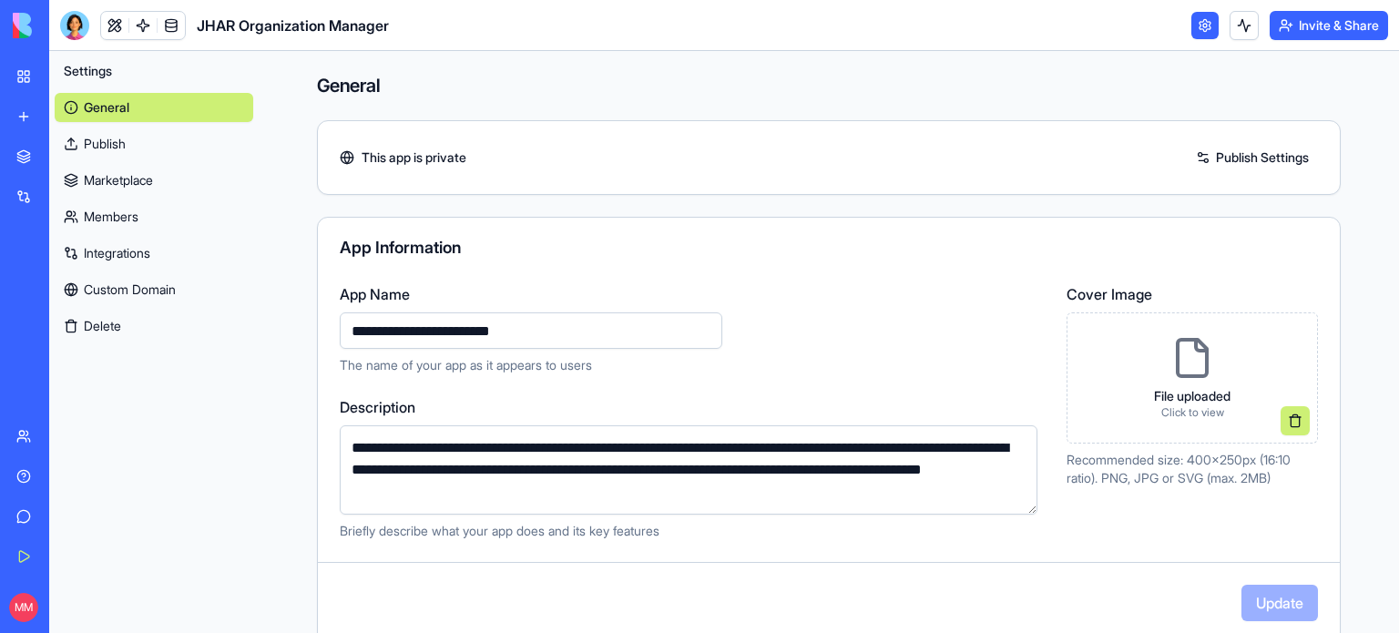
click at [106, 254] on link "Integrations" at bounding box center [154, 253] width 199 height 29
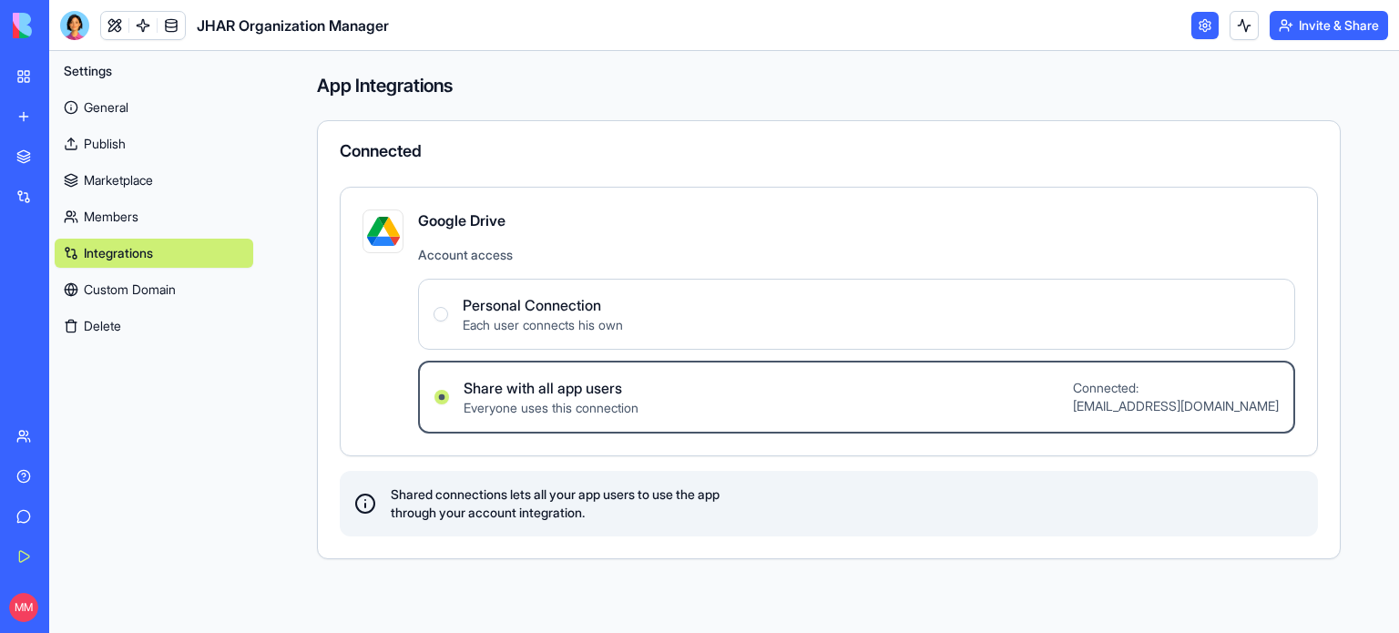
click at [379, 236] on img at bounding box center [383, 231] width 33 height 33
click at [557, 239] on div "Google Drive Account access Personal Connection Each user connects his own Shar…" at bounding box center [856, 321] width 877 height 224
click at [597, 399] on span "Everyone uses this connection" at bounding box center [550, 408] width 175 height 18
click at [449, 399] on users "Share with all app users Everyone uses this connection Connected: [PERSON_NAME]…" at bounding box center [441, 397] width 15 height 15
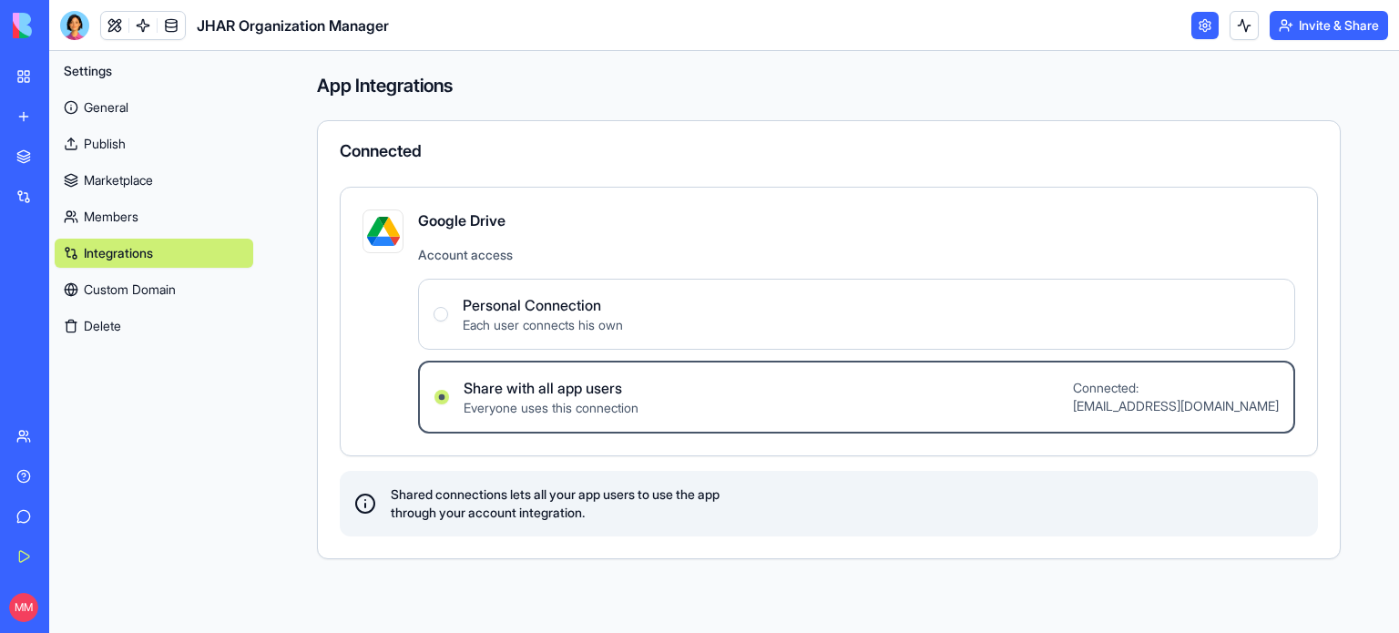
click at [598, 520] on span "Shared connections lets all your app users to use the app through your account …" at bounding box center [555, 503] width 329 height 36
click at [67, 475] on div "Help" at bounding box center [56, 476] width 24 height 18
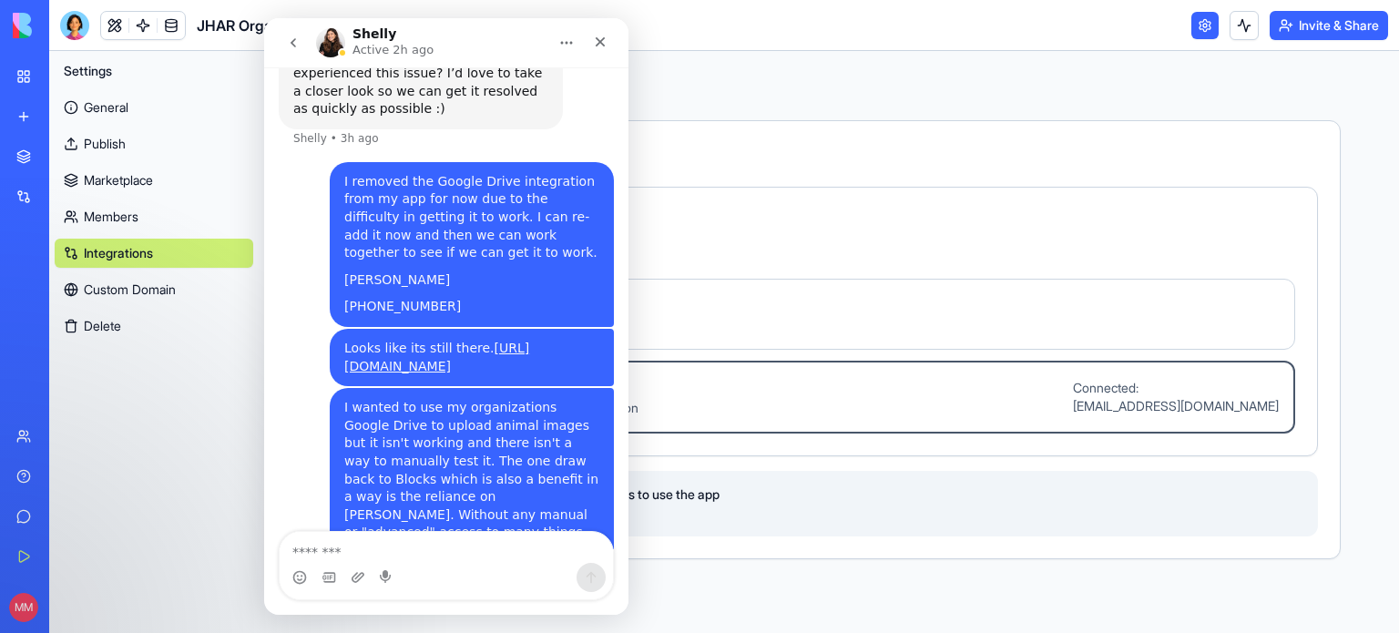
scroll to position [586, 0]
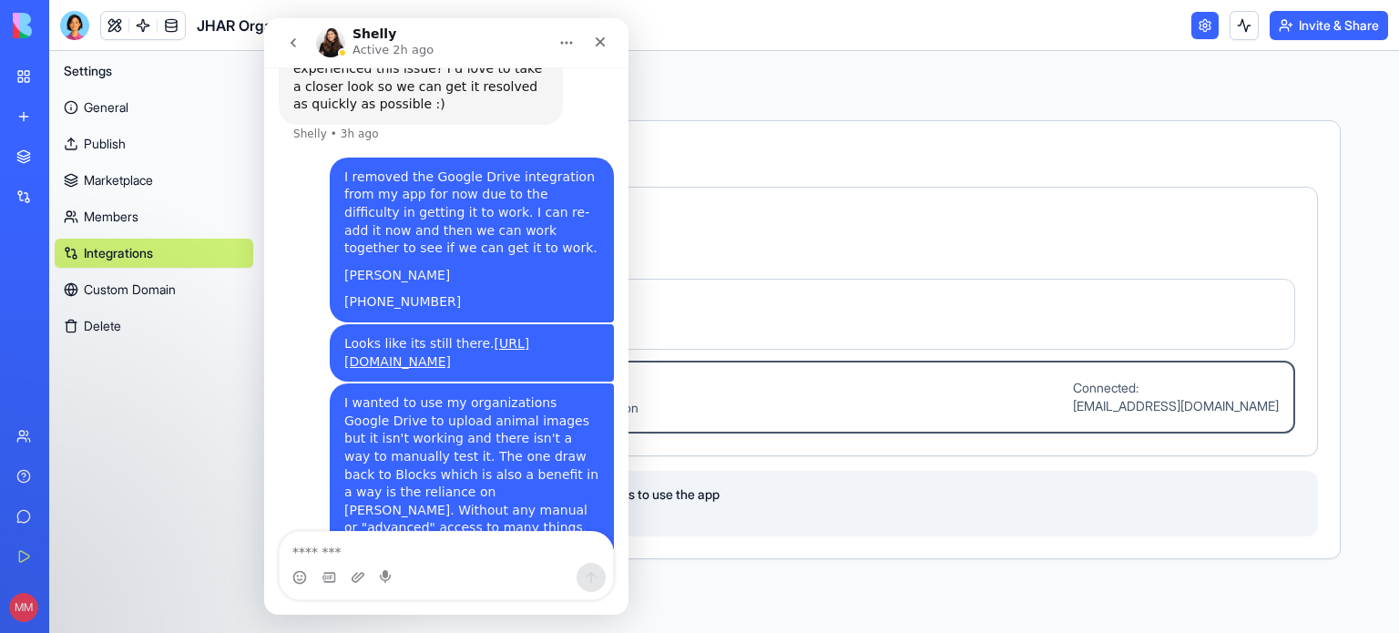
click at [300, 46] on button "go back" at bounding box center [293, 42] width 35 height 35
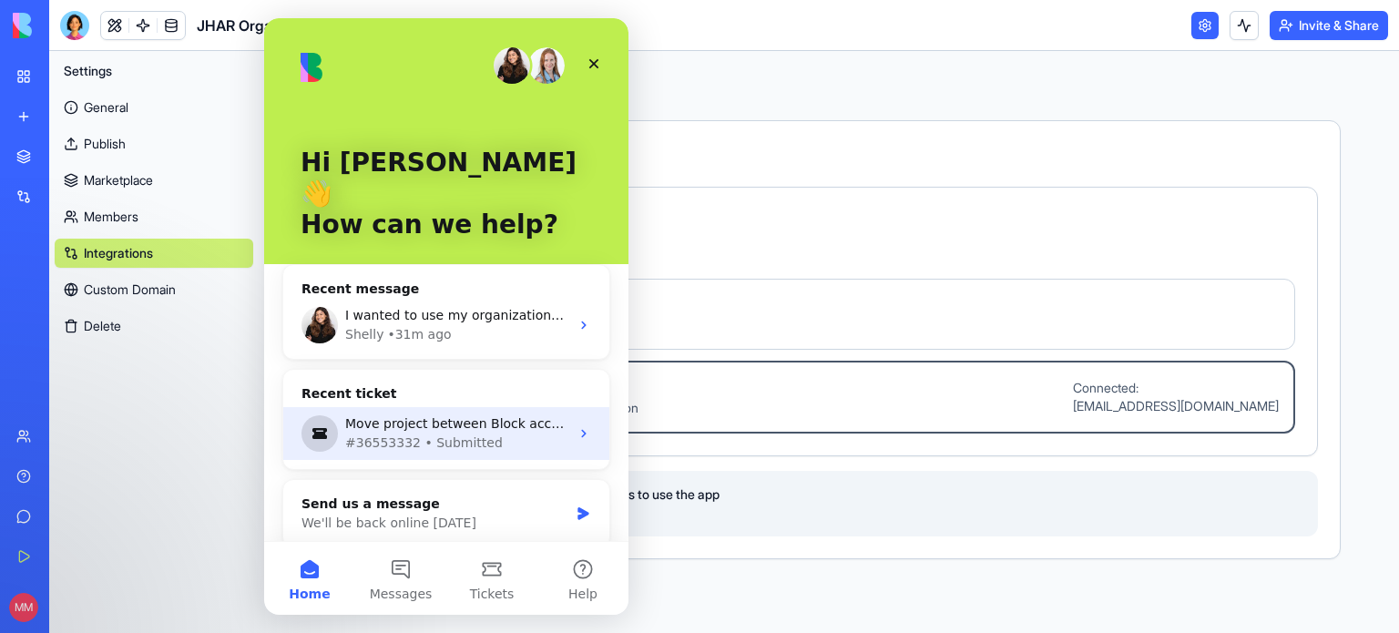
click at [397, 414] on div "Move project between Block accounts" at bounding box center [457, 423] width 224 height 19
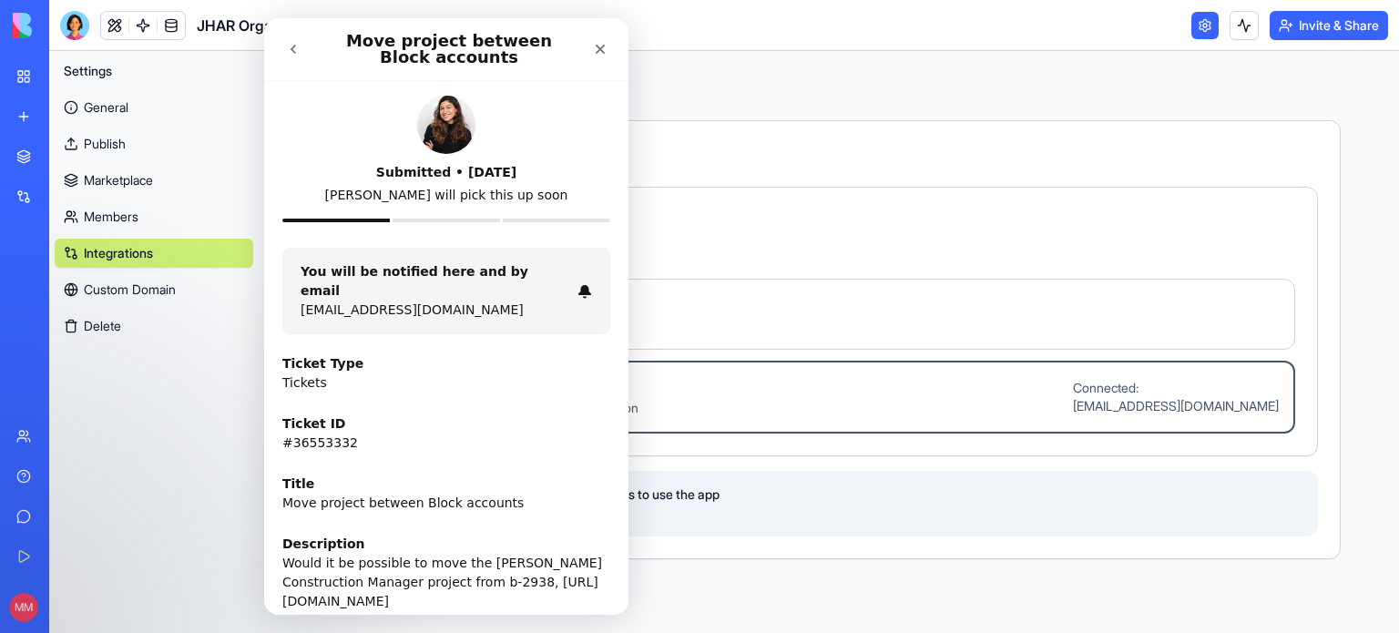
scroll to position [363, 0]
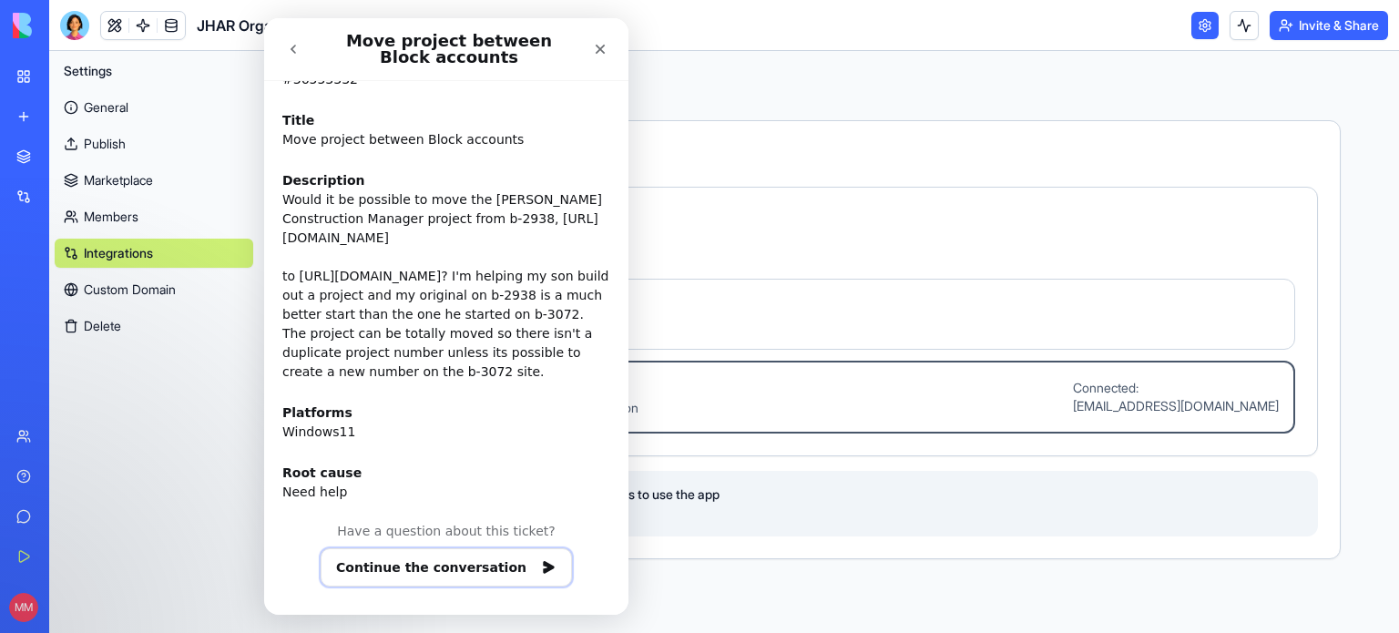
click at [450, 561] on button "Continue the conversation" at bounding box center [446, 567] width 251 height 38
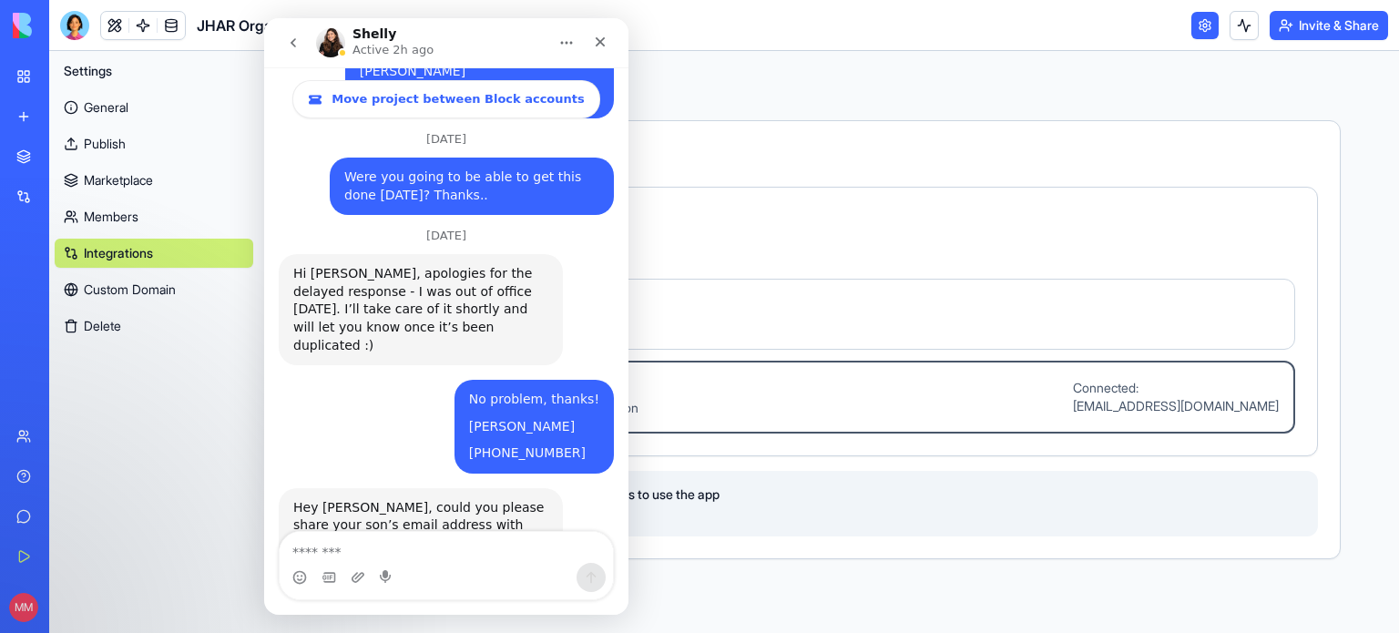
scroll to position [548, 0]
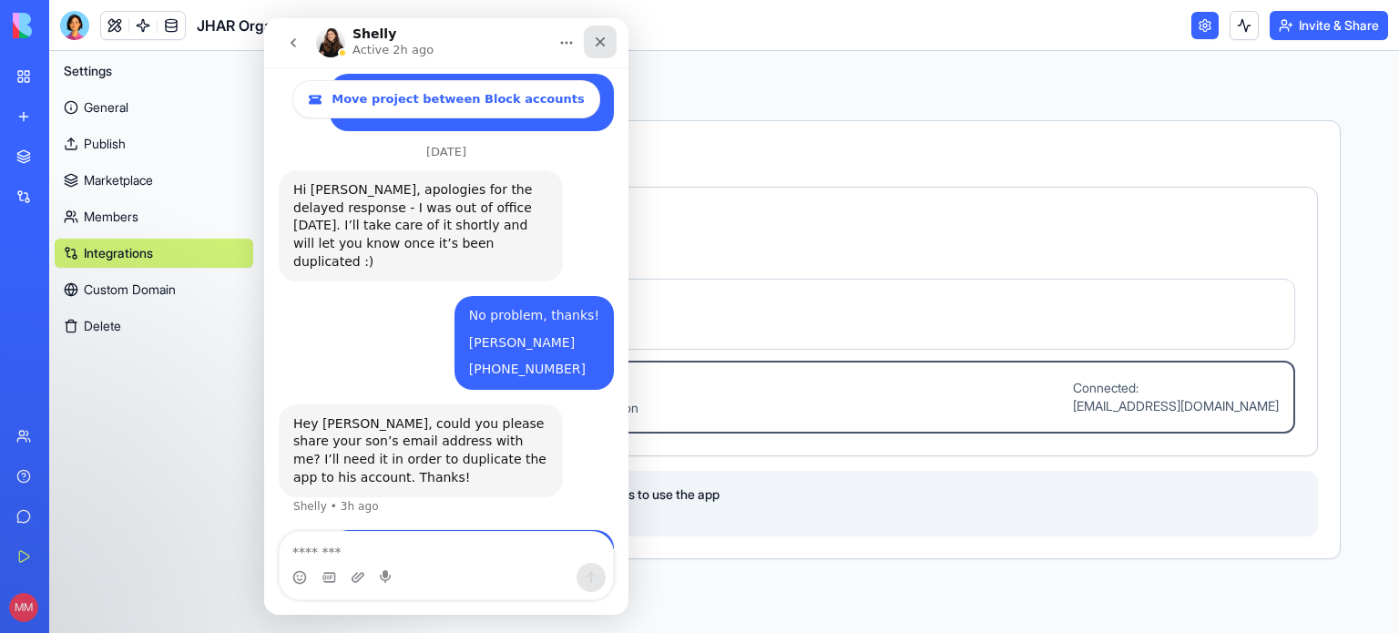
click at [601, 37] on icon "Close" at bounding box center [600, 42] width 15 height 15
